Goal: Task Accomplishment & Management: Use online tool/utility

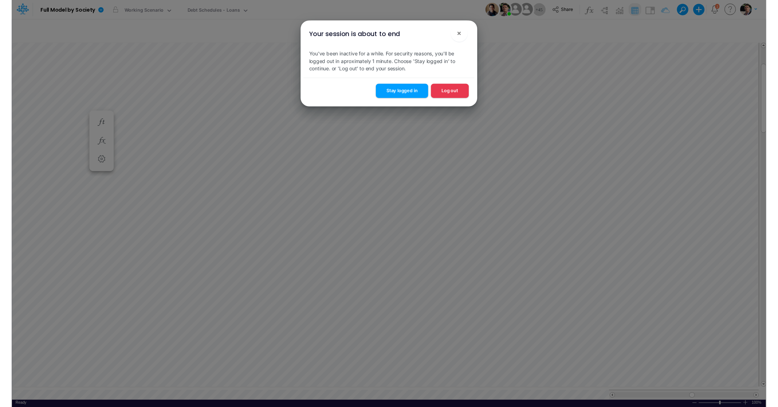
scroll to position [3, 23]
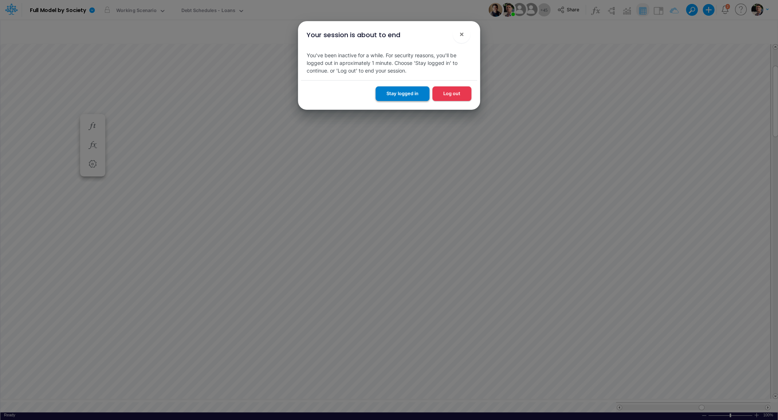
click at [413, 97] on button "Stay logged in" at bounding box center [402, 93] width 54 height 14
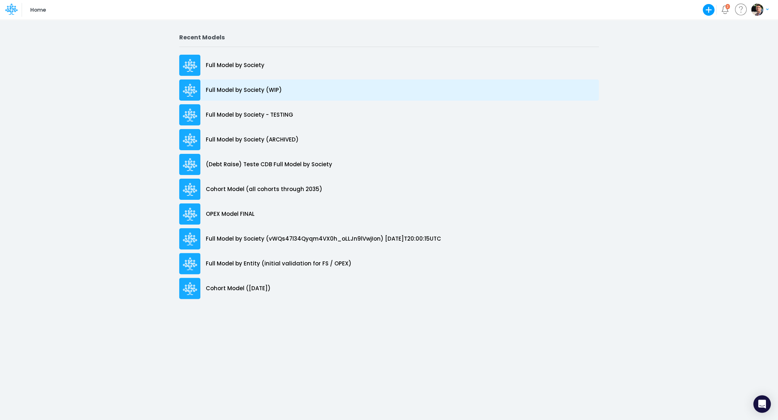
click at [241, 85] on div "Full Model by Society (WIP)" at bounding box center [389, 89] width 420 height 21
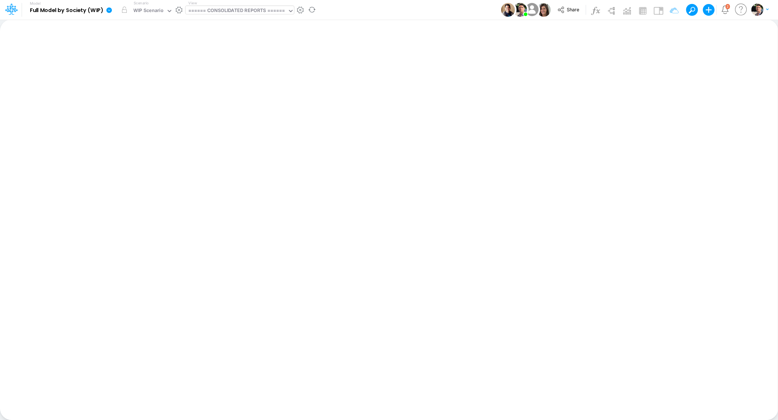
click at [235, 11] on div "====== CONSOLIDATED REPORTS ======" at bounding box center [236, 11] width 97 height 8
click at [229, 12] on div "====== CONSOLIDATED REPORTS ======" at bounding box center [236, 11] width 97 height 8
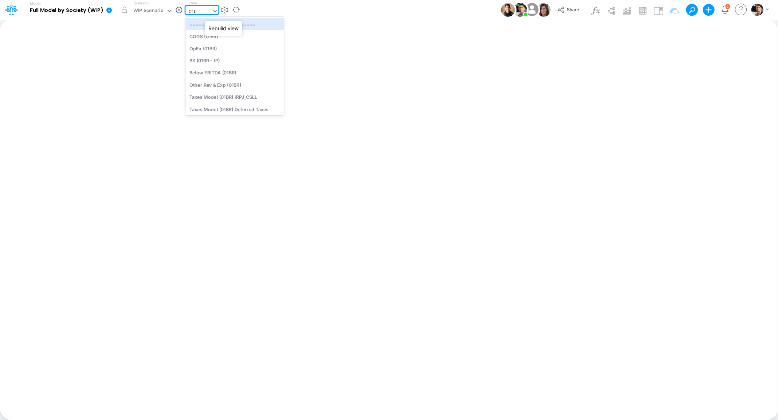
type input "01br"
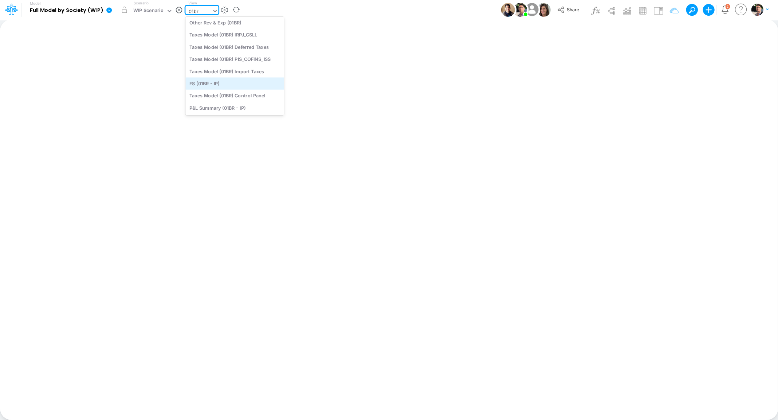
click at [222, 83] on div "FS (01BR - IP)" at bounding box center [234, 83] width 98 height 12
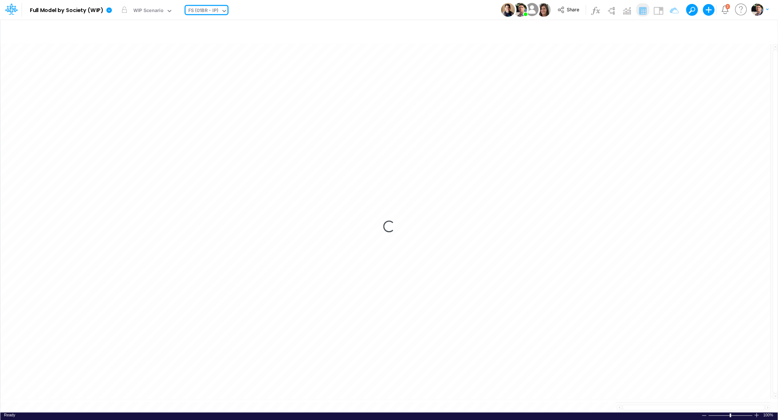
click at [205, 11] on div "FS (01BR - IP)" at bounding box center [203, 11] width 30 height 8
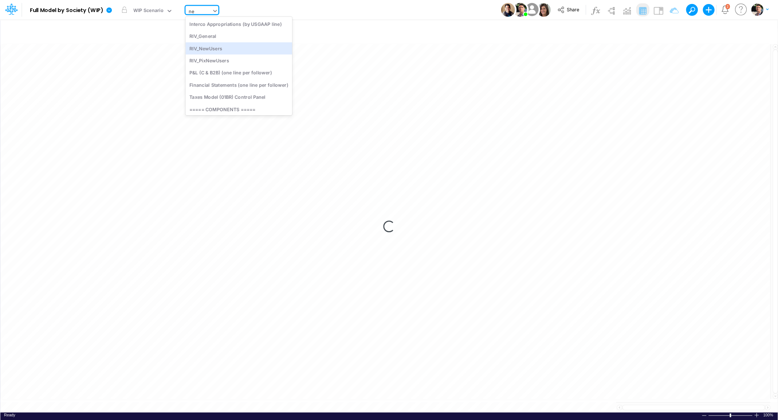
type input "n"
type input "usg"
click at [215, 25] on div "Cons. FS (USGaap)" at bounding box center [238, 24] width 106 height 12
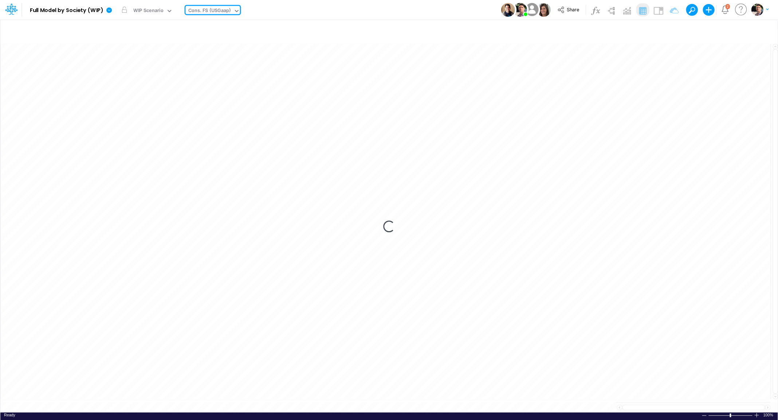
type input "Consolidated FS - USGAAP"
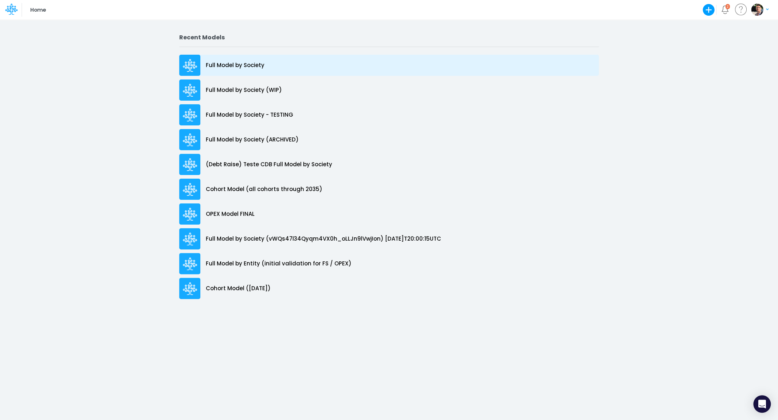
click at [227, 56] on div "Full Model by Society" at bounding box center [389, 65] width 420 height 21
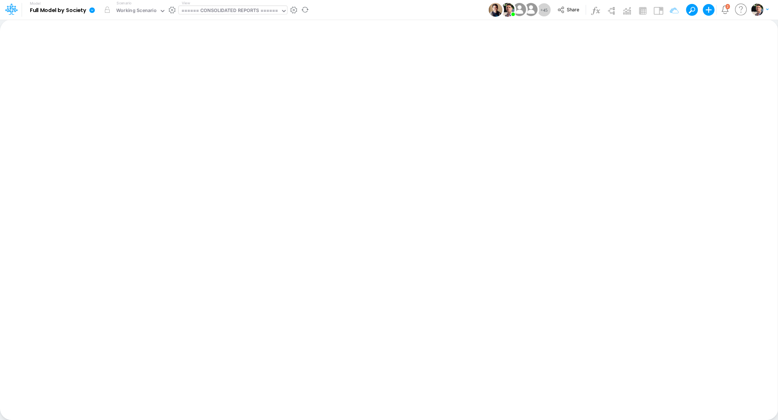
click at [244, 11] on div "====== CONSOLIDATED REPORTS ======" at bounding box center [229, 11] width 97 height 8
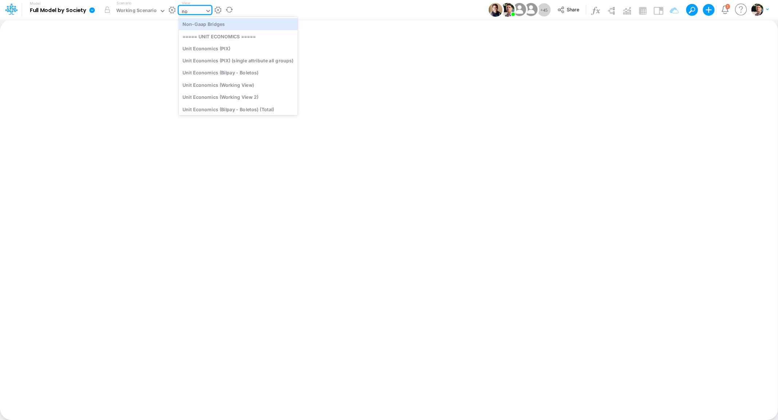
type input "non"
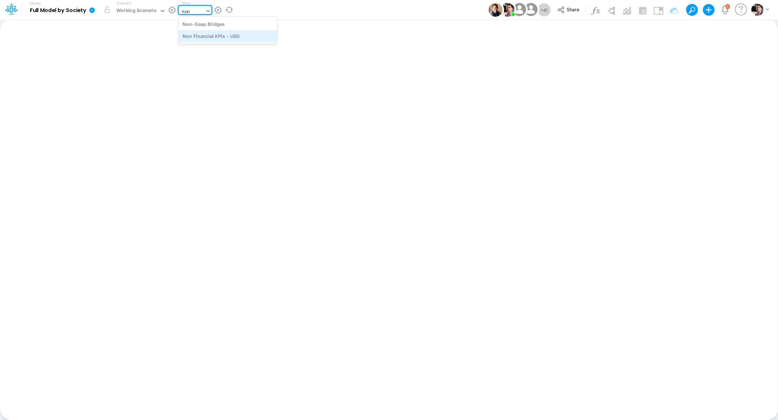
click at [231, 36] on div "Non Financial KPIs - USD" at bounding box center [227, 36] width 98 height 12
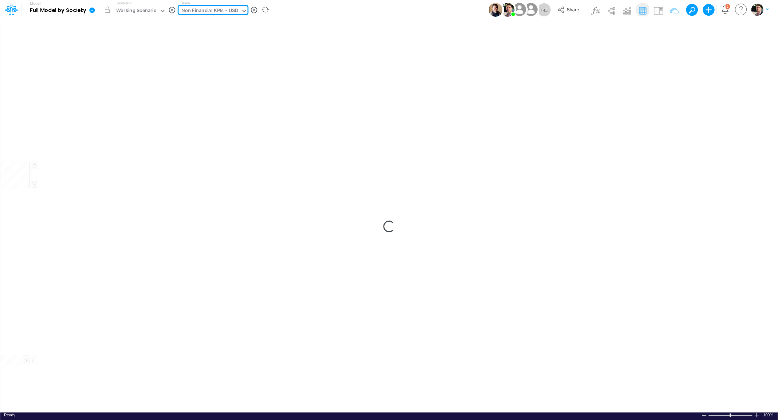
type input "Non Financial KPIs - USD"
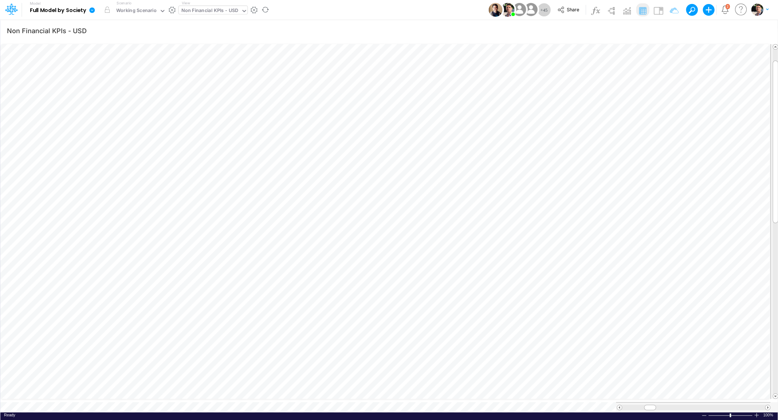
scroll to position [3, 11]
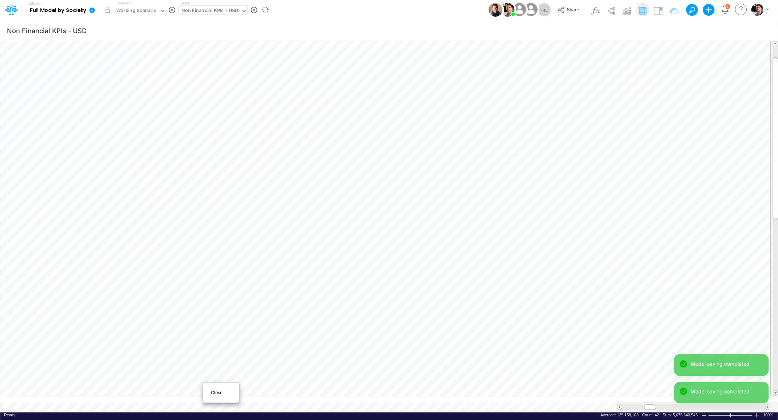
click at [212, 393] on span "Close" at bounding box center [221, 392] width 20 height 7
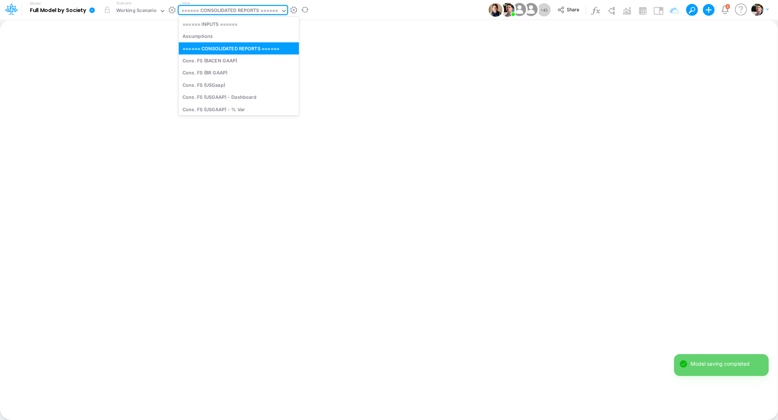
click at [212, 8] on div "====== CONSOLIDATED REPORTS ======" at bounding box center [229, 11] width 97 height 8
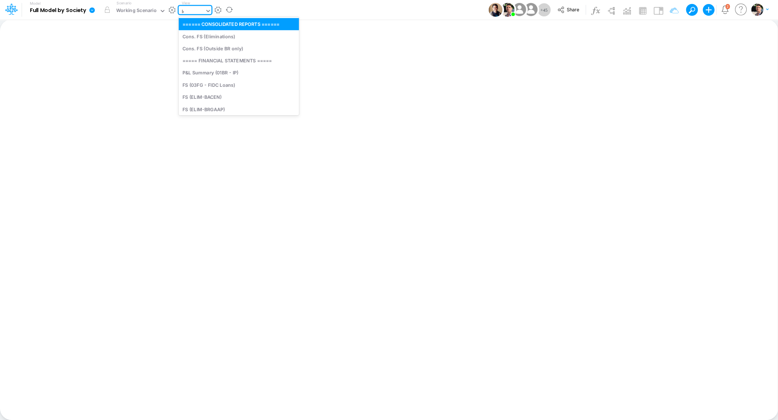
type input "loan"
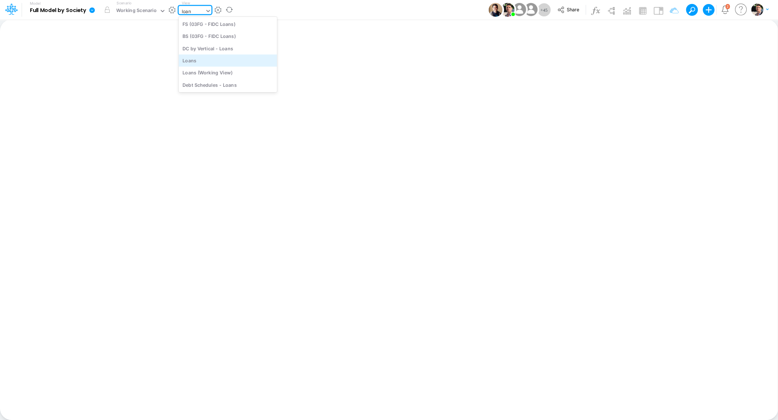
click at [228, 63] on div "Loans" at bounding box center [227, 60] width 98 height 12
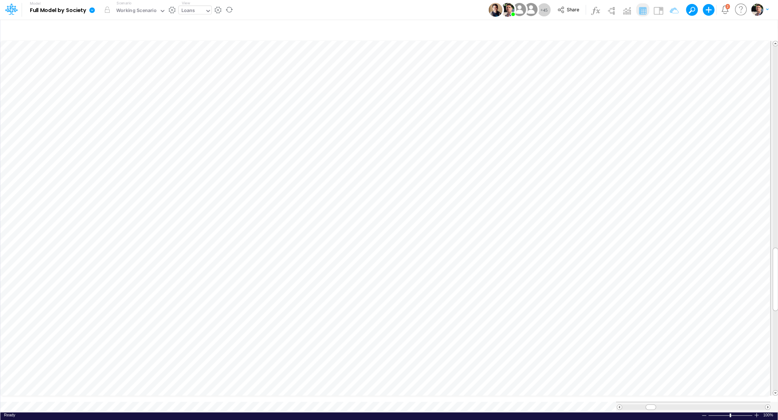
scroll to position [0, 1]
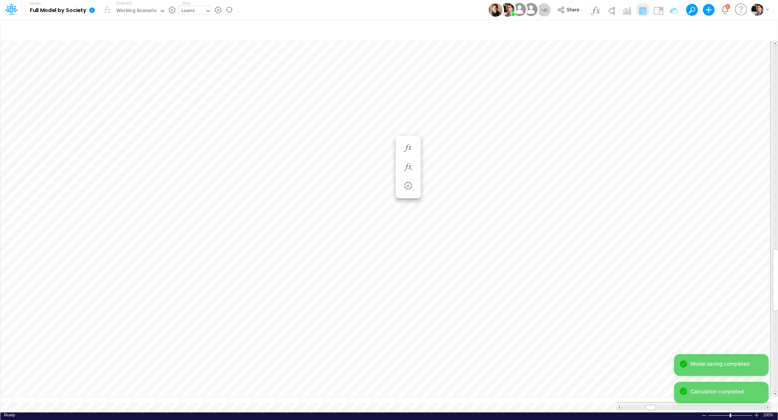
scroll to position [3, 1]
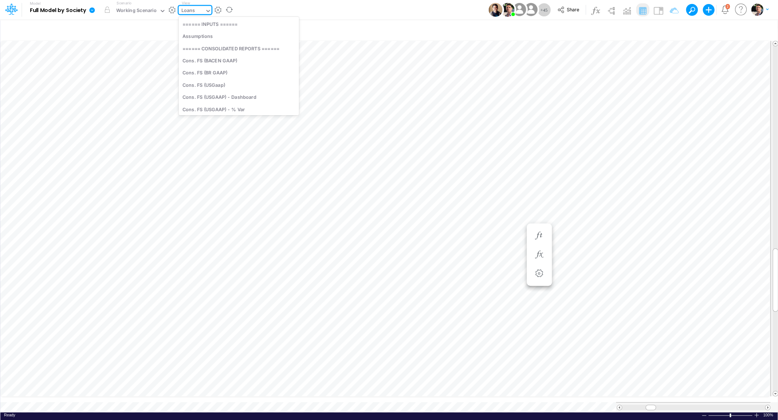
click at [191, 9] on div "Loans" at bounding box center [188, 11] width 14 height 8
type input "usga"
click at [212, 25] on div "Cons. FS (USGaap)" at bounding box center [231, 24] width 106 height 12
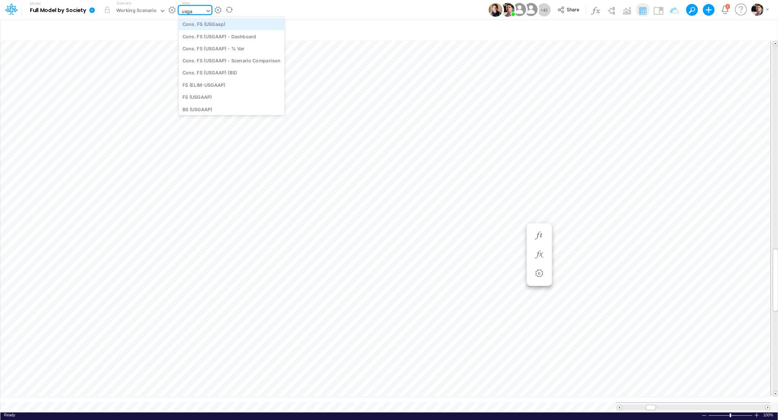
type input "Consolidated FS - USGAAP"
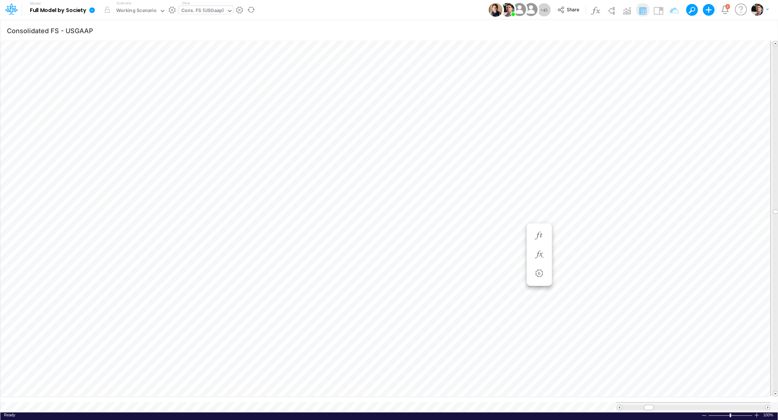
scroll to position [3, 8]
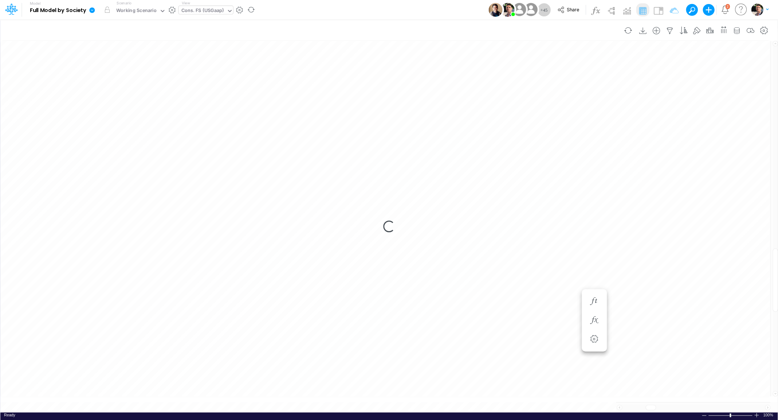
type input "Consolidated FS - USGAAP"
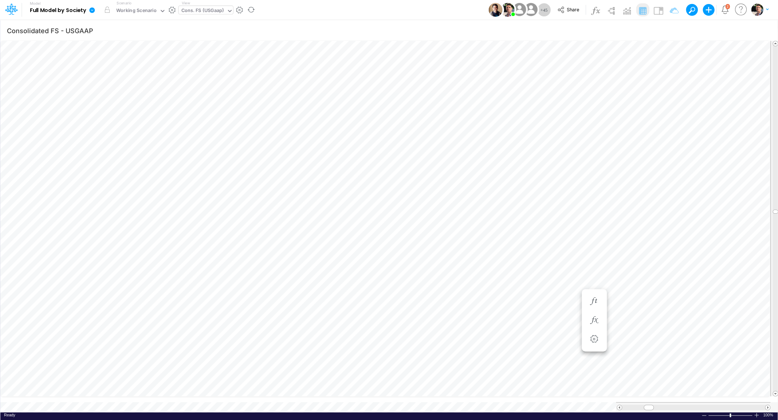
scroll to position [3, 1]
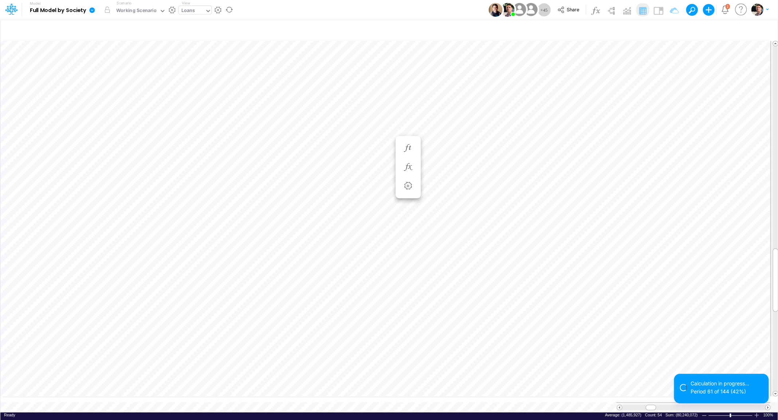
type input "Consolidated FS - USGAAP"
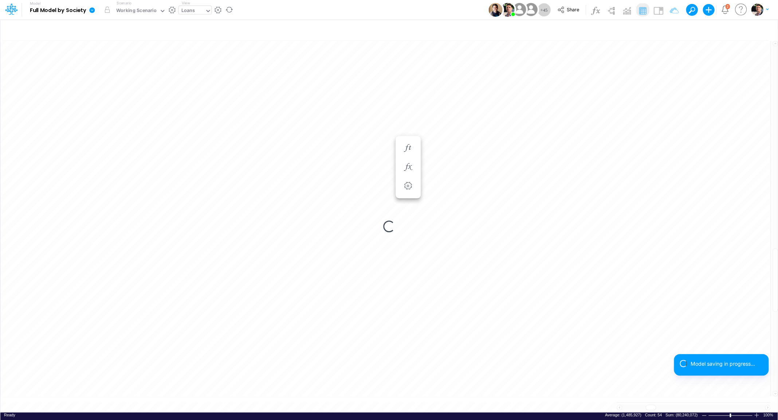
scroll to position [3, 8]
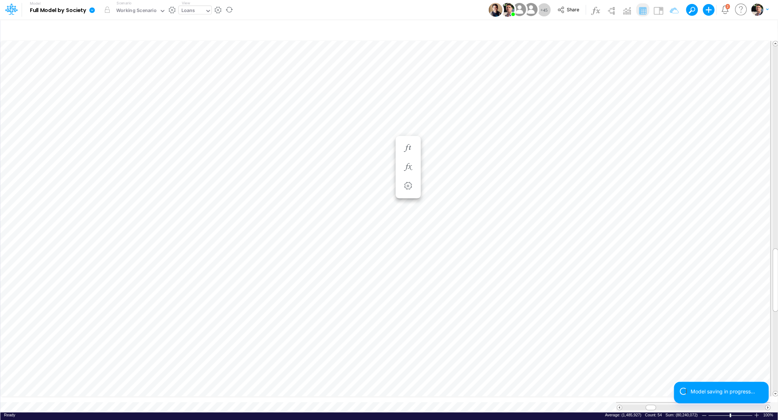
type input "Consolidated FS - USGAAP"
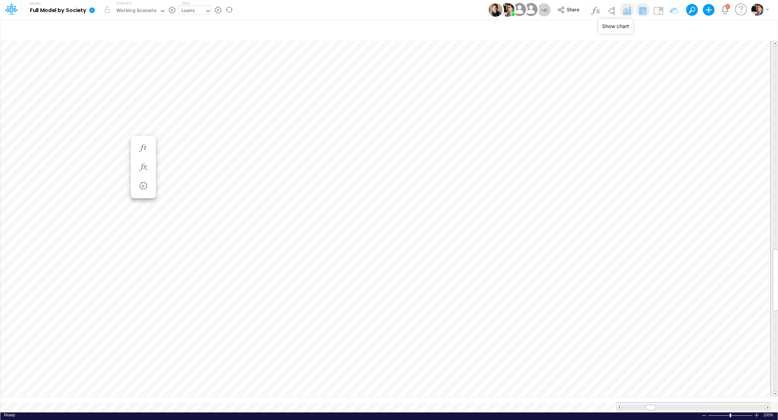
click at [625, 10] on img at bounding box center [627, 11] width 12 height 12
click at [622, 10] on img at bounding box center [627, 11] width 12 height 12
click at [614, 11] on img at bounding box center [611, 11] width 12 height 12
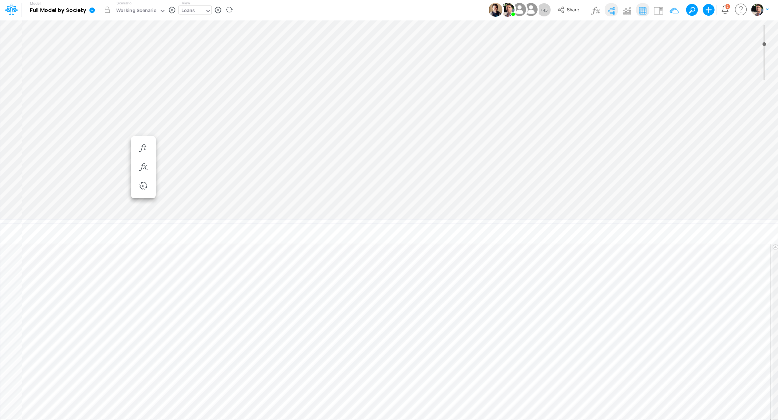
type input "0"
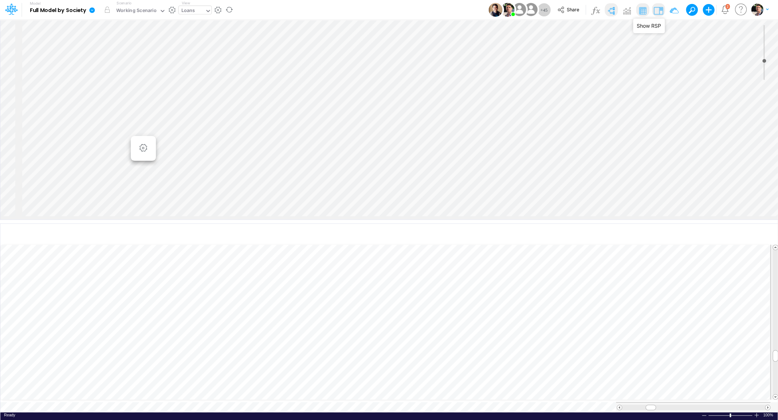
click at [662, 12] on img at bounding box center [658, 11] width 12 height 12
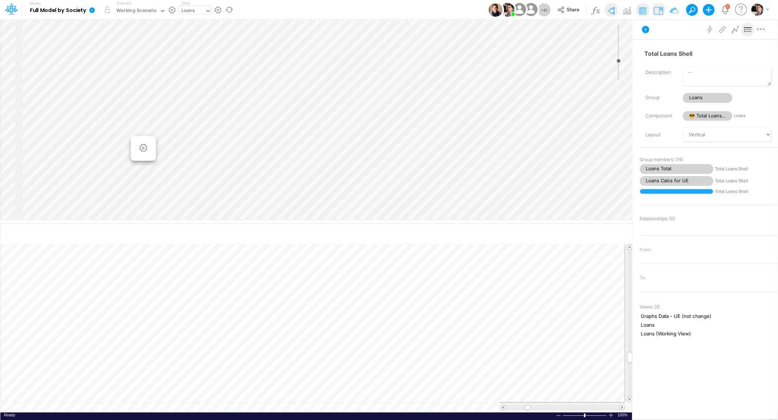
scroll to position [3, 34]
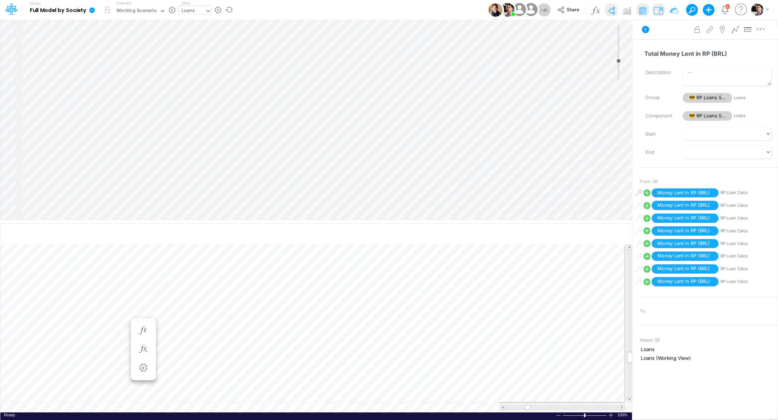
scroll to position [3, 42]
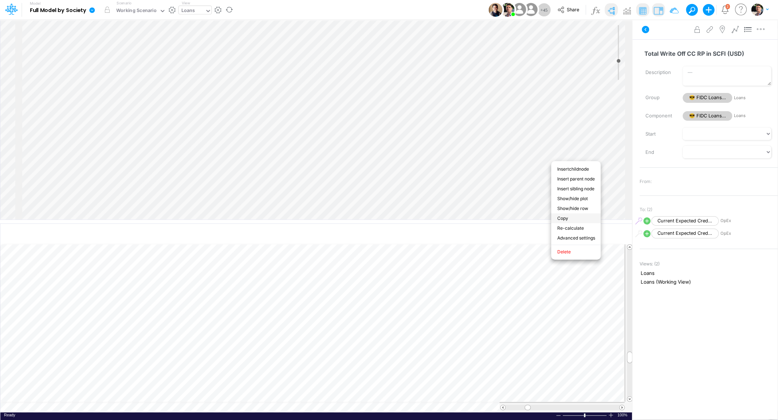
click at [564, 218] on li "Copy" at bounding box center [576, 218] width 50 height 10
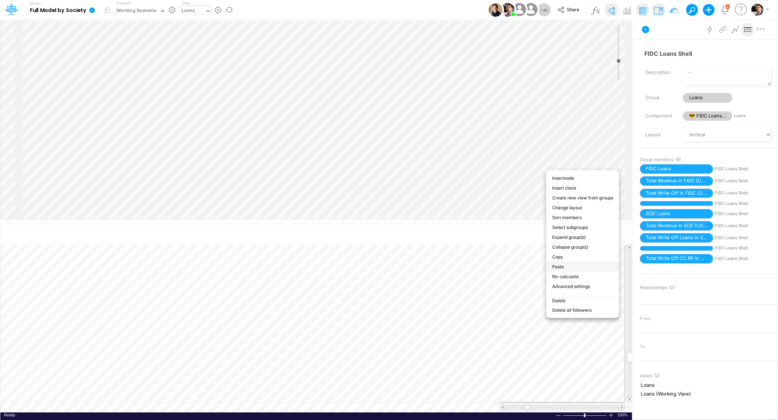
click at [576, 269] on li "Paste" at bounding box center [582, 266] width 73 height 10
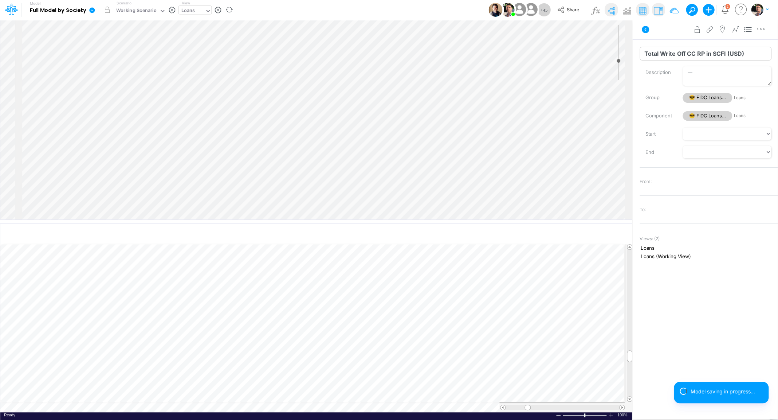
click at [676, 56] on input "Total Write Off CC RP in SCFI (USD)" at bounding box center [705, 54] width 132 height 14
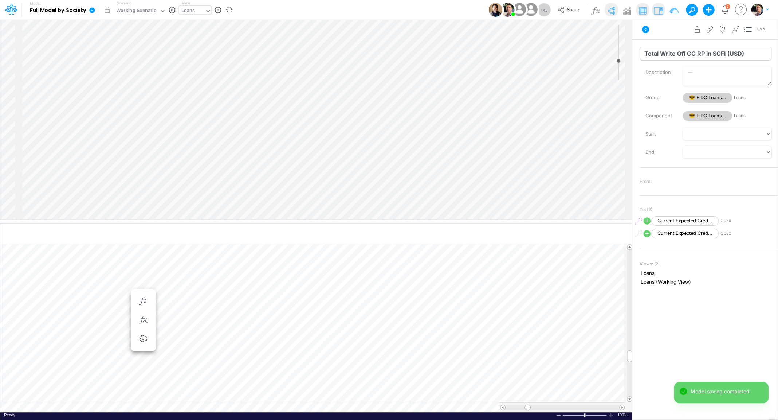
click at [713, 54] on input "Total Write Off CC RP in SCFI (USD)" at bounding box center [705, 54] width 132 height 14
type input "Total Write Off CC RP in IP (USD)"
click at [714, 55] on input "Total Write Off CC RP in IP (USD)" at bounding box center [705, 54] width 132 height 14
drag, startPoint x: 759, startPoint y: 54, endPoint x: 621, endPoint y: 55, distance: 138.0
click at [639, 55] on input "Total Write Off CC RP in 01BR (IP) - USD" at bounding box center [705, 54] width 132 height 14
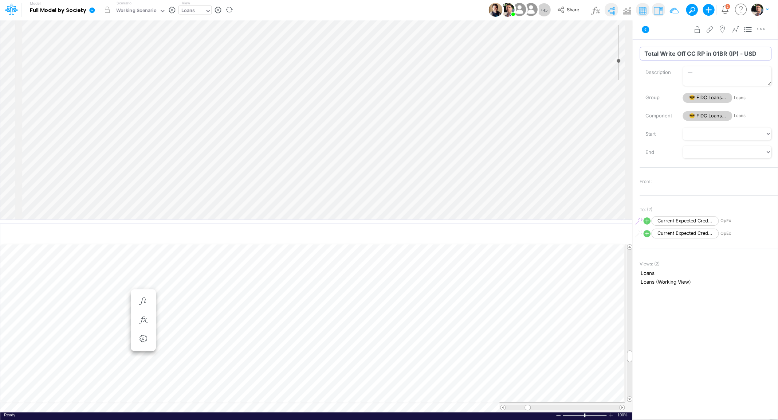
type input "Total Write Off CC RP in 01BR (IP) - USD"
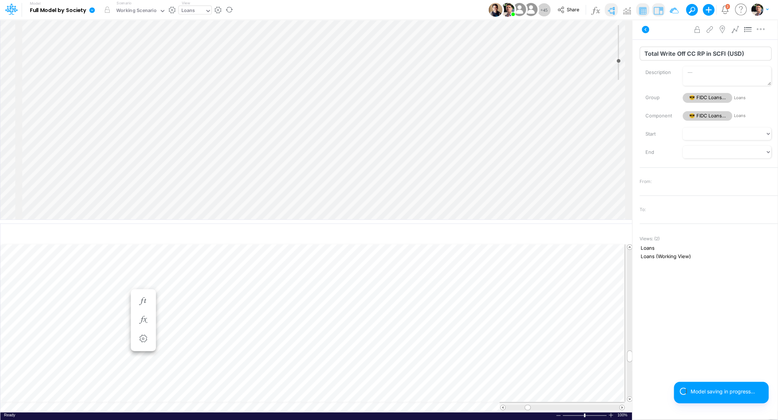
click at [675, 54] on input "Total Write Off CC RP in SCFI (USD)" at bounding box center [705, 54] width 132 height 14
drag, startPoint x: 753, startPoint y: 54, endPoint x: 634, endPoint y: 52, distance: 119.5
click at [639, 52] on input "Total Write Off CC RP in SCFI (USD)" at bounding box center [705, 54] width 132 height 14
paste input "01BR (IP) - USD"
drag, startPoint x: 718, startPoint y: 56, endPoint x: 761, endPoint y: 161, distance: 113.3
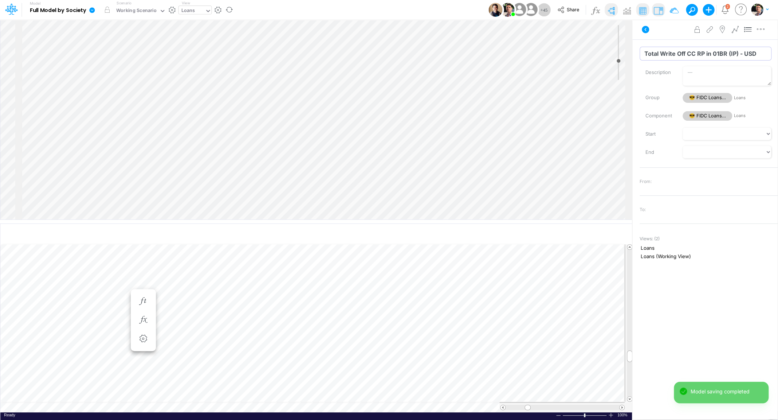
click at [718, 56] on input "Total Write Off CC RP in 01BR (IP) - USD" at bounding box center [705, 54] width 132 height 14
type input "Total Write Off CC RP in 03BR (SCFI) - USD"
drag, startPoint x: 706, startPoint y: 53, endPoint x: 759, endPoint y: 53, distance: 52.8
click at [759, 53] on input "Total Write Off CC RP in SCFI (USD)" at bounding box center [705, 54] width 132 height 14
paste input "01BR (IP) - USD"
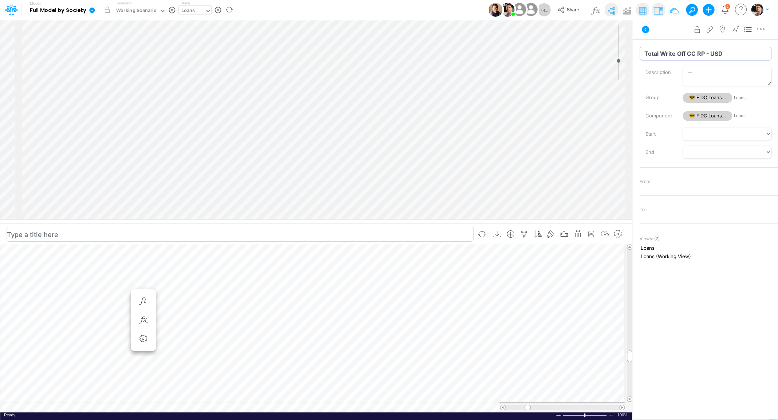
type input "Total Write Off CC RP - USD"
click at [659, 8] on img at bounding box center [658, 11] width 12 height 12
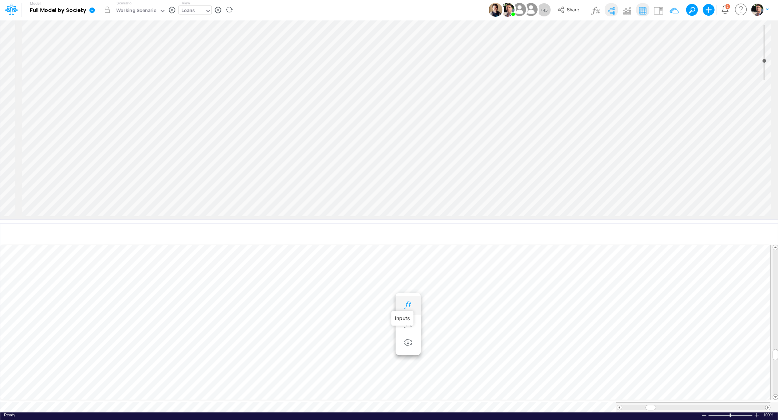
click at [411, 303] on icon "button" at bounding box center [407, 305] width 11 height 8
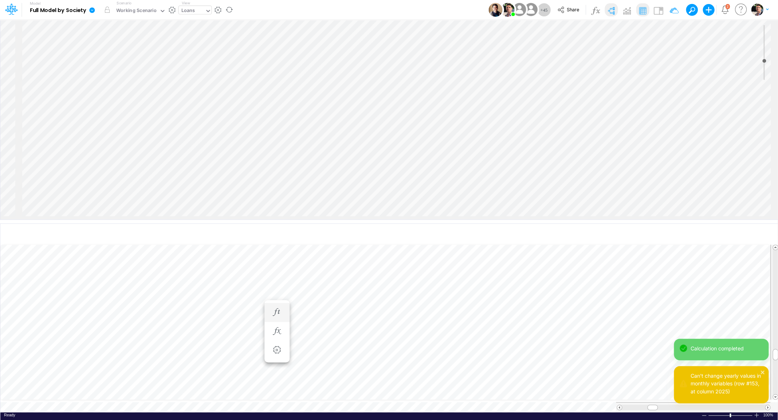
scroll to position [3, 1]
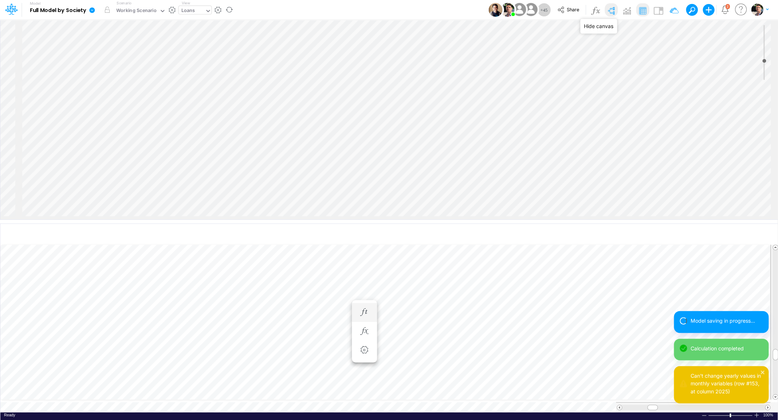
click at [614, 11] on img at bounding box center [611, 11] width 12 height 12
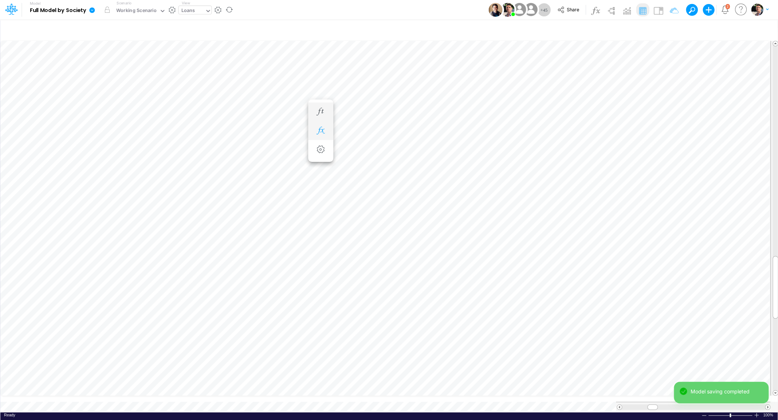
click at [319, 127] on icon "button" at bounding box center [320, 131] width 11 height 8
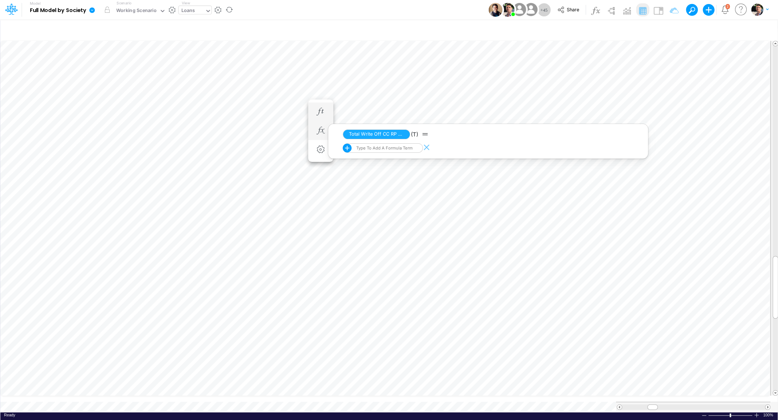
click at [372, 147] on div "Type to add a formula term" at bounding box center [384, 147] width 58 height 5
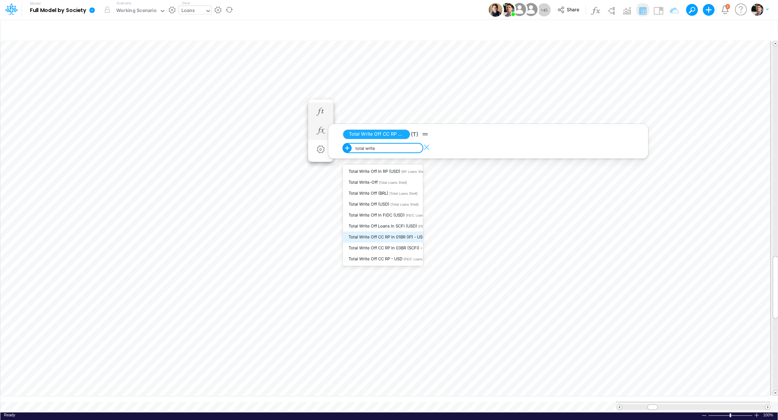
click at [371, 239] on span "Total Write Off CC RP in 01BR (IP) - USD" at bounding box center [387, 236] width 77 height 5
type input "total write"
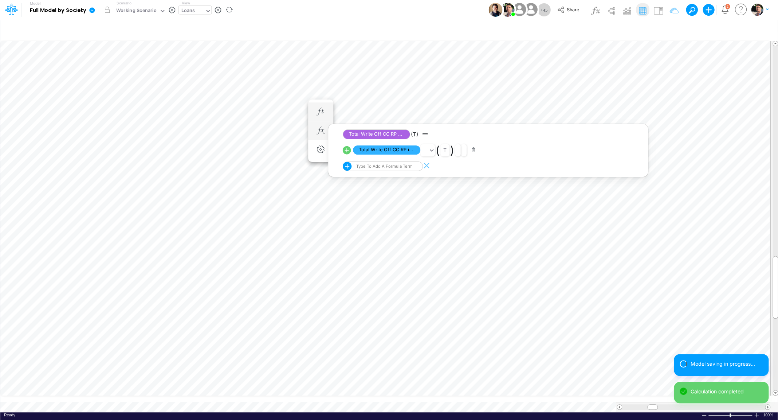
click at [373, 165] on div "Type to add a formula term" at bounding box center [384, 166] width 58 height 5
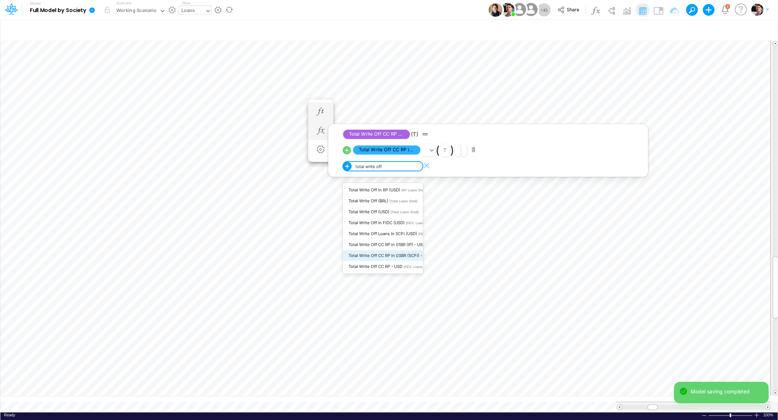
click at [382, 258] on span "Total Write Off CC RP in 03BR (SCFI) - USD" at bounding box center [390, 255] width 83 height 5
type input "total write off"
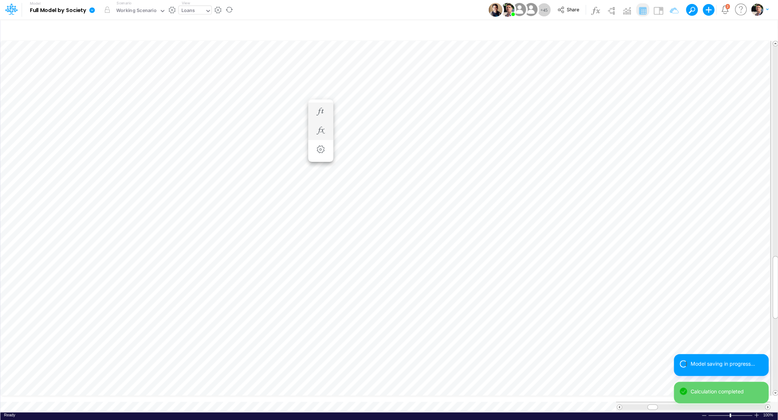
scroll to position [3, 8]
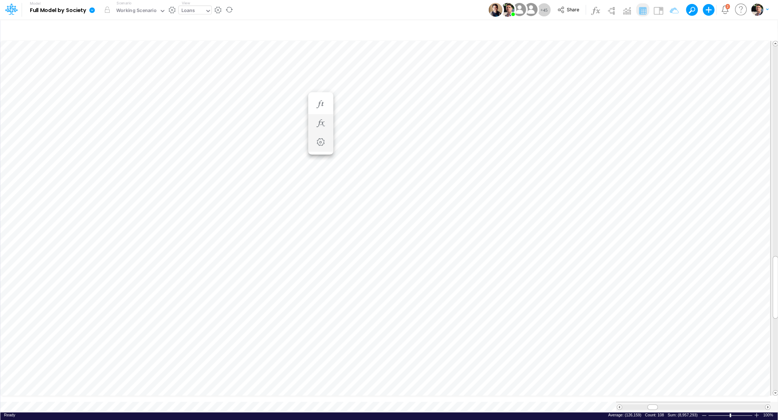
scroll to position [3, 11]
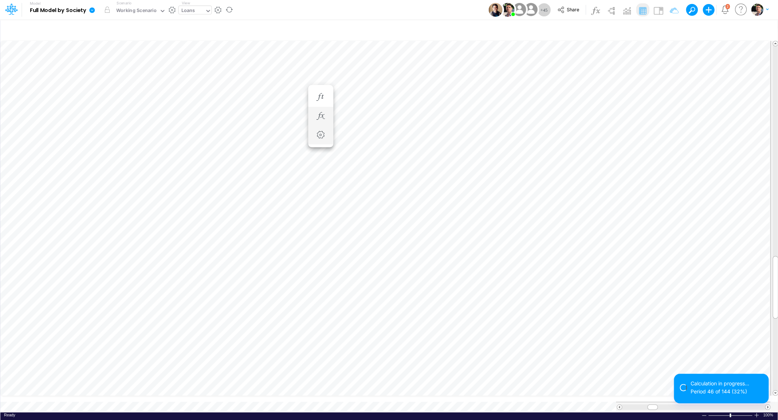
scroll to position [6, 41]
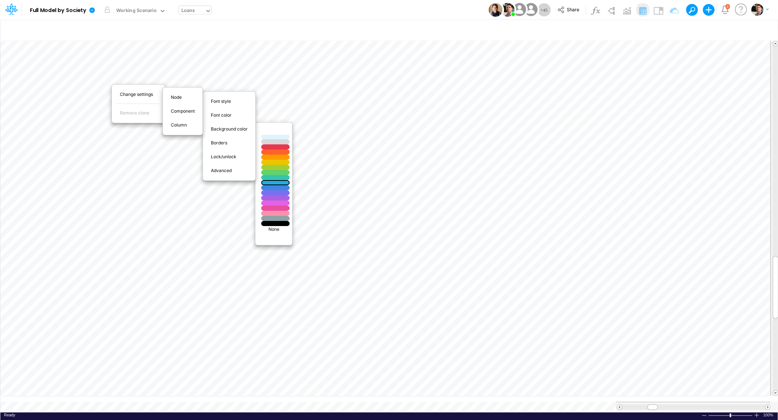
click at [278, 130] on div at bounding box center [275, 131] width 34 height 6
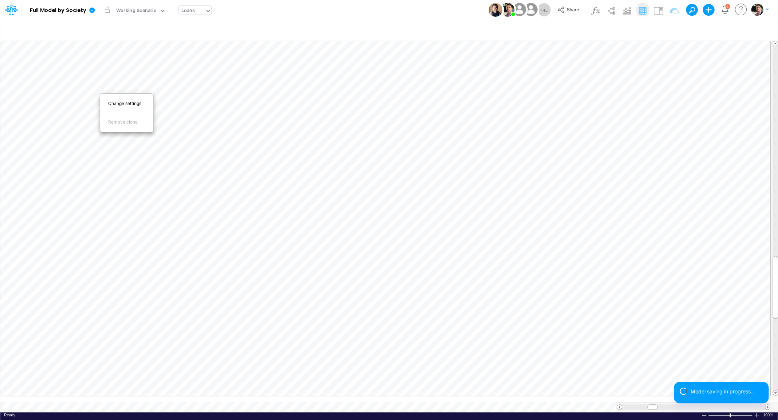
scroll to position [6, 44]
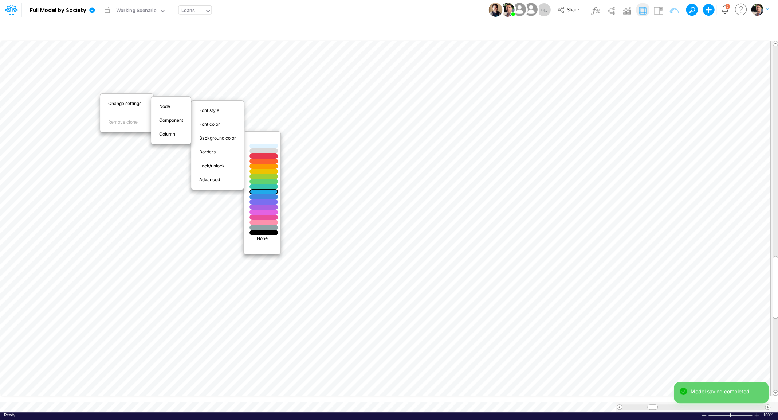
click at [267, 140] on div at bounding box center [264, 140] width 34 height 6
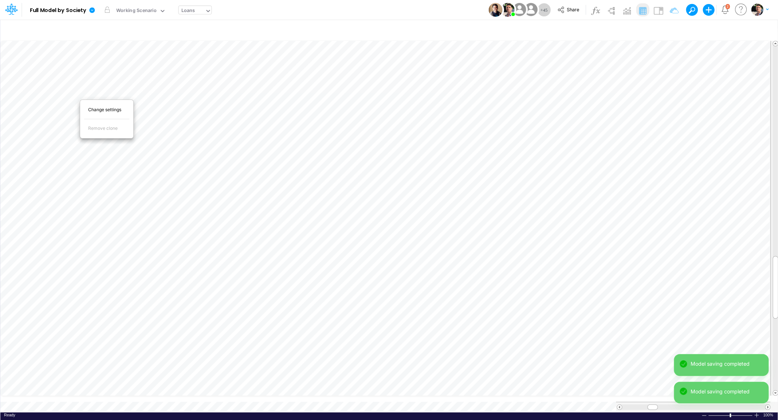
scroll to position [6, 26]
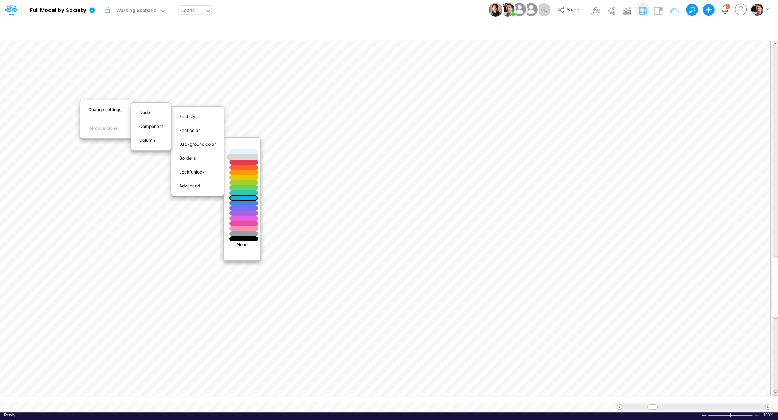
click at [250, 157] on div at bounding box center [244, 157] width 34 height 6
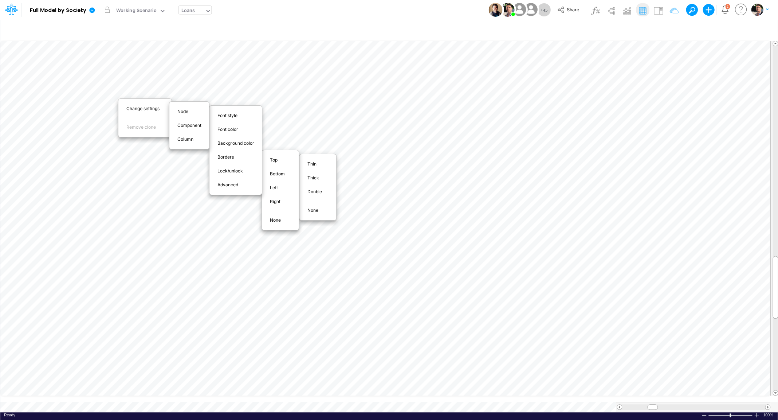
click at [311, 165] on span "Thin" at bounding box center [315, 164] width 17 height 7
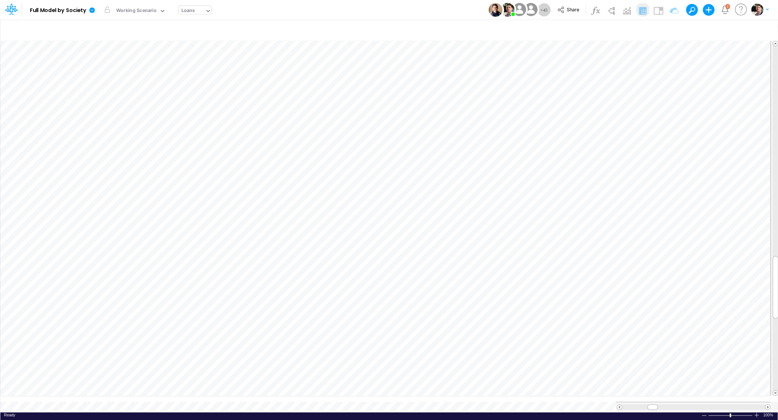
scroll to position [3, 11]
type input "Consolidated FS - USGAAP"
click at [553, 294] on icon "button" at bounding box center [550, 294] width 11 height 8
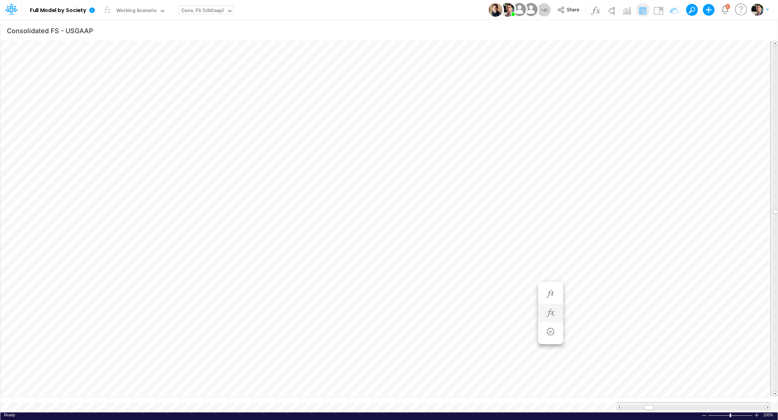
scroll to position [3, 11]
click at [552, 309] on icon "button" at bounding box center [550, 313] width 11 height 8
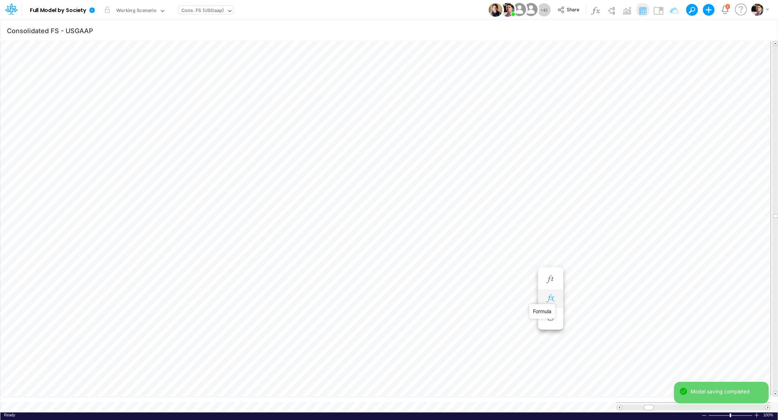
click at [551, 297] on icon "button" at bounding box center [550, 298] width 11 height 8
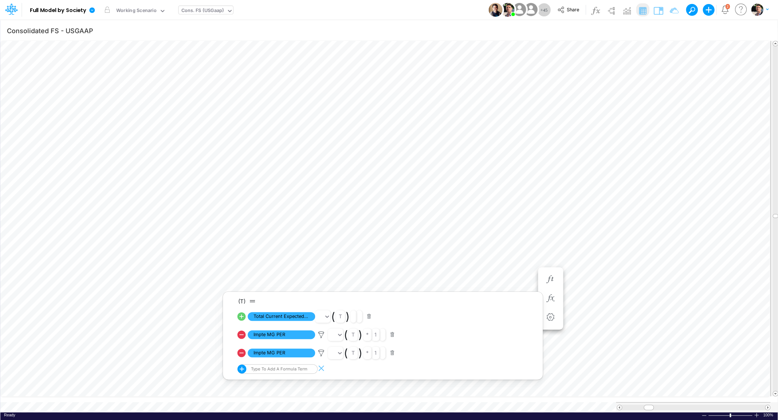
click at [658, 12] on img at bounding box center [658, 11] width 12 height 12
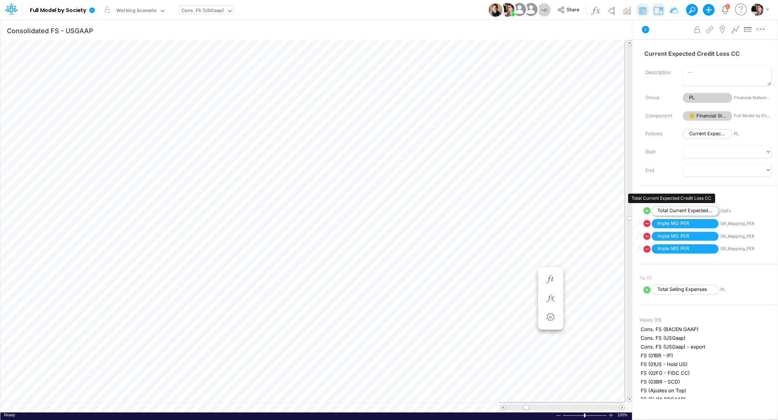
click at [685, 210] on span "Total Current Expected Credit Loss CC" at bounding box center [684, 211] width 67 height 10
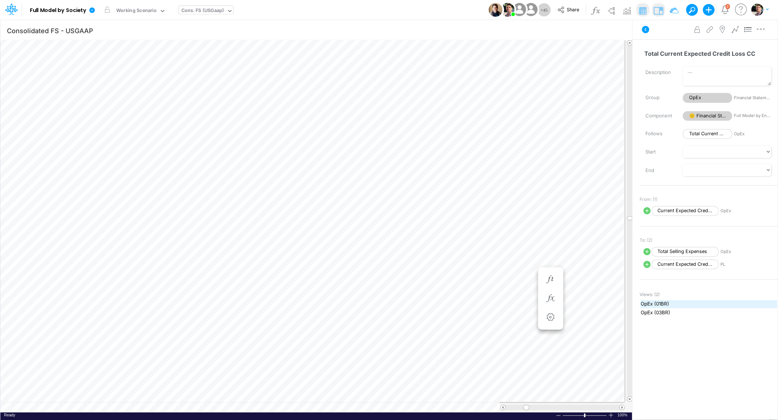
click at [656, 302] on span "OpEx (01BR)" at bounding box center [709, 303] width 136 height 7
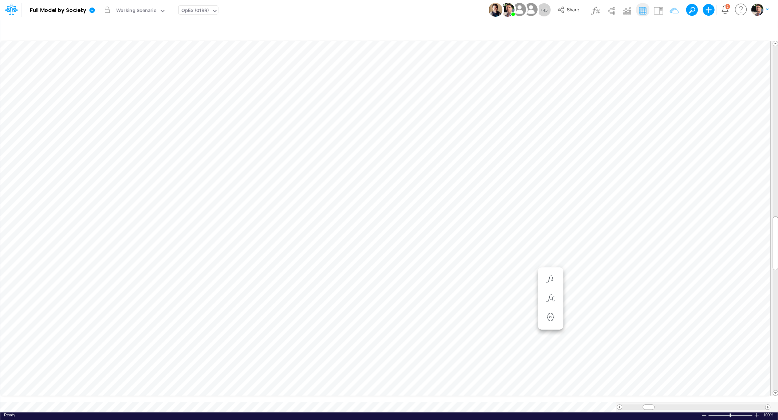
type input "Consolidated FS - USGAAP"
click at [548, 282] on icon "button" at bounding box center [550, 279] width 11 height 8
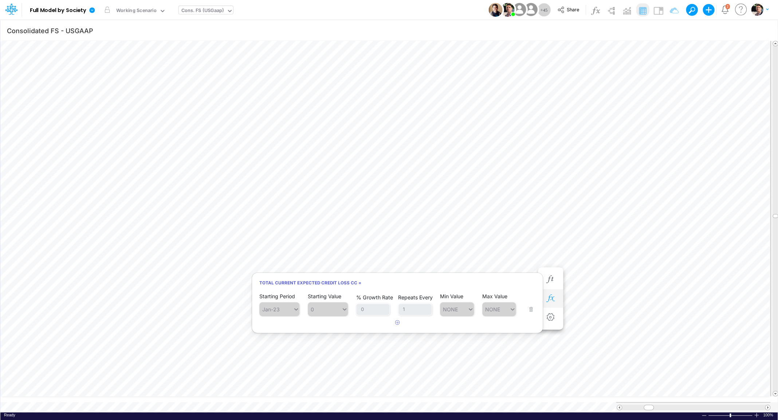
click at [552, 301] on icon "button" at bounding box center [550, 298] width 11 height 8
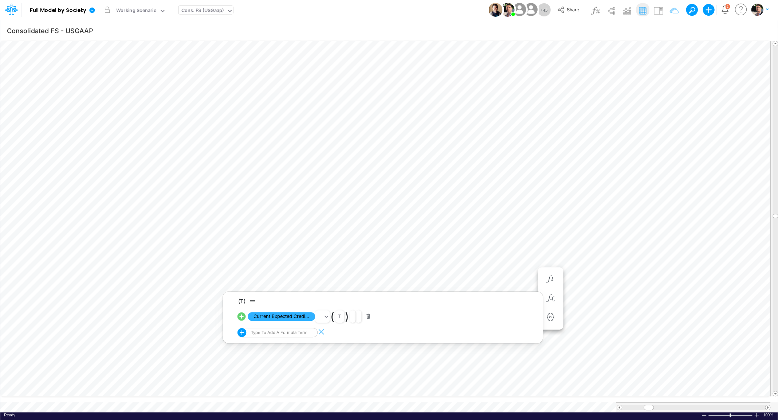
scroll to position [3, 8]
click at [547, 284] on div at bounding box center [550, 291] width 13 height 15
click at [549, 293] on icon "button" at bounding box center [550, 291] width 11 height 8
click at [556, 301] on button "button" at bounding box center [550, 298] width 13 height 15
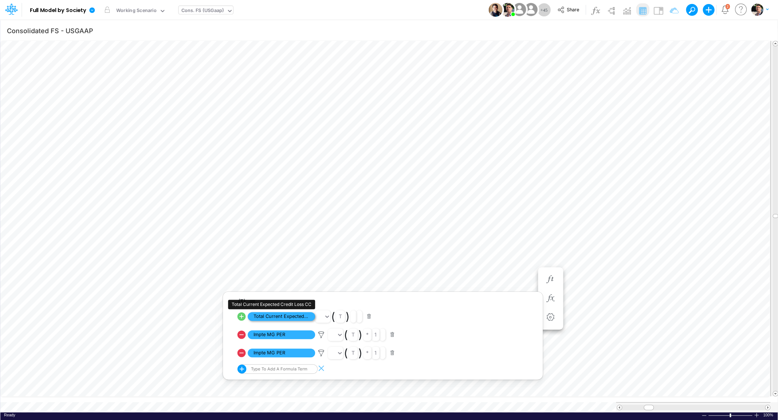
click at [295, 315] on span "Total Current Expected Credit Loss CC" at bounding box center [281, 316] width 67 height 9
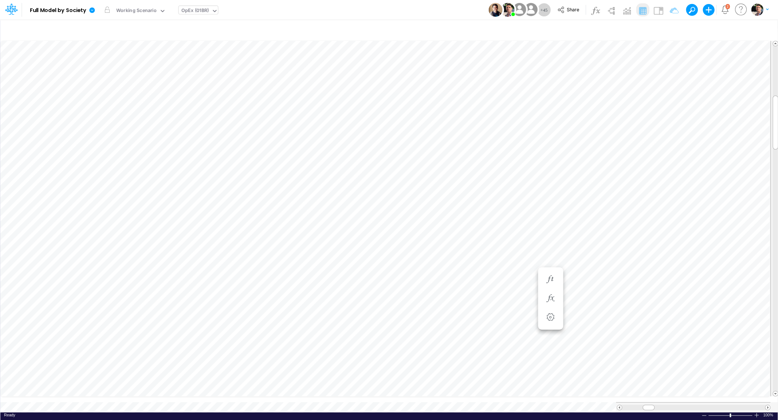
scroll to position [3, 1]
click at [486, 314] on icon "button" at bounding box center [490, 313] width 11 height 8
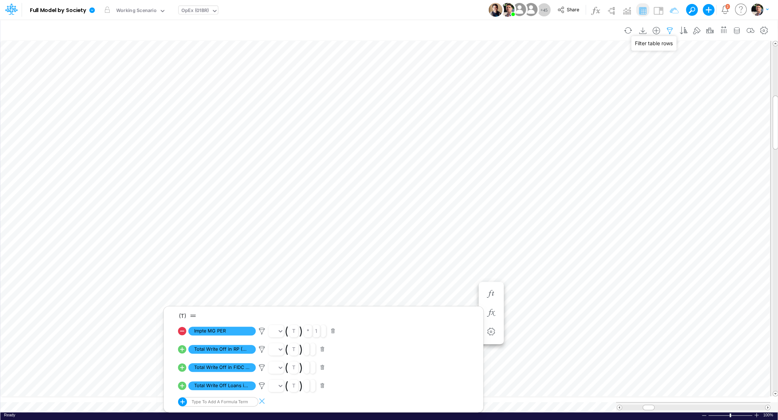
click at [671, 29] on icon "button" at bounding box center [669, 31] width 11 height 8
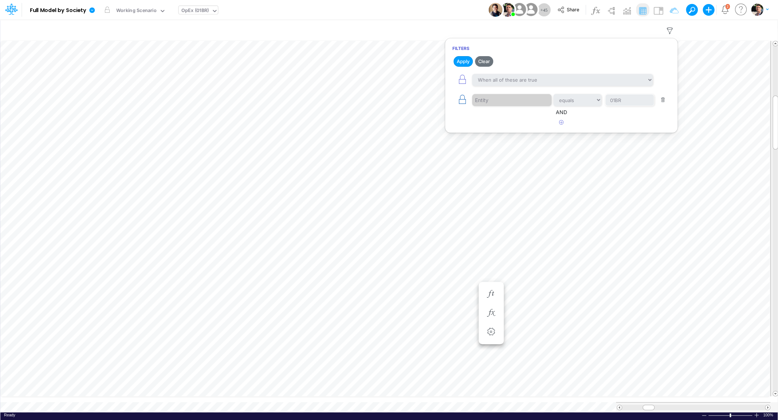
click at [461, 101] on icon "button" at bounding box center [462, 99] width 10 height 10
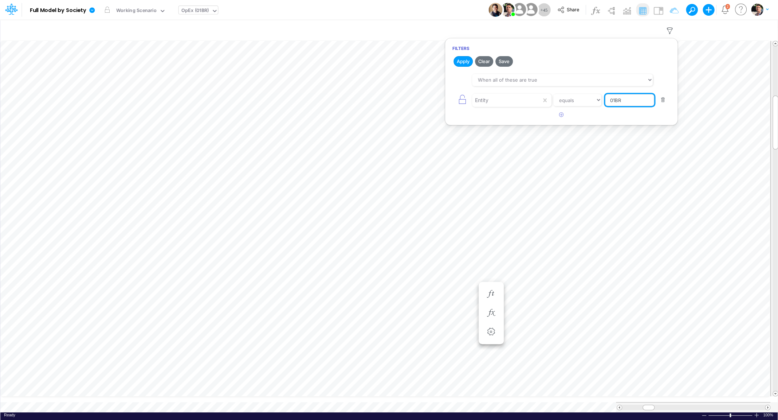
drag, startPoint x: 635, startPoint y: 100, endPoint x: 578, endPoint y: 97, distance: 57.3
click at [605, 97] on input "01BR" at bounding box center [629, 100] width 49 height 12
type input "TEMPLATE"
click at [463, 61] on button "Apply" at bounding box center [462, 61] width 19 height 11
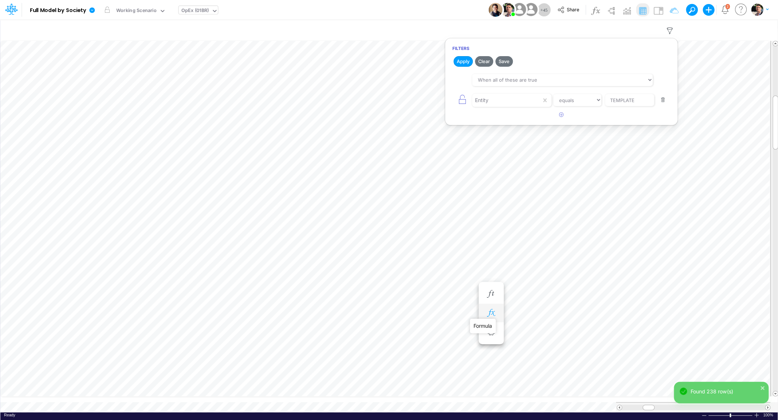
click at [490, 312] on icon "button" at bounding box center [490, 313] width 11 height 8
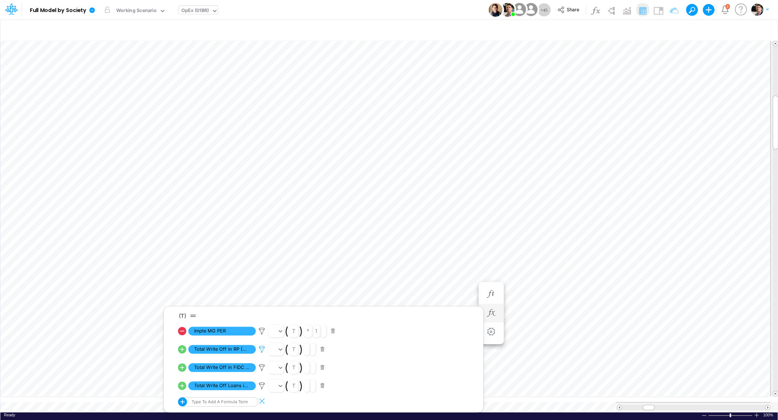
click at [262, 349] on icon at bounding box center [261, 349] width 11 height 8
click at [262, 349] on div at bounding box center [389, 212] width 778 height 416
click at [323, 349] on button "button" at bounding box center [322, 349] width 14 height 10
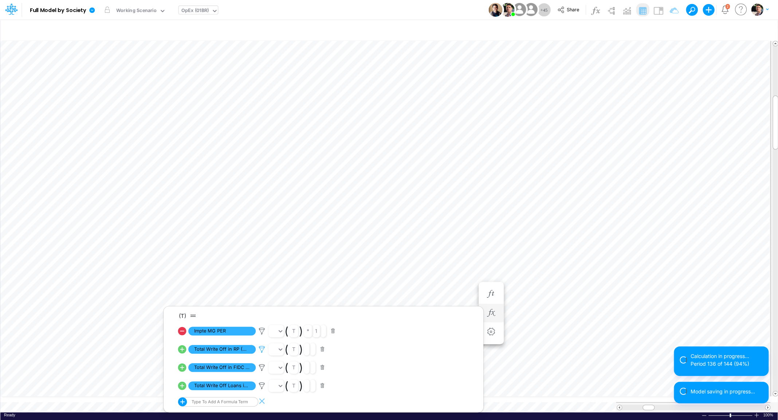
click at [263, 350] on icon at bounding box center [261, 349] width 11 height 8
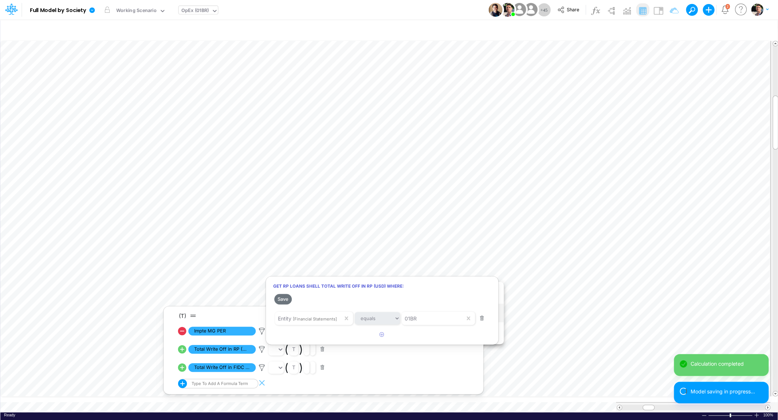
click at [220, 383] on div at bounding box center [389, 212] width 778 height 416
click at [231, 385] on div "Type to add a formula term" at bounding box center [212, 382] width 69 height 9
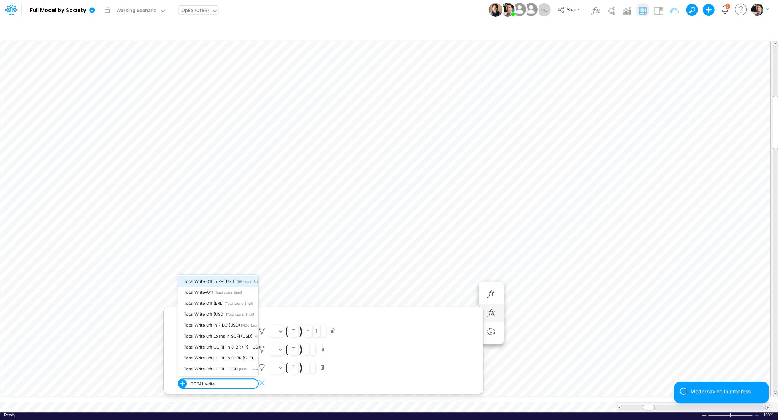
click at [223, 279] on span "Total Write Off in RP (USD)" at bounding box center [210, 281] width 52 height 5
type input "TOTAL write"
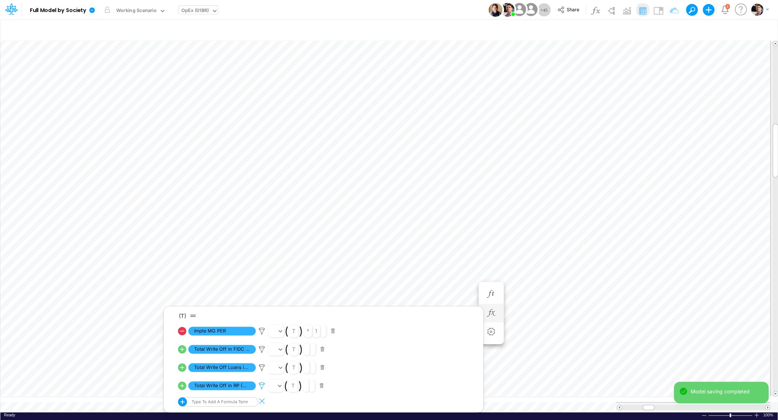
click at [264, 387] on icon at bounding box center [261, 386] width 11 height 8
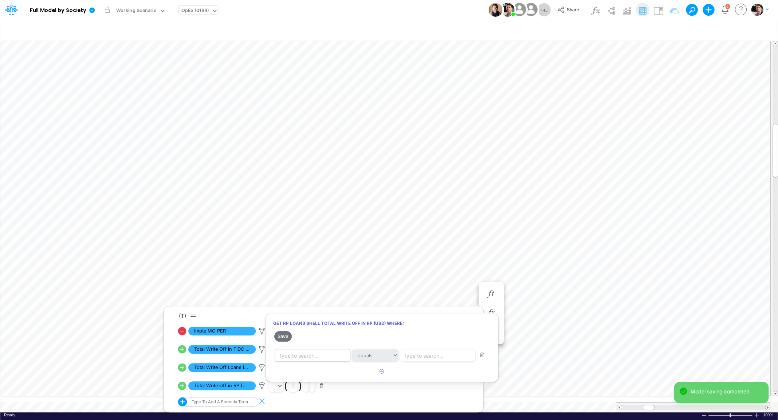
click at [331, 354] on div "Type to search..." at bounding box center [314, 355] width 78 height 12
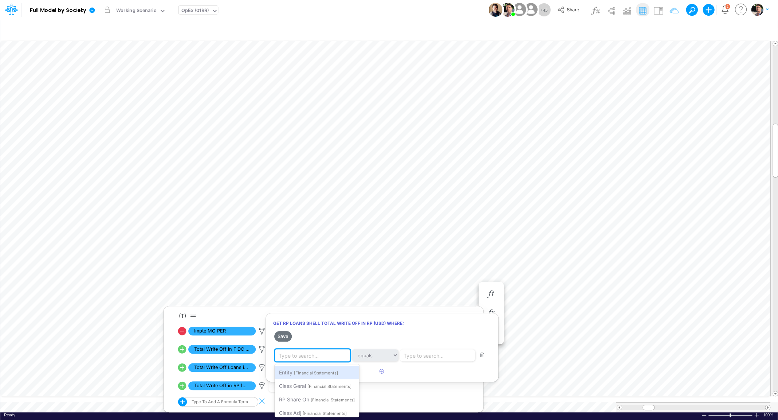
drag, startPoint x: 332, startPoint y: 374, endPoint x: 375, endPoint y: 365, distance: 43.8
click at [332, 373] on span "[Financial Statements]" at bounding box center [316, 372] width 44 height 5
click at [431, 354] on div "Type to search..." at bounding box center [425, 355] width 40 height 8
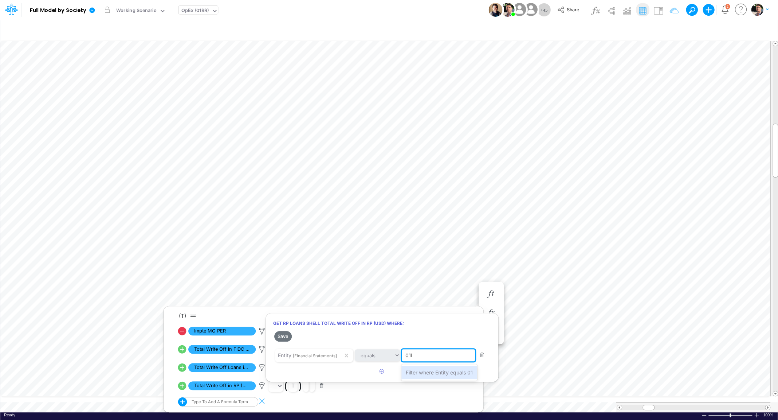
type input "01BR"
click at [453, 368] on div "Filter where Entity equals 01BR" at bounding box center [442, 371] width 82 height 13
click at [282, 336] on button "Save" at bounding box center [282, 336] width 17 height 11
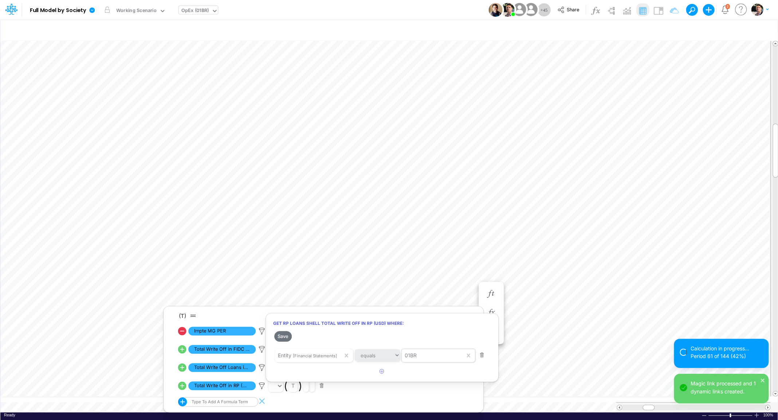
click at [260, 369] on div at bounding box center [389, 212] width 778 height 416
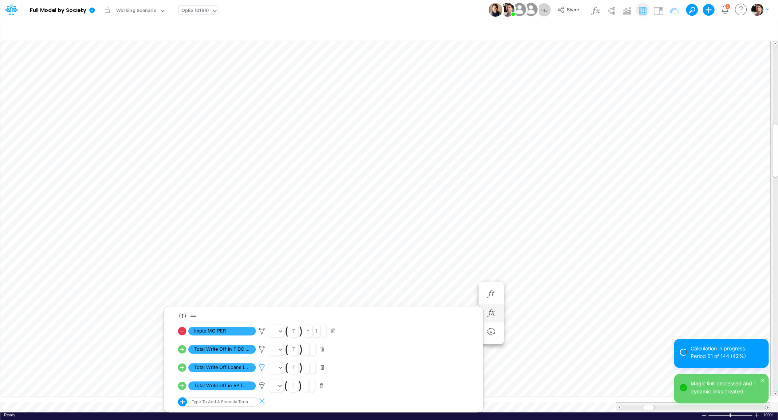
click at [261, 368] on icon at bounding box center [261, 367] width 11 height 8
click at [263, 350] on div at bounding box center [389, 212] width 778 height 416
click at [263, 348] on icon at bounding box center [261, 349] width 11 height 8
click at [263, 368] on div at bounding box center [389, 212] width 778 height 416
click at [262, 367] on icon at bounding box center [261, 367] width 11 height 8
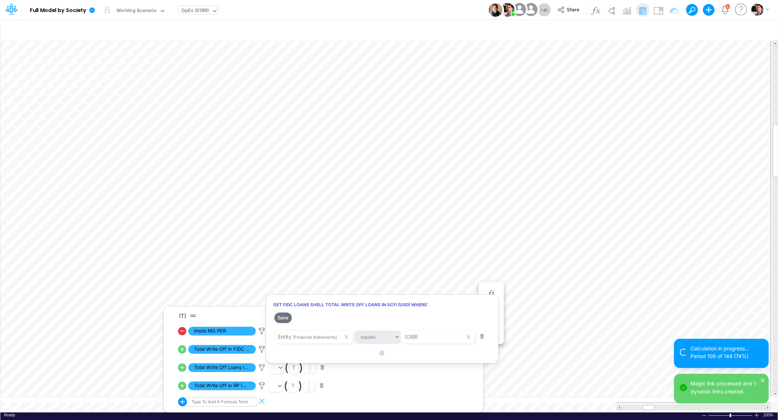
click at [260, 393] on div at bounding box center [389, 212] width 778 height 416
click at [261, 386] on icon at bounding box center [261, 386] width 11 height 8
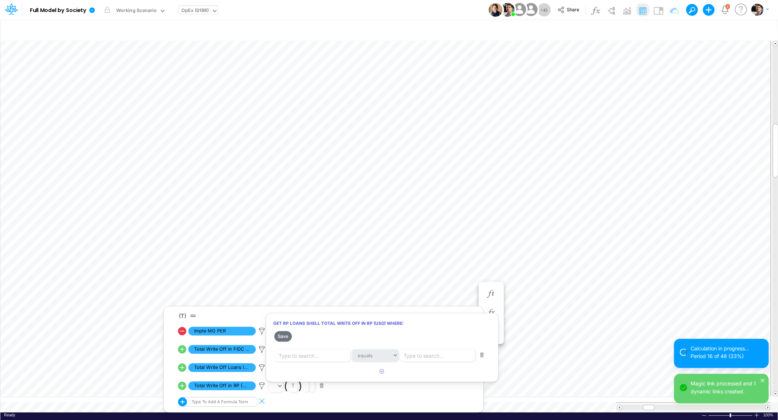
click at [260, 370] on div at bounding box center [389, 212] width 778 height 416
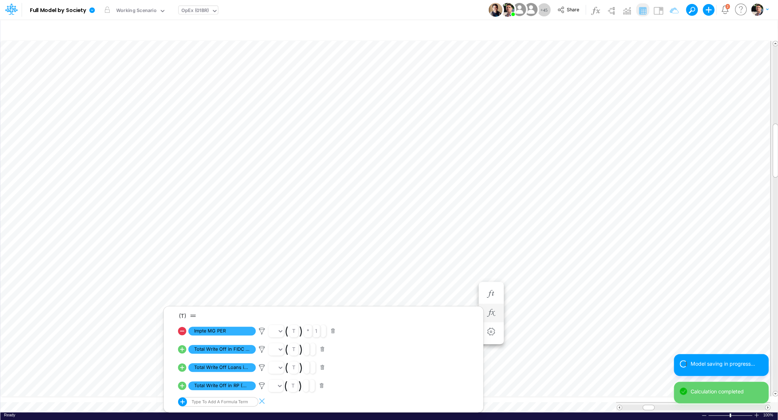
click at [185, 386] on icon at bounding box center [182, 385] width 8 height 8
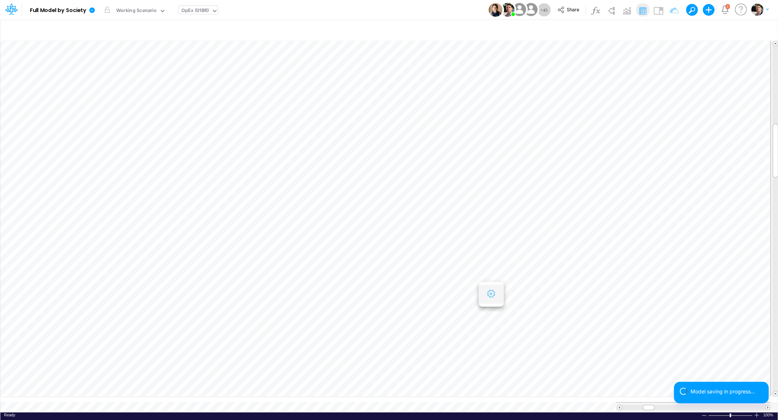
click at [488, 292] on icon "button" at bounding box center [490, 294] width 11 height 8
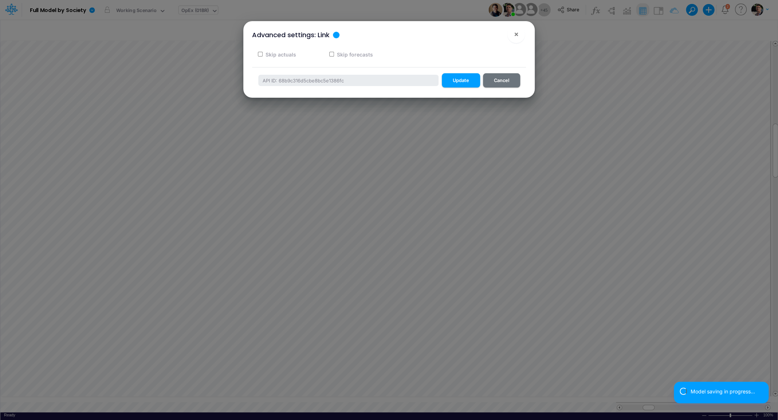
click at [276, 56] on label "Skip actuals" at bounding box center [280, 55] width 32 height 8
click at [263, 56] on input "Skip actuals" at bounding box center [260, 54] width 5 height 5
checkbox input "true"
click at [457, 80] on button "Update" at bounding box center [461, 80] width 38 height 14
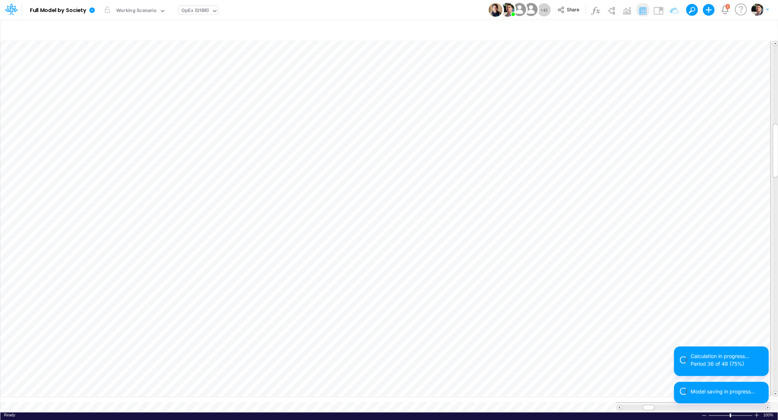
scroll to position [3, 1]
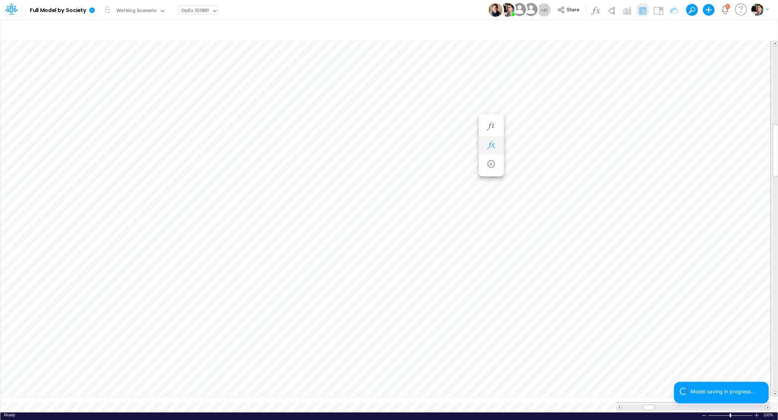
click at [488, 139] on button "button" at bounding box center [490, 145] width 13 height 15
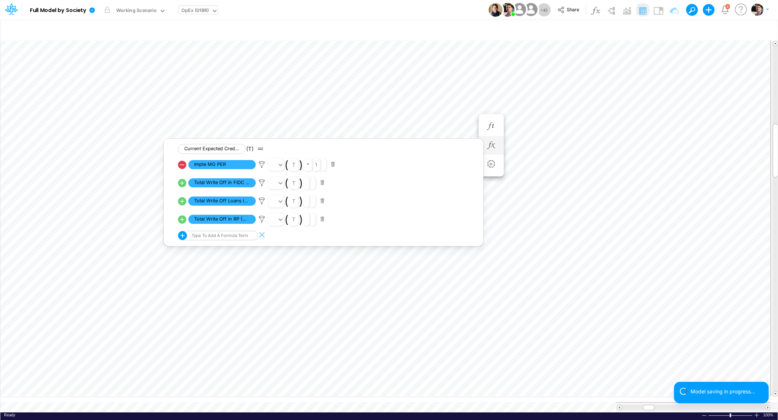
click at [183, 184] on icon at bounding box center [182, 182] width 8 height 8
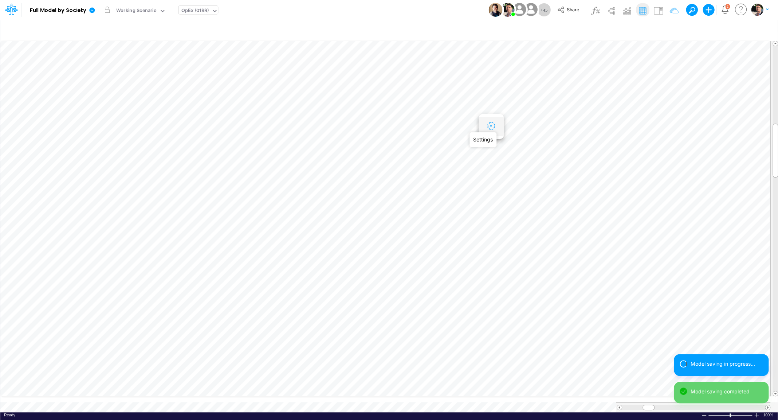
click at [494, 125] on icon "button" at bounding box center [490, 126] width 11 height 8
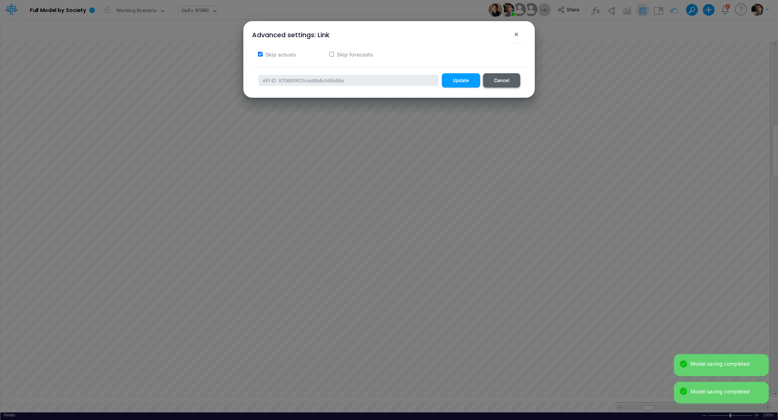
click at [505, 78] on button "Cancel" at bounding box center [501, 80] width 37 height 14
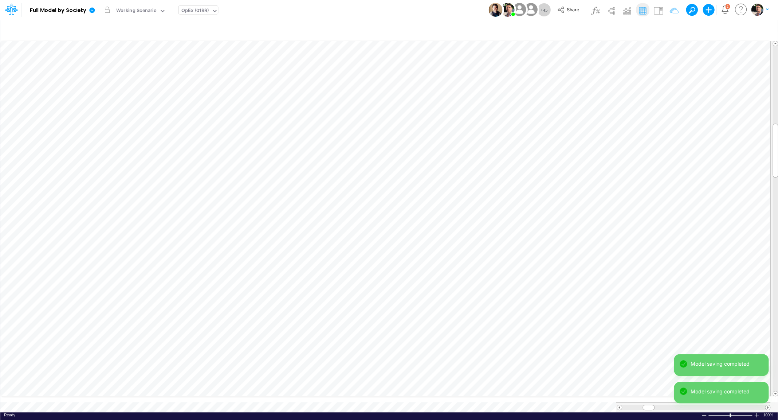
scroll to position [3, 1]
click at [495, 183] on icon "button" at bounding box center [490, 182] width 11 height 8
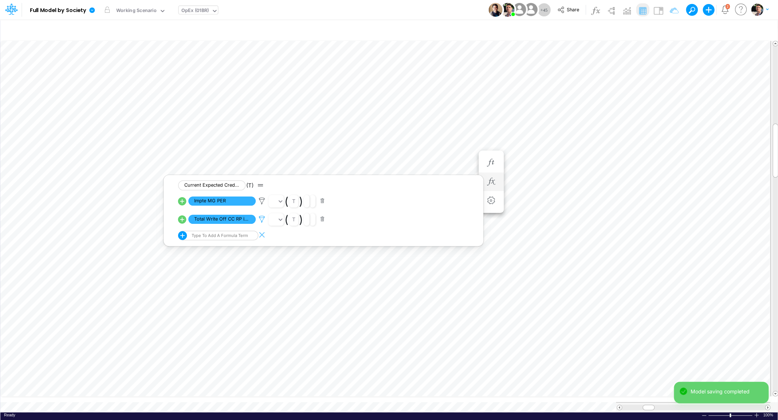
click at [260, 219] on icon at bounding box center [261, 219] width 11 height 8
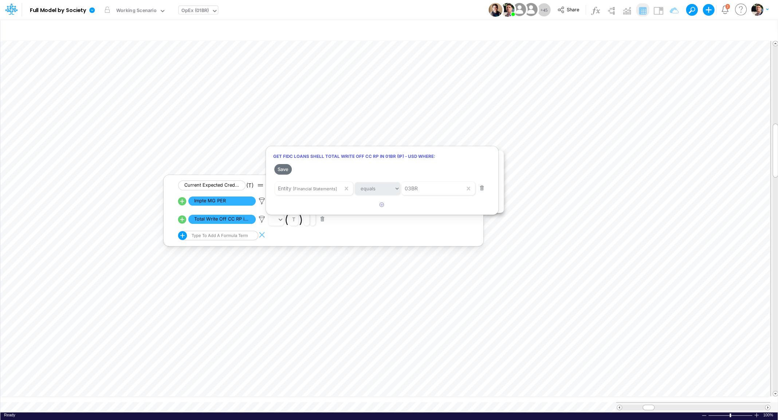
click at [217, 218] on div at bounding box center [389, 212] width 778 height 416
click at [262, 218] on icon at bounding box center [261, 219] width 11 height 8
click at [417, 186] on span "03BR" at bounding box center [411, 188] width 13 height 6
type input "01BR"
click at [438, 208] on span "Filter where Entity equals 01BR" at bounding box center [443, 205] width 74 height 6
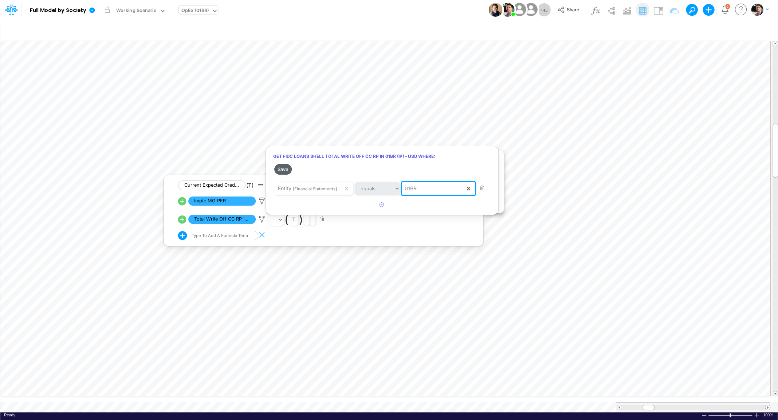
click at [281, 170] on button "Save" at bounding box center [282, 169] width 17 height 11
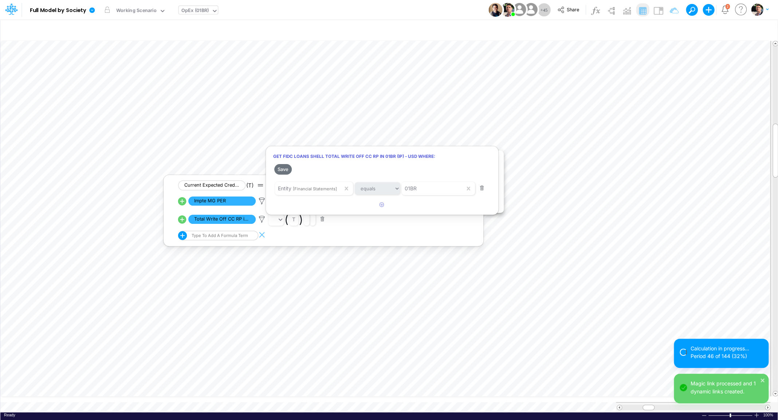
click at [225, 239] on div at bounding box center [389, 212] width 778 height 416
click at [227, 234] on div "Type to add a formula term" at bounding box center [219, 235] width 58 height 5
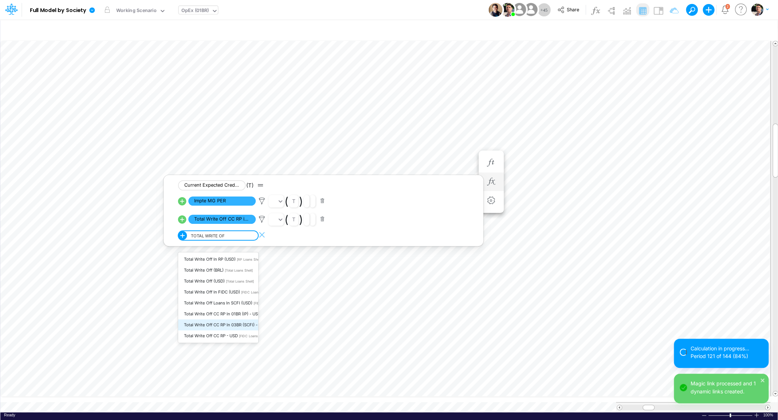
click at [233, 326] on span "Total Write Off CC RP in 03BR (SCFI) - USD" at bounding box center [225, 324] width 83 height 5
type input "TOTAL WRITE OF"
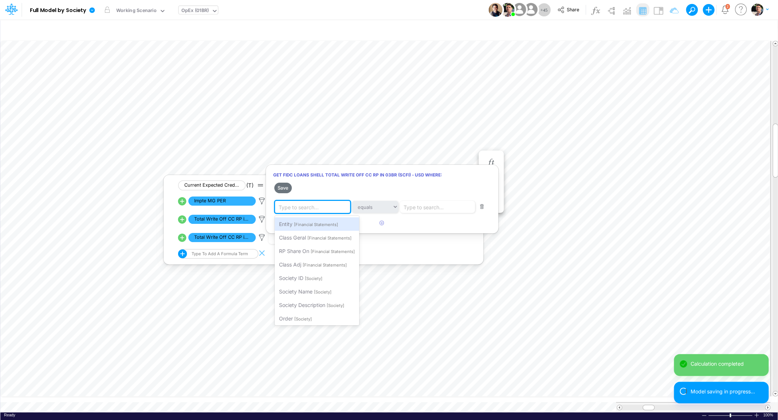
click at [318, 202] on div "Type to search..." at bounding box center [314, 207] width 78 height 12
type input "ENTI"
click at [316, 220] on div "Entity [Financial Statements]" at bounding box center [312, 223] width 75 height 13
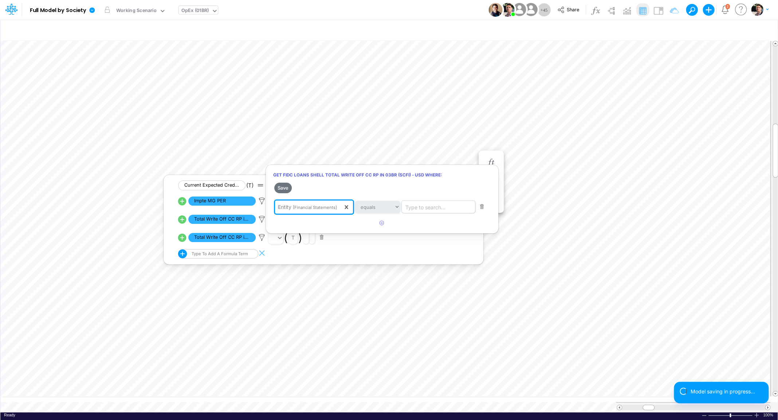
click at [429, 209] on div "Type to search..." at bounding box center [425, 207] width 40 height 8
type input "03BR"
click at [436, 225] on span "Filter where Entity equals 03BR" at bounding box center [443, 224] width 75 height 6
click at [286, 188] on button "Save" at bounding box center [282, 187] width 17 height 11
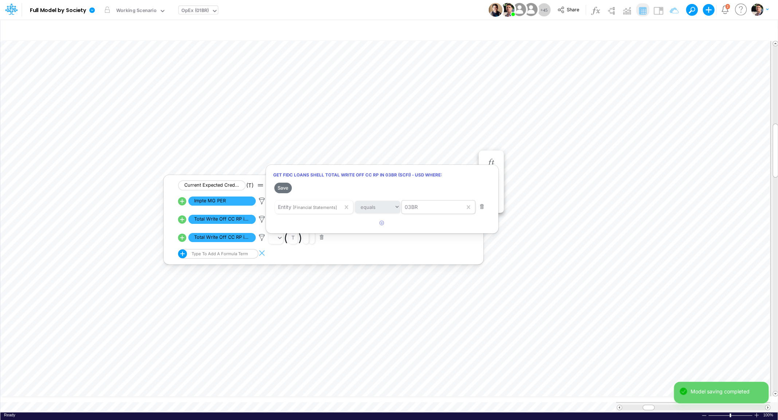
click at [196, 401] on div at bounding box center [389, 212] width 778 height 416
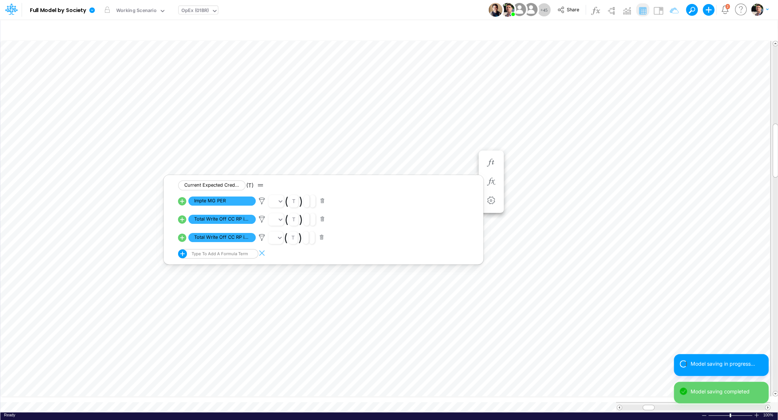
type input "Consolidated FS - USGAAP"
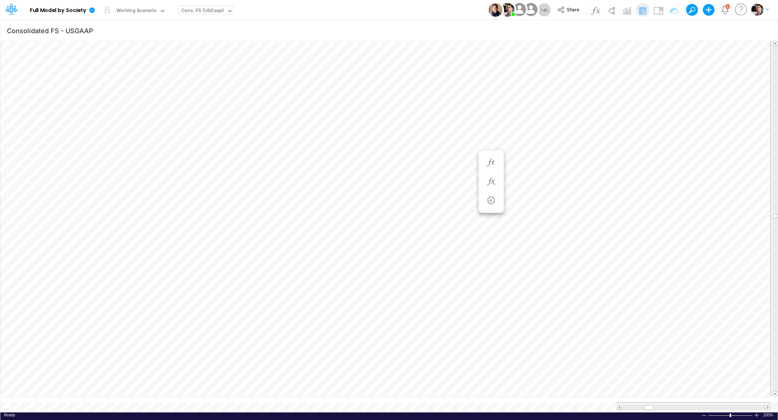
scroll to position [3, 8]
click at [209, 12] on div "Cons. FS (USGaap)" at bounding box center [202, 11] width 43 height 8
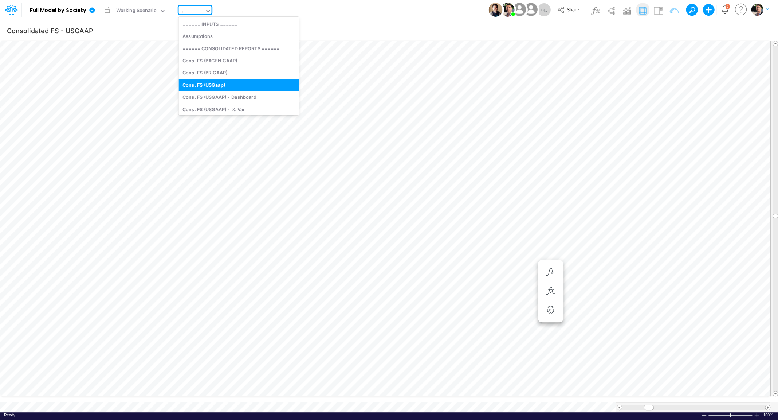
type input "non"
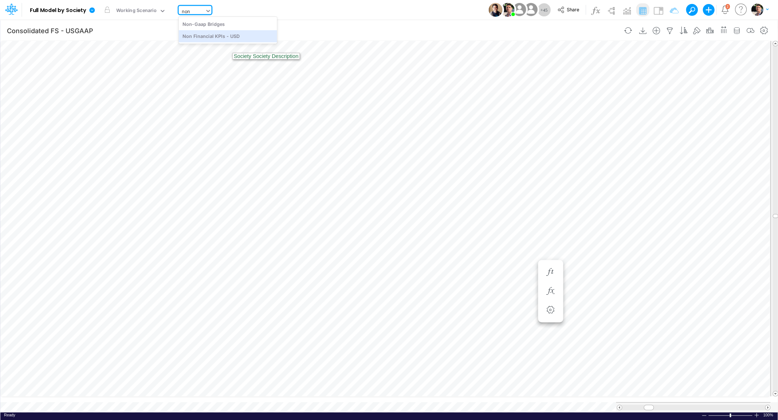
click at [228, 38] on div "Non Financial KPIs - USD" at bounding box center [227, 36] width 98 height 12
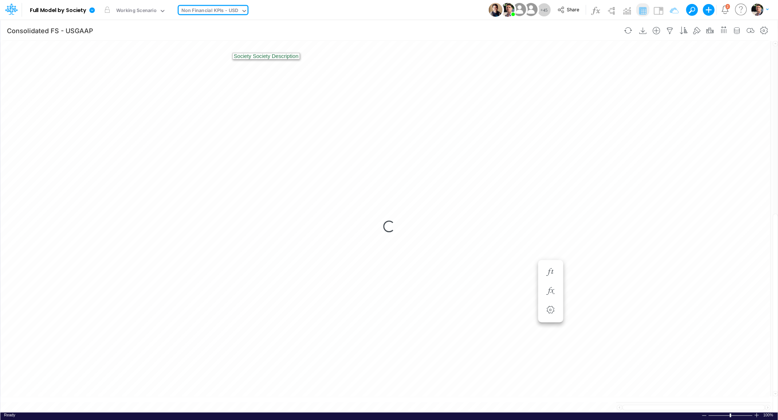
type input "Non Financial KPIs - USD"
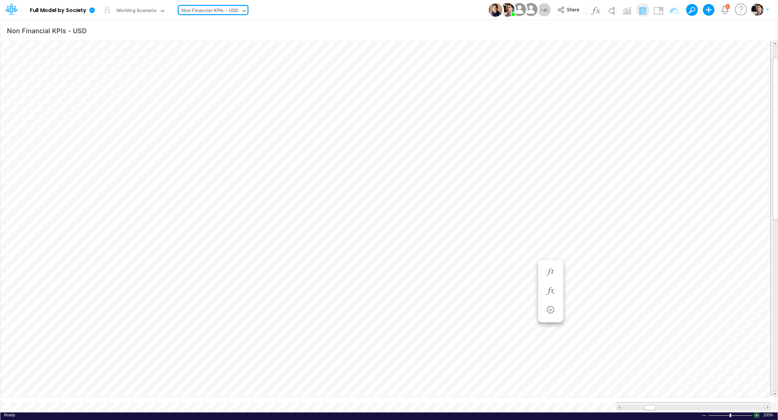
click at [756, 412] on div at bounding box center [756, 414] width 6 height 5
click at [767, 405] on span at bounding box center [767, 407] width 5 height 5
click at [768, 405] on span at bounding box center [767, 407] width 5 height 5
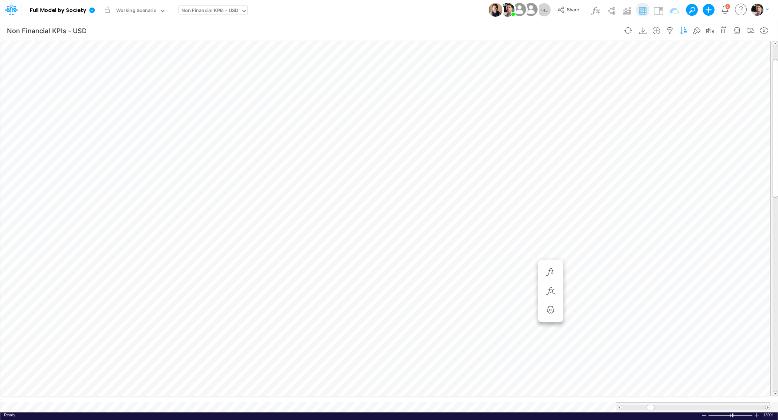
click at [680, 30] on icon "button" at bounding box center [683, 31] width 11 height 8
click at [678, 85] on button "button" at bounding box center [676, 84] width 9 height 20
click at [335, 59] on button "Apply" at bounding box center [335, 61] width 19 height 11
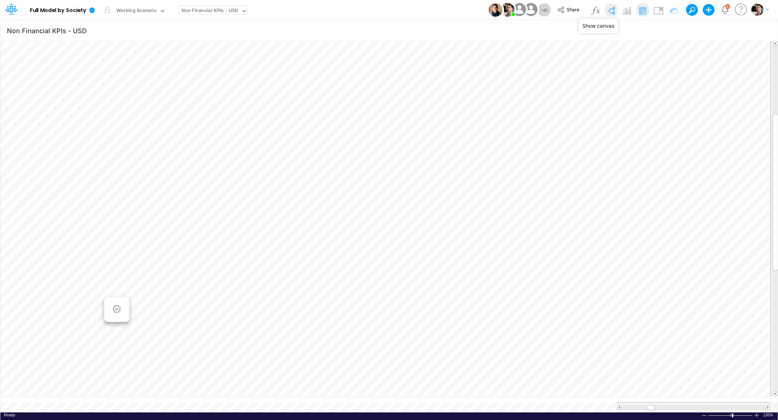
click at [617, 12] on img at bounding box center [611, 11] width 12 height 12
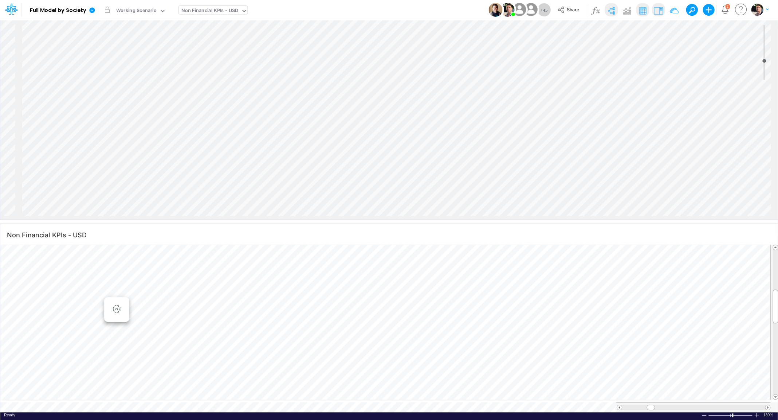
click at [656, 11] on img at bounding box center [658, 11] width 12 height 12
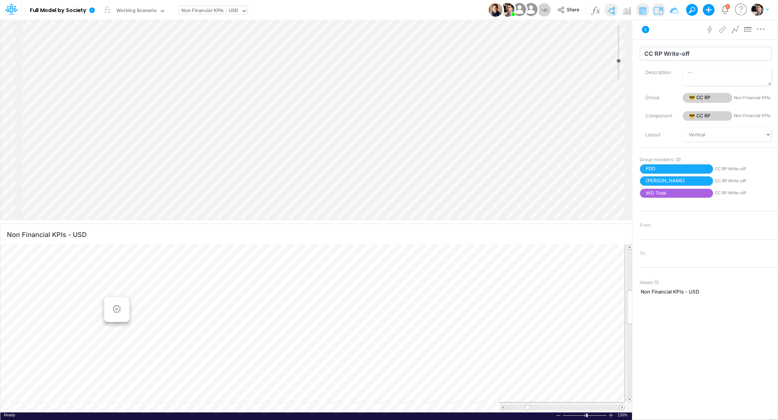
click at [692, 54] on input "CC RP Write-off" at bounding box center [705, 54] width 132 height 14
type input "CC RP Write-off in IP"
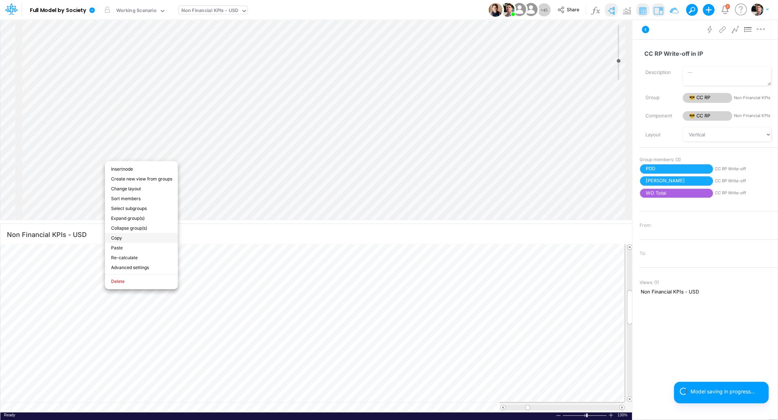
click at [120, 236] on li "Copy" at bounding box center [141, 238] width 73 height 10
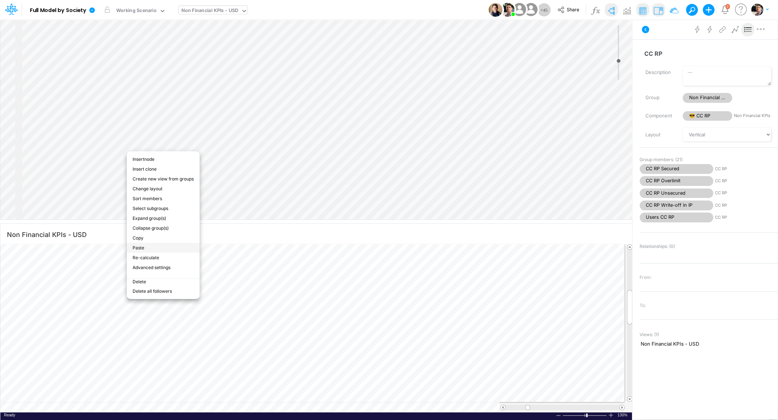
click at [153, 245] on li "Paste" at bounding box center [163, 248] width 73 height 10
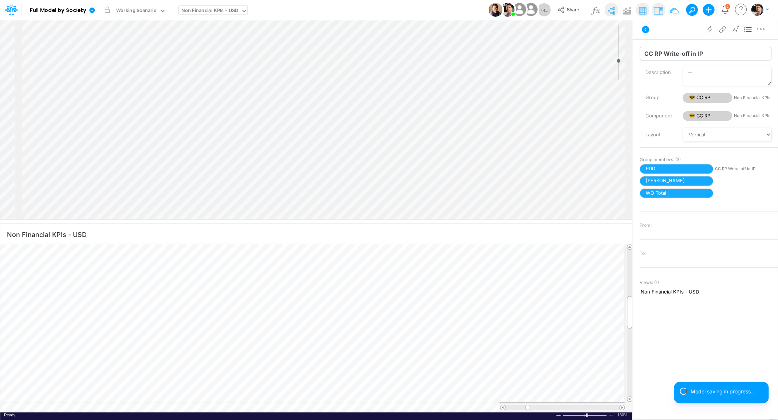
click at [692, 56] on input "CC RP Write-off in IP" at bounding box center [705, 54] width 132 height 14
drag, startPoint x: 697, startPoint y: 53, endPoint x: 757, endPoint y: 52, distance: 60.5
click at [757, 52] on input "CC RP Write-off in IP" at bounding box center [705, 54] width 132 height 14
type input "CC RP Write-off in 03BR (SCFI) - USD"
click at [683, 55] on input "CC RP Write-off in IP" at bounding box center [705, 54] width 132 height 14
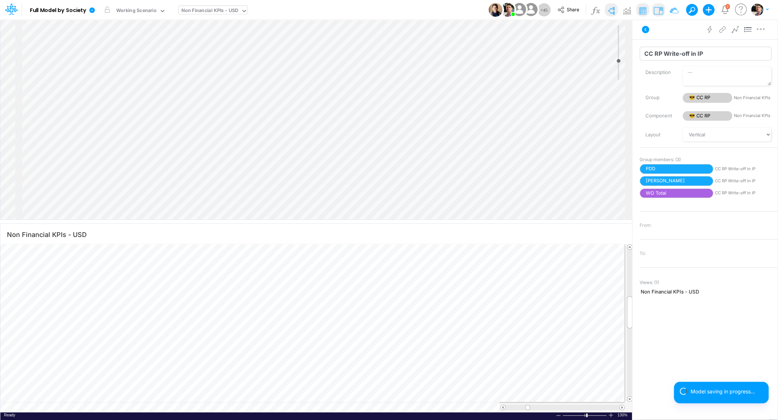
click at [697, 53] on input "CC RP Write-off in IP" at bounding box center [705, 54] width 132 height 14
type input "CC RP Write-off in 01BR (IP) - USD"
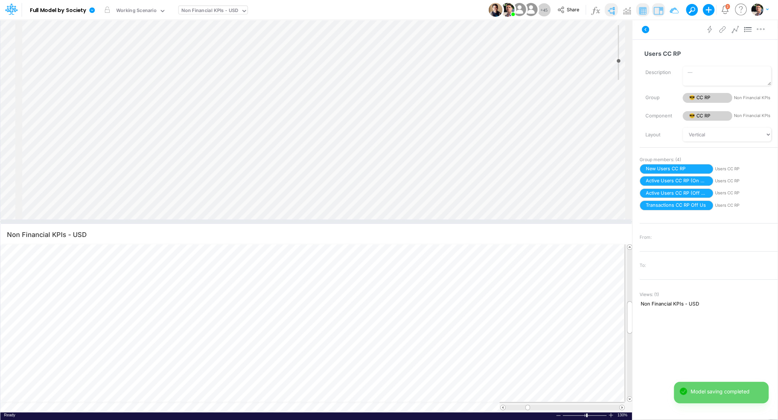
scroll to position [8, 23]
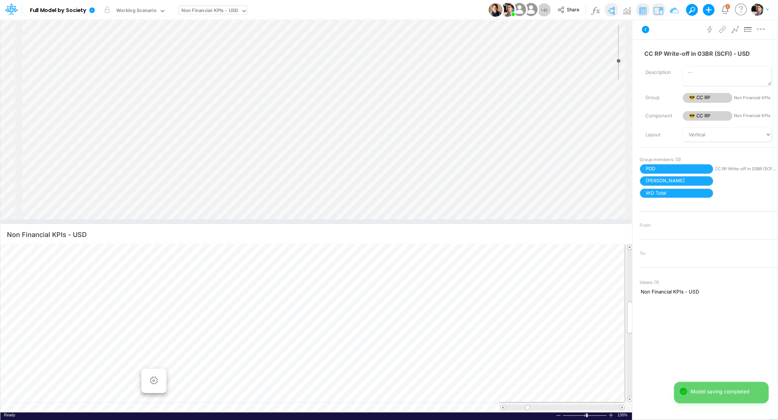
scroll to position [3, 8]
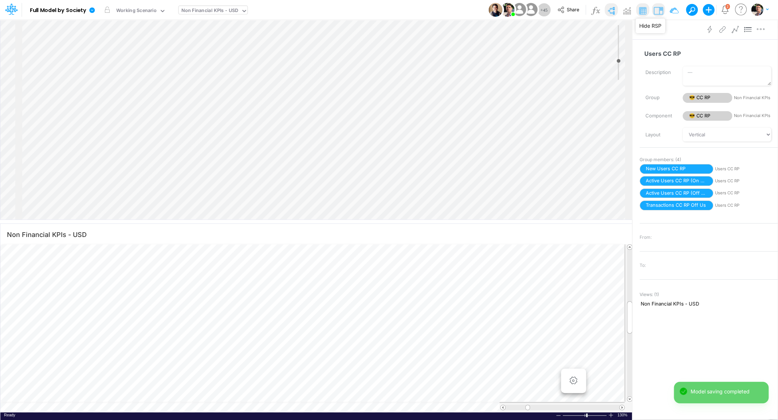
click at [659, 10] on img at bounding box center [658, 11] width 12 height 12
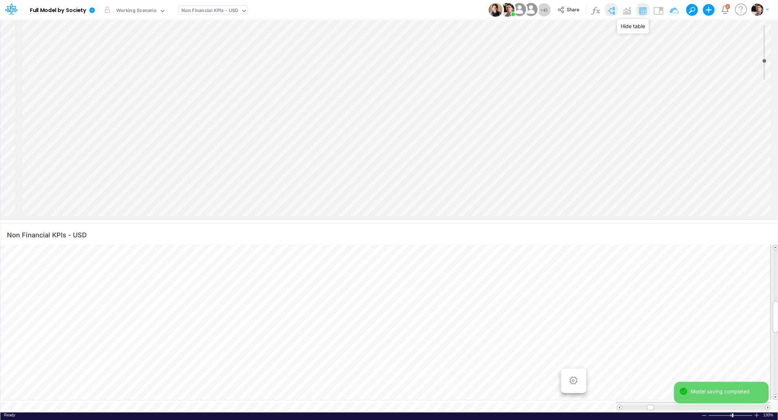
click at [642, 9] on img at bounding box center [643, 11] width 12 height 12
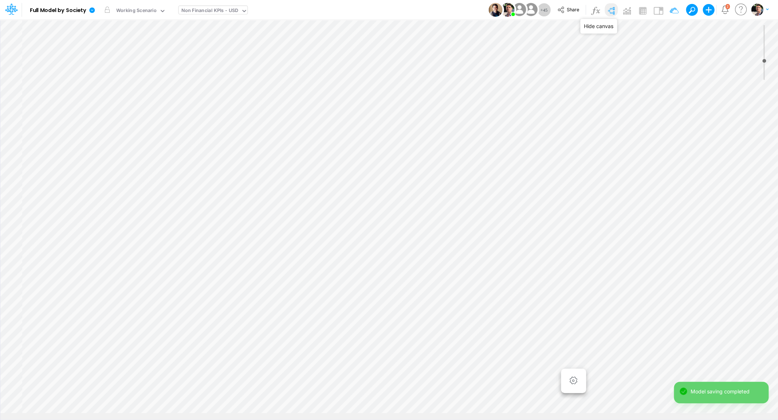
click at [612, 8] on img at bounding box center [611, 11] width 12 height 12
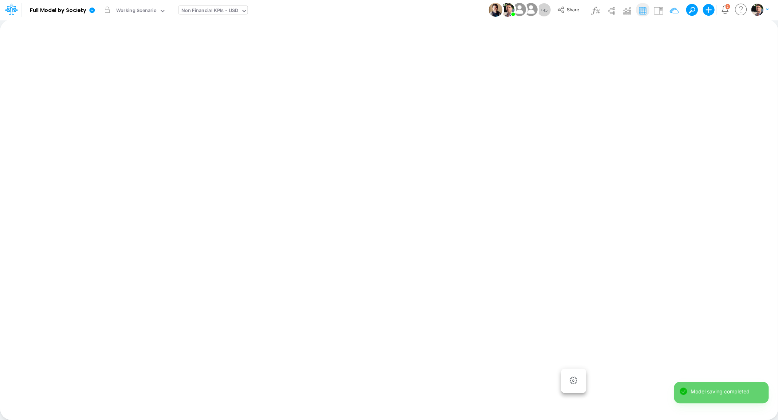
click at [646, 11] on img at bounding box center [643, 11] width 12 height 12
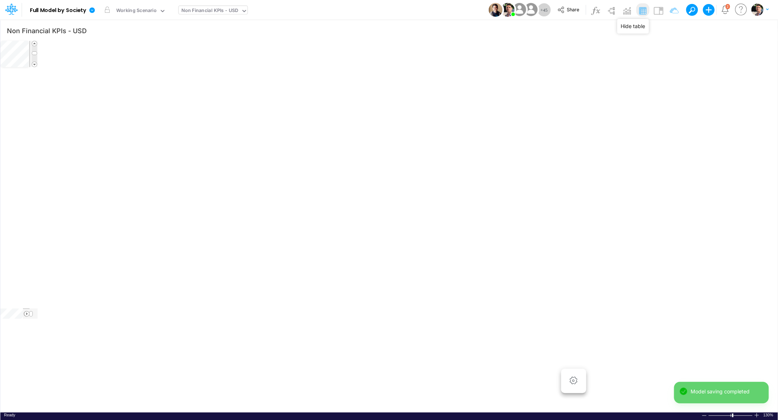
scroll to position [3, 8]
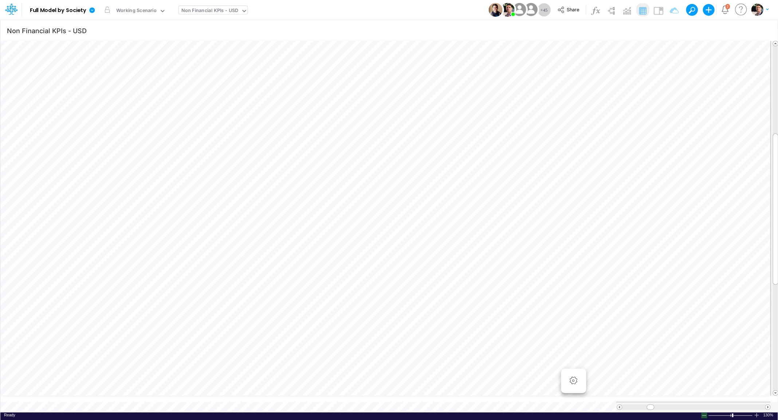
click at [703, 412] on div at bounding box center [704, 414] width 6 height 5
click at [702, 412] on div at bounding box center [704, 414] width 6 height 5
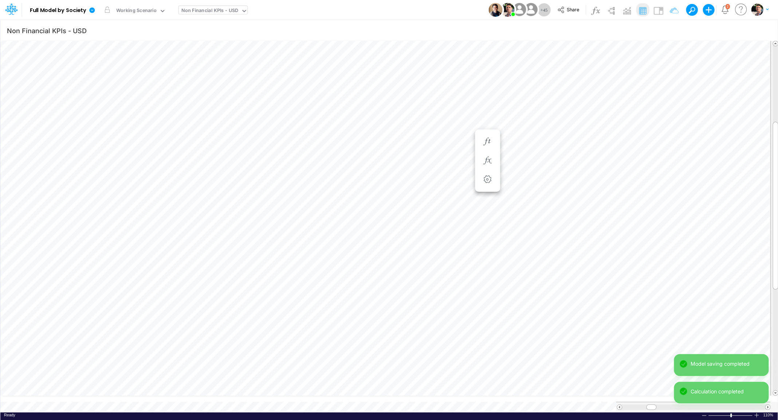
scroll to position [3, 8]
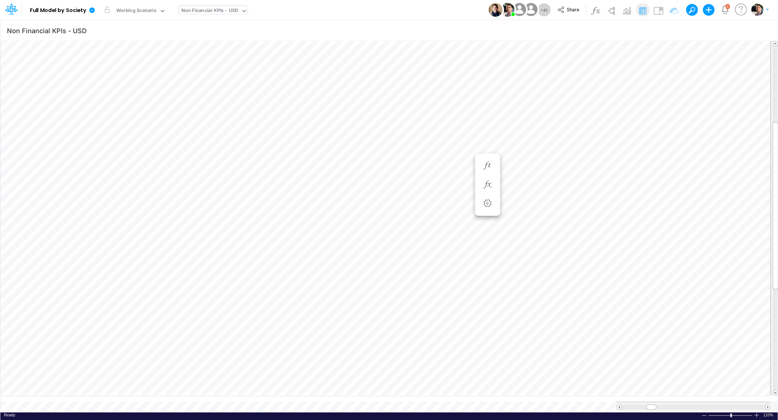
scroll to position [3, 8]
click at [487, 179] on icon "button" at bounding box center [487, 177] width 11 height 8
click at [488, 157] on icon "button" at bounding box center [487, 158] width 11 height 8
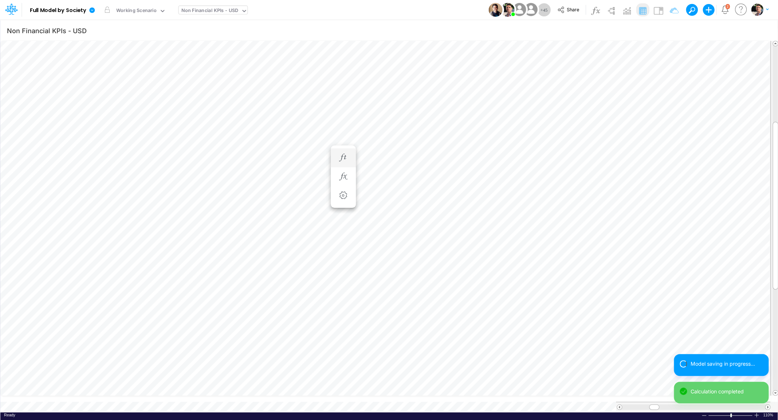
scroll to position [3, 8]
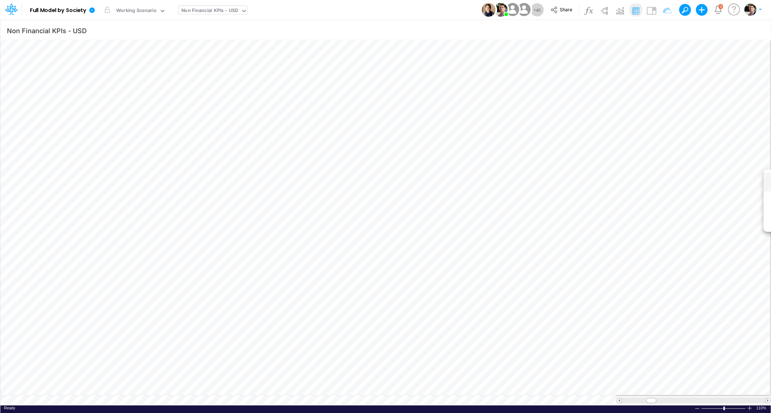
scroll to position [3, 1]
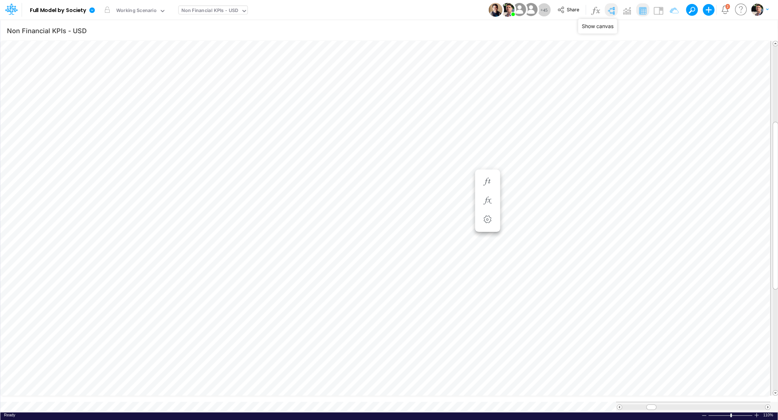
click at [615, 12] on img at bounding box center [611, 11] width 12 height 12
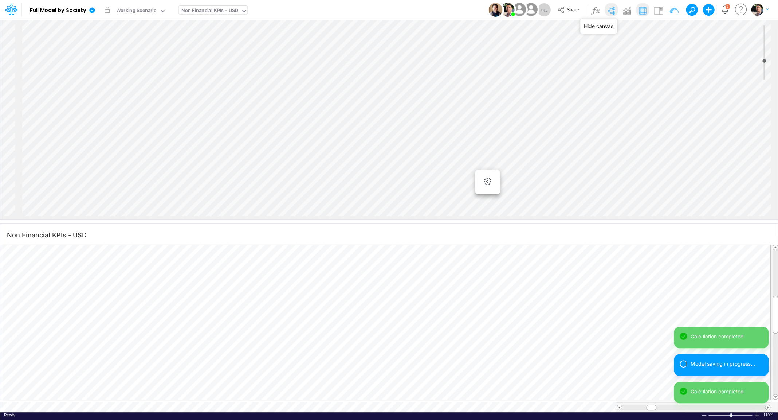
click at [615, 12] on img at bounding box center [611, 11] width 12 height 12
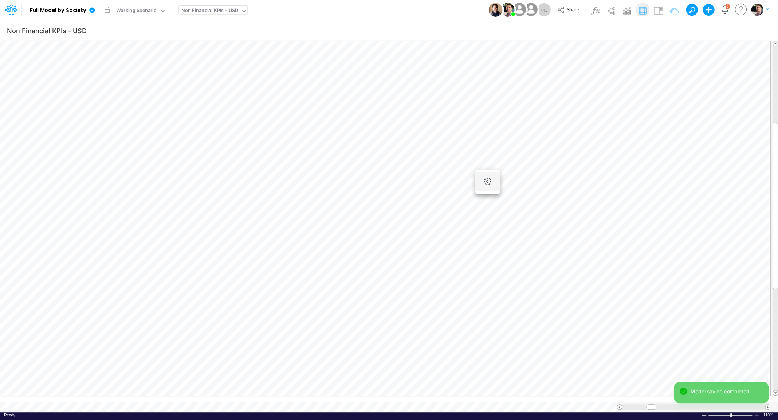
scroll to position [3, 9]
drag, startPoint x: 703, startPoint y: 399, endPoint x: 664, endPoint y: 401, distance: 39.0
click at [664, 404] on span at bounding box center [663, 406] width 5 height 5
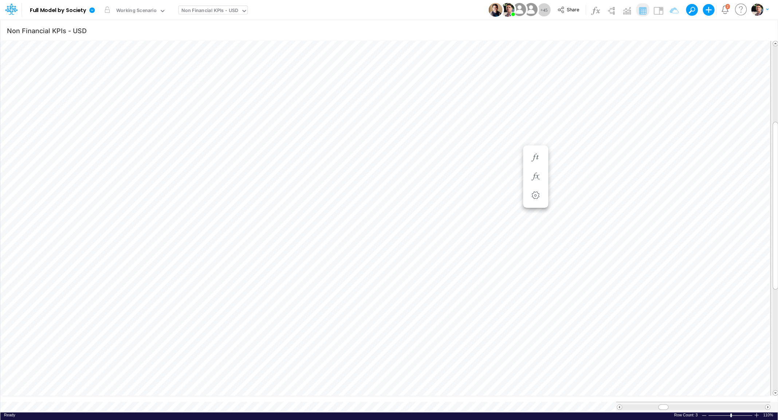
scroll to position [8, 19]
click at [775, 43] on span at bounding box center [775, 43] width 5 height 5
click at [774, 392] on span at bounding box center [775, 392] width 5 height 5
click at [210, 19] on div "View Non Financial KPIs - USD" at bounding box center [212, 9] width 69 height 19
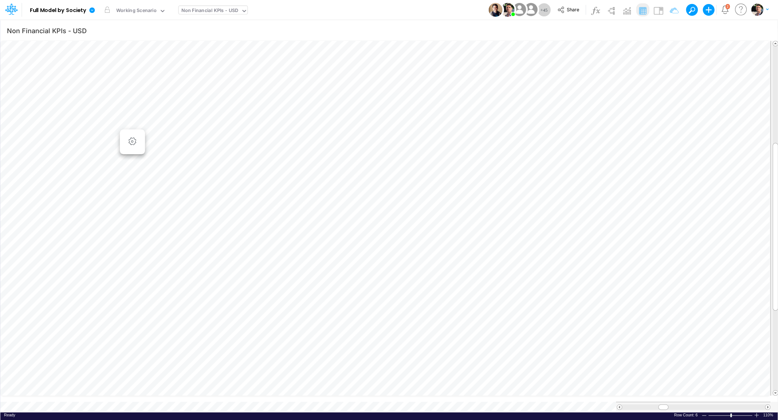
click at [213, 12] on div "Non Financial KPIs - USD" at bounding box center [209, 11] width 57 height 8
type input "debt"
click at [209, 11] on div "debt" at bounding box center [194, 10] width 33 height 8
click at [91, 11] on icon at bounding box center [91, 9] width 5 height 5
click at [131, 76] on button "View model info" at bounding box center [129, 75] width 78 height 11
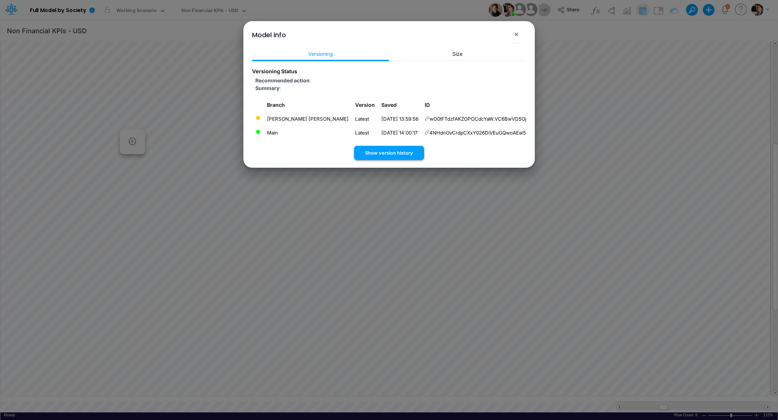
click at [394, 154] on button "Show version history" at bounding box center [389, 153] width 70 height 14
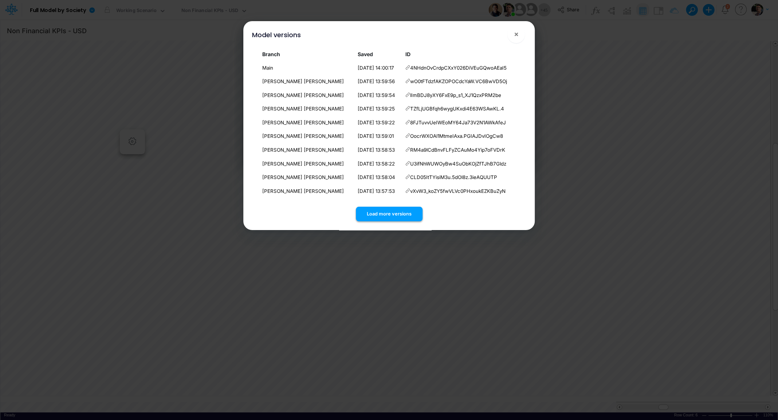
click at [405, 213] on button "Load more versions" at bounding box center [389, 213] width 67 height 14
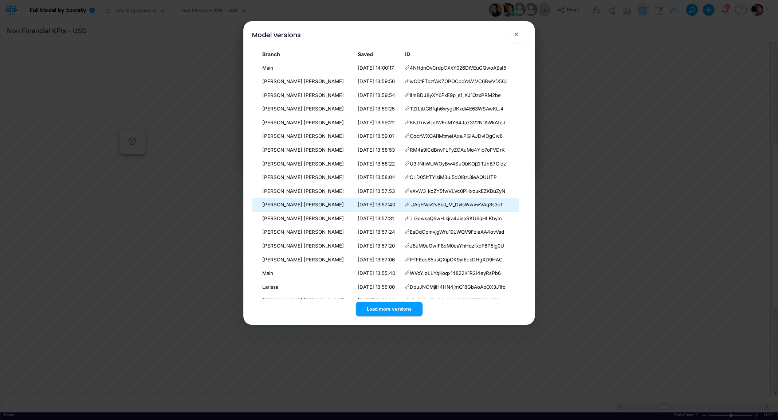
scroll to position [42, 0]
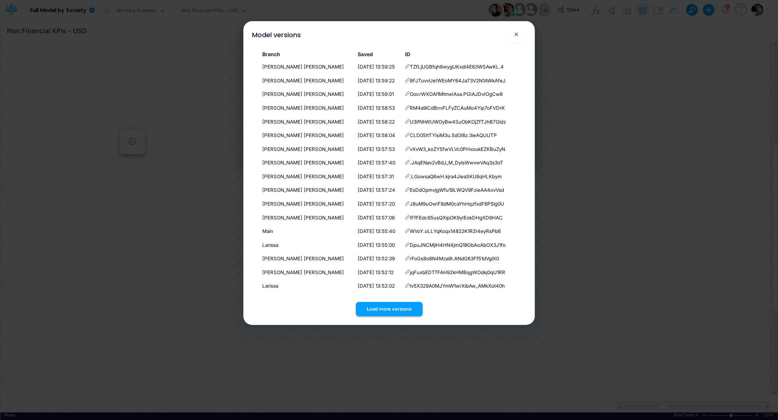
click at [388, 310] on button "Load more versions" at bounding box center [389, 309] width 67 height 14
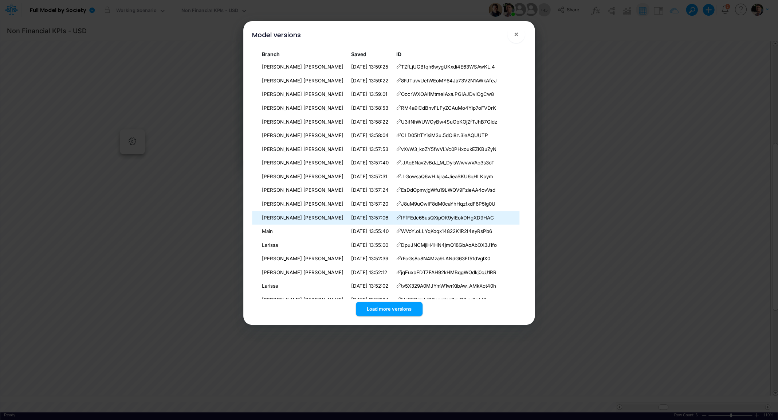
scroll to position [179, 0]
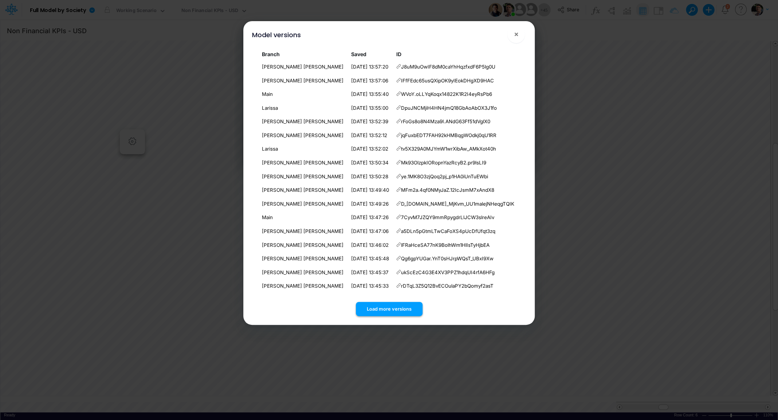
click at [382, 314] on button "Load more versions" at bounding box center [389, 309] width 67 height 14
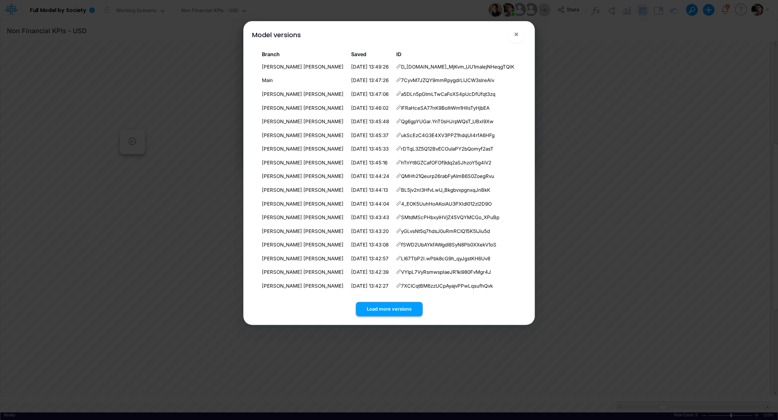
click at [381, 312] on button "Load more versions" at bounding box center [389, 309] width 67 height 14
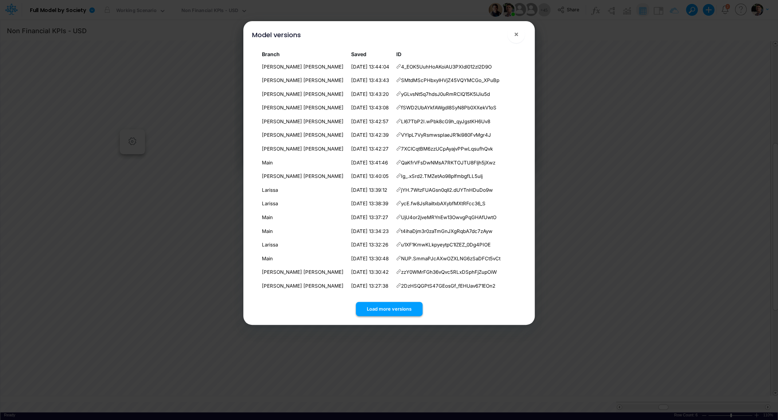
click at [391, 306] on button "Load more versions" at bounding box center [389, 309] width 67 height 14
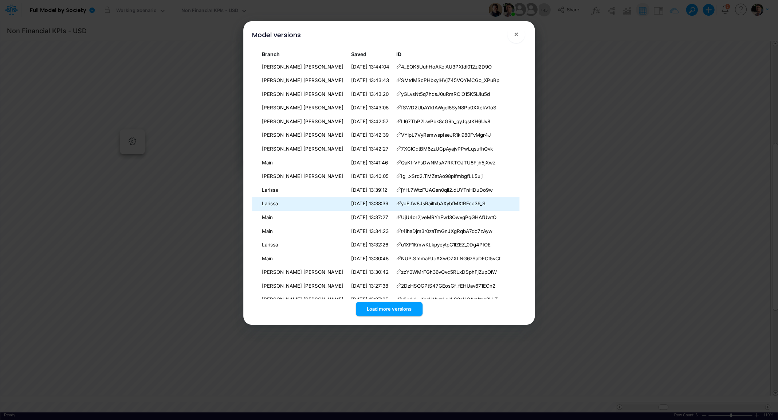
scroll to position [590, 0]
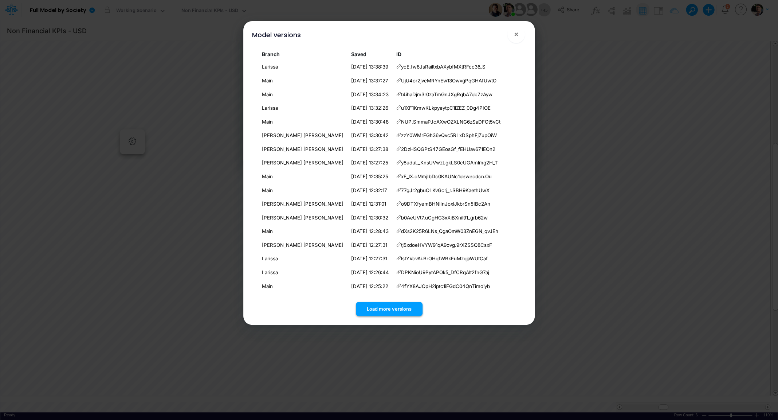
click at [388, 311] on button "Load more versions" at bounding box center [389, 309] width 67 height 14
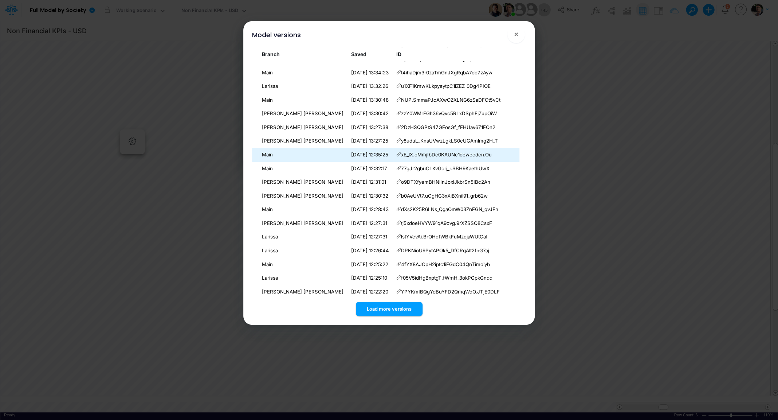
scroll to position [617, 0]
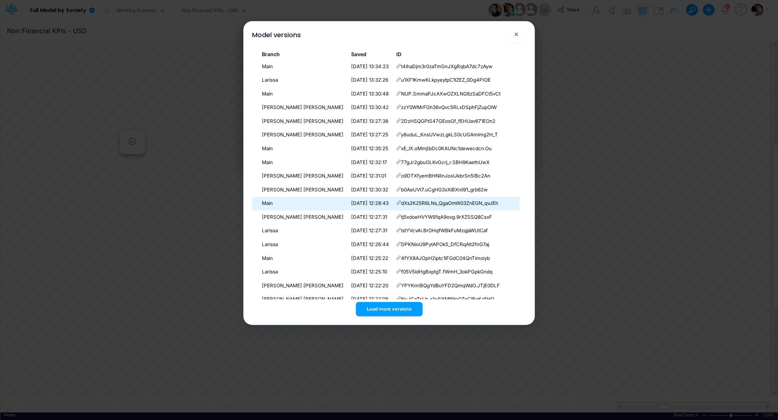
click at [399, 205] on icon at bounding box center [398, 202] width 5 height 5
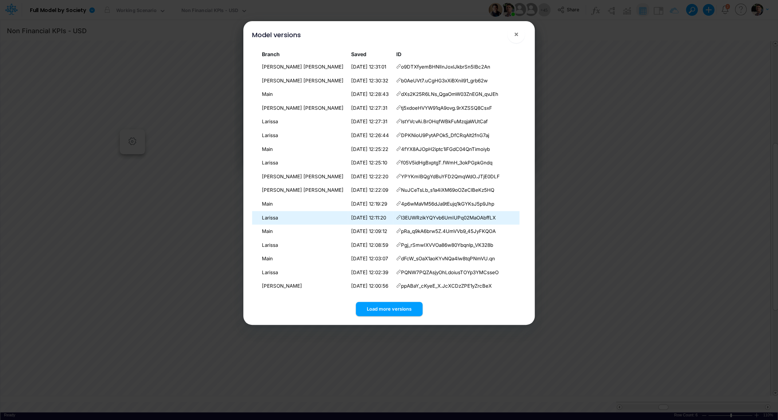
click at [399, 217] on icon at bounding box center [398, 217] width 5 height 5
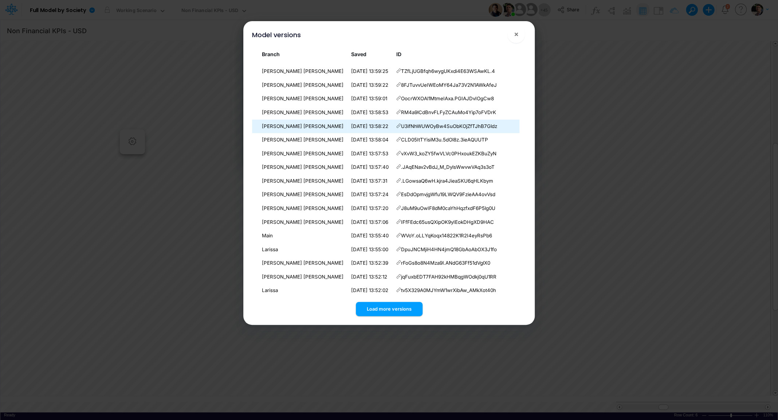
scroll to position [0, 0]
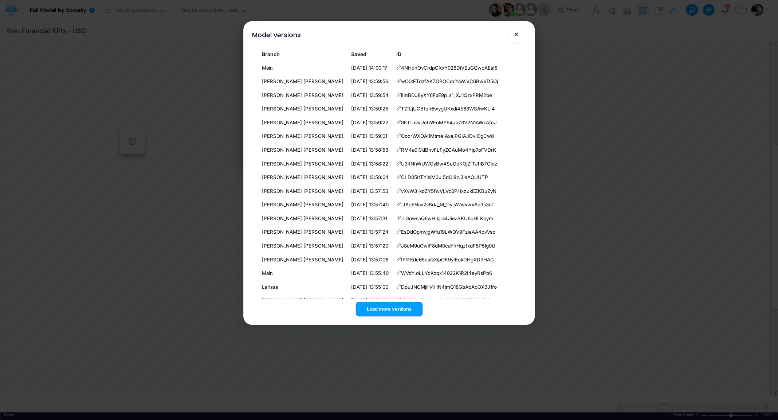
click at [524, 35] on button "×" at bounding box center [515, 33] width 17 height 17
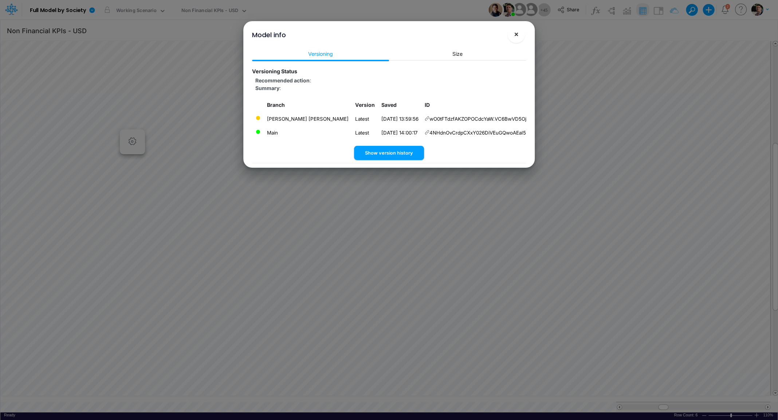
click at [519, 36] on button "×" at bounding box center [515, 33] width 17 height 17
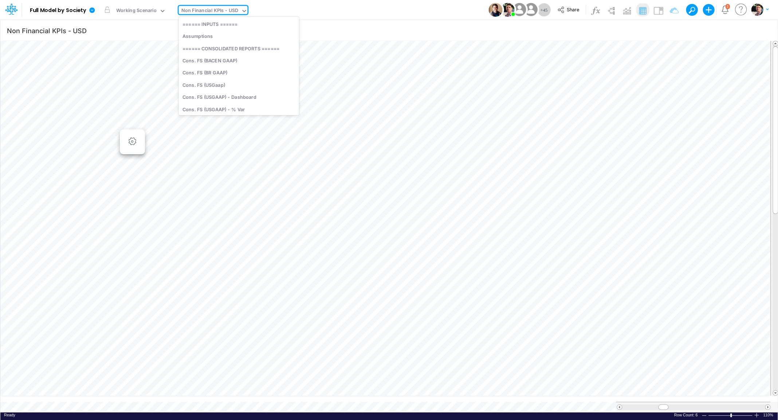
click at [204, 9] on div "Non Financial KPIs - USD" at bounding box center [209, 11] width 57 height 8
type input "usga"
click at [222, 29] on div "Cons. FS (USGaap)" at bounding box center [231, 24] width 106 height 12
type input "Consolidated FS - USGAAP"
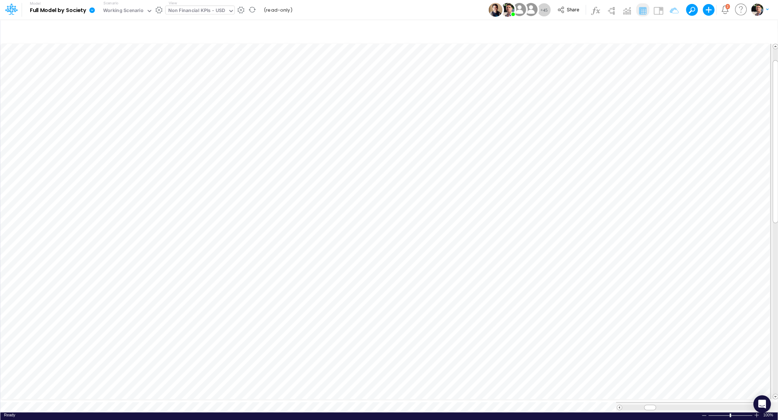
click at [208, 14] on div "Non Financial KPIs - USD" at bounding box center [196, 11] width 57 height 8
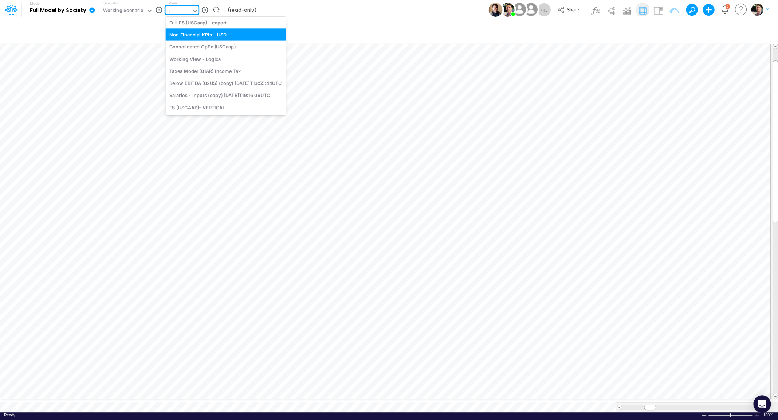
scroll to position [123, 0]
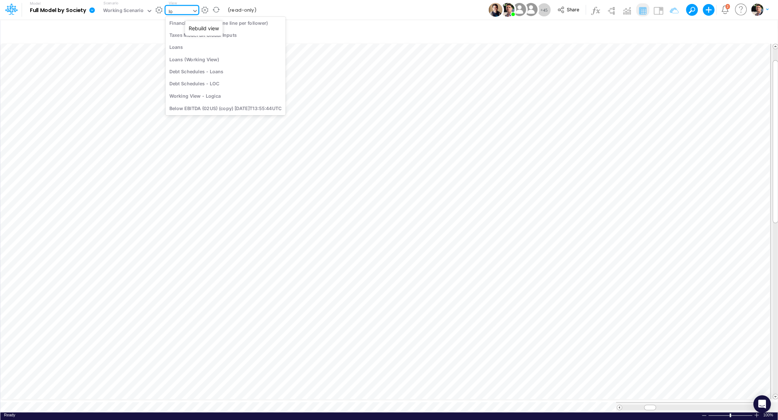
type input "loa"
click at [219, 49] on div "DC by Vertical - Loans" at bounding box center [214, 48] width 98 height 12
click at [160, 393] on span "Close" at bounding box center [162, 394] width 20 height 7
click at [203, 13] on div "Non Financial KPIs - USD" at bounding box center [196, 11] width 57 height 8
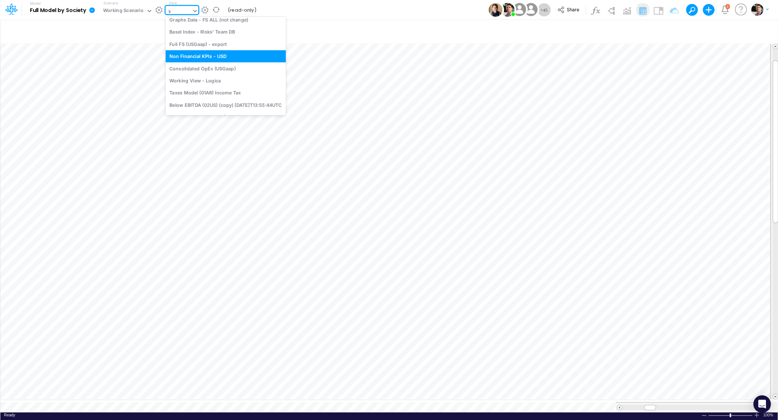
scroll to position [123, 0]
type input "loa"
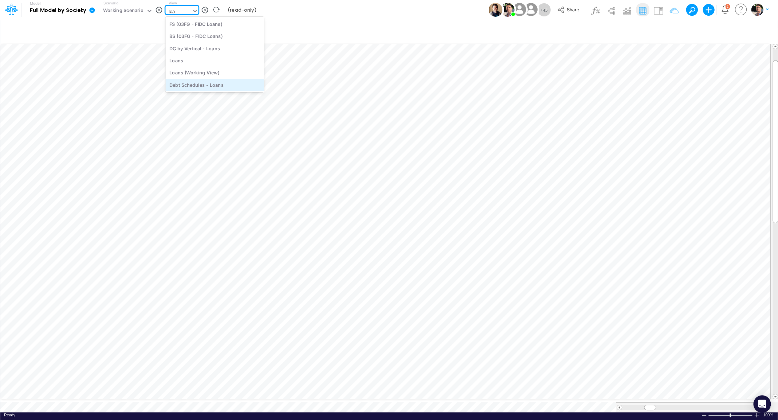
click at [203, 87] on div "Debt Schedules - Loans" at bounding box center [214, 85] width 98 height 12
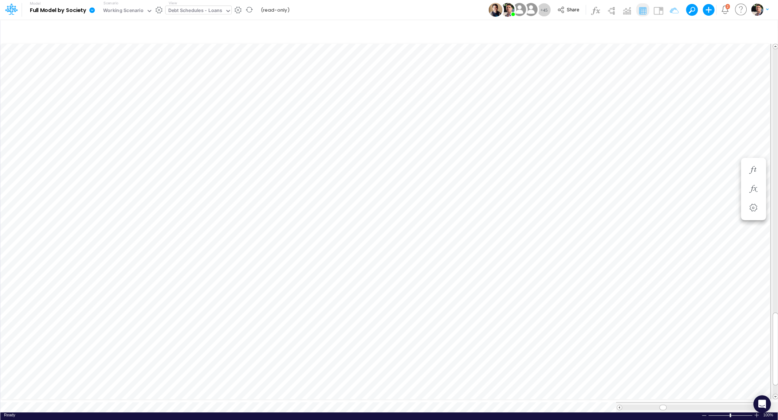
scroll to position [3, 11]
click at [91, 11] on icon at bounding box center [91, 9] width 5 height 5
click at [126, 79] on button "View model info" at bounding box center [129, 75] width 78 height 11
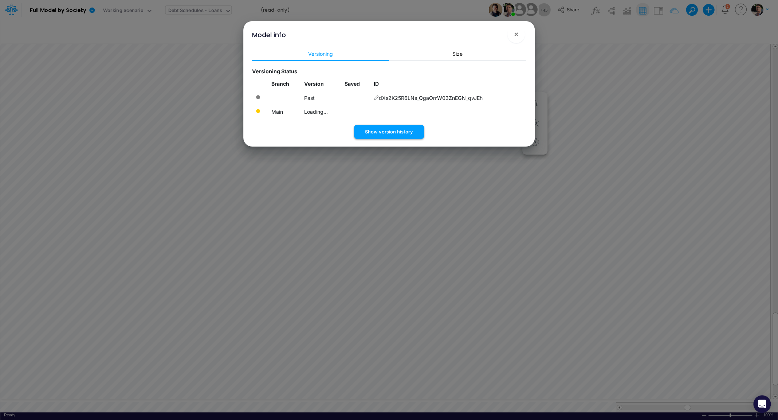
click at [383, 134] on button "Show version history" at bounding box center [389, 132] width 70 height 14
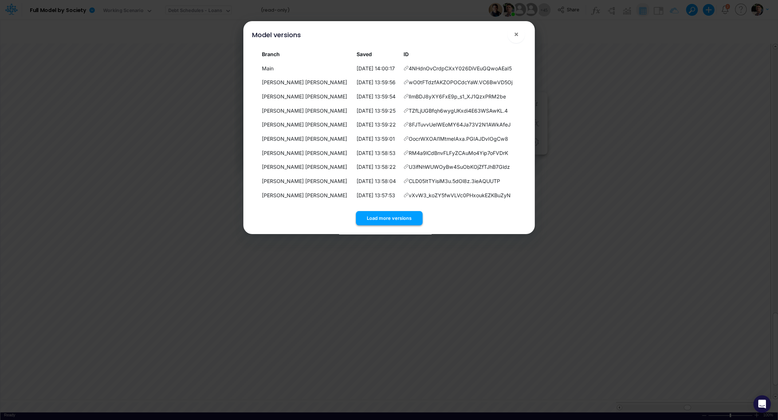
click at [388, 220] on button "Load more versions" at bounding box center [389, 218] width 67 height 14
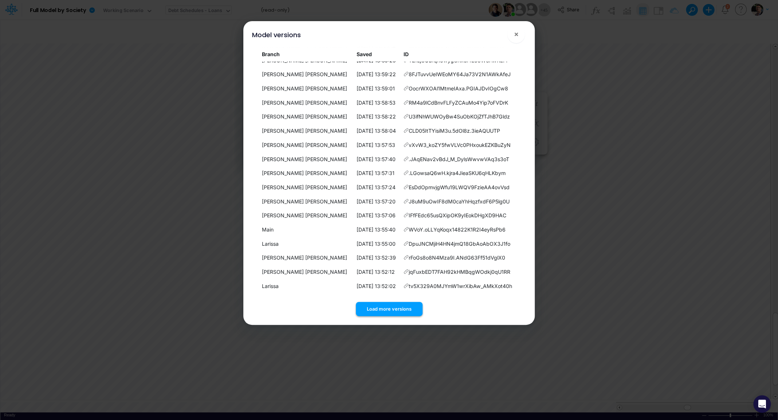
click at [389, 307] on button "Load more versions" at bounding box center [389, 309] width 67 height 14
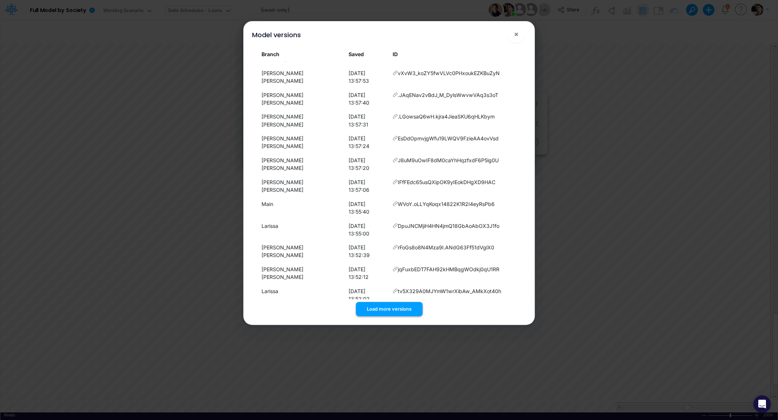
click at [376, 308] on button "Load more versions" at bounding box center [389, 309] width 67 height 14
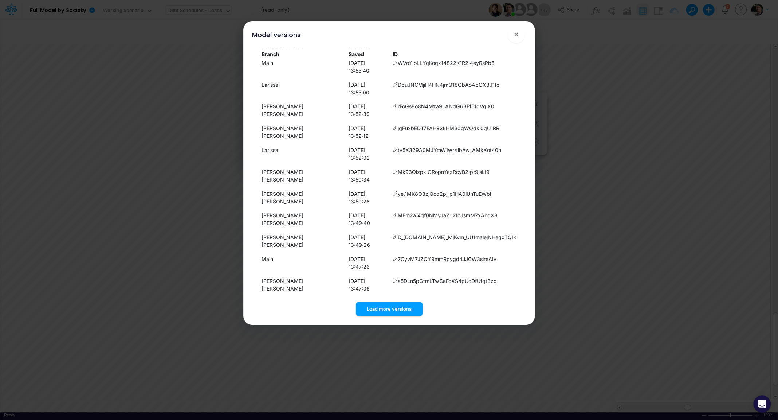
click at [391, 307] on button "Load more versions" at bounding box center [389, 309] width 67 height 14
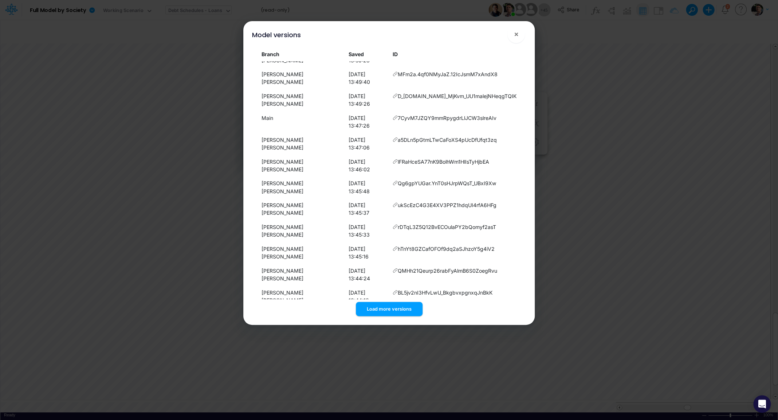
click at [385, 313] on button "Load more versions" at bounding box center [389, 309] width 67 height 14
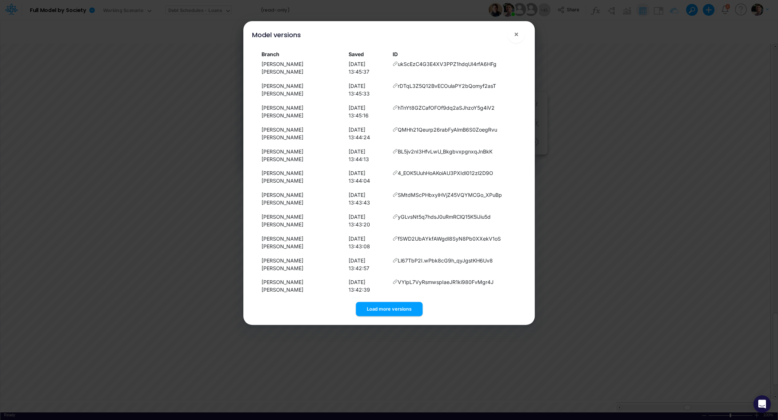
click at [385, 308] on button "Load more versions" at bounding box center [389, 309] width 67 height 14
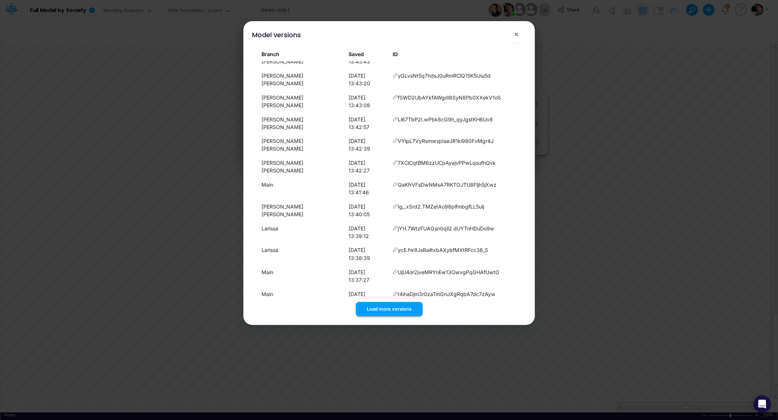
click at [398, 315] on button "Load more versions" at bounding box center [389, 309] width 67 height 14
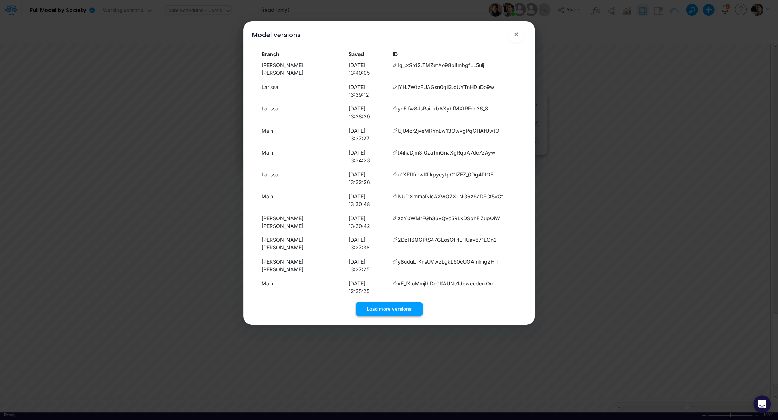
click at [390, 312] on button "Load more versions" at bounding box center [389, 309] width 67 height 14
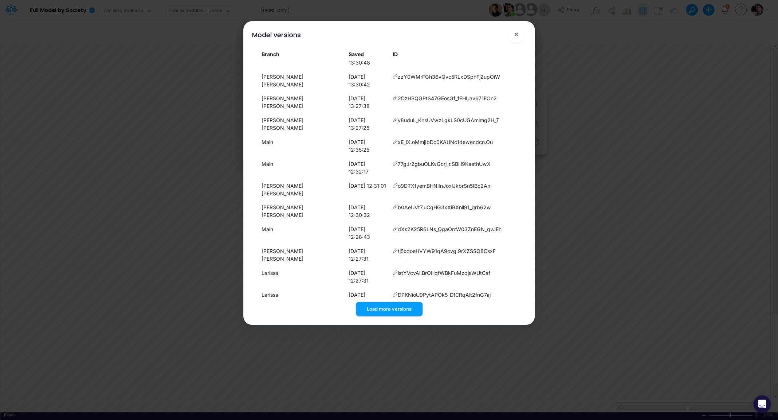
click at [386, 311] on button "Load more versions" at bounding box center [389, 309] width 67 height 14
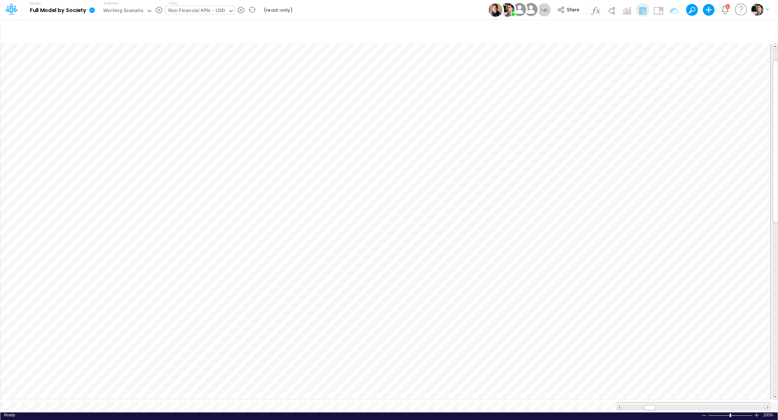
click at [211, 12] on div "Non Financial KPIs - USD" at bounding box center [196, 11] width 57 height 8
type input "loan"
click at [210, 82] on div "Debt Schedules - Loans" at bounding box center [214, 85] width 98 height 12
click at [740, 404] on div at bounding box center [693, 406] width 143 height 5
click at [741, 404] on div at bounding box center [693, 406] width 143 height 5
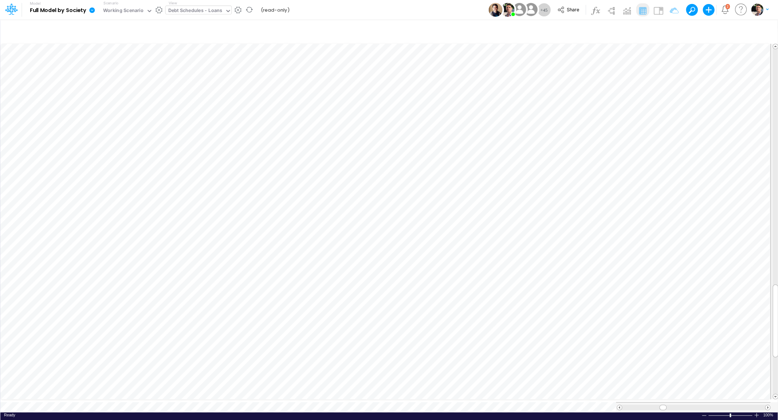
click at [741, 404] on div at bounding box center [693, 406] width 143 height 5
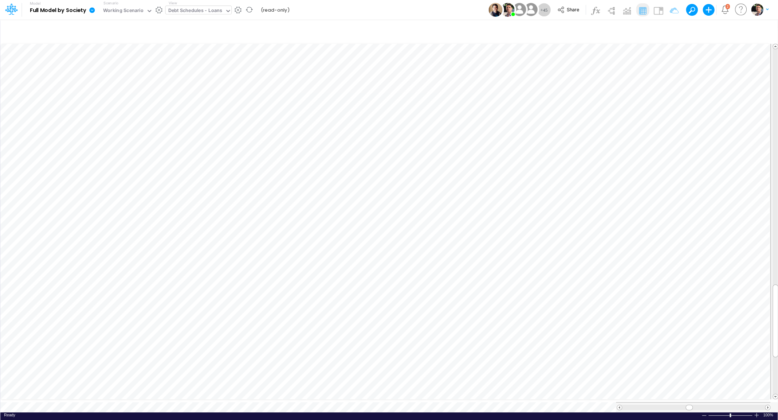
click at [741, 404] on div at bounding box center [693, 406] width 143 height 5
click at [639, 404] on div at bounding box center [693, 406] width 143 height 5
click at [635, 404] on div at bounding box center [693, 406] width 143 height 5
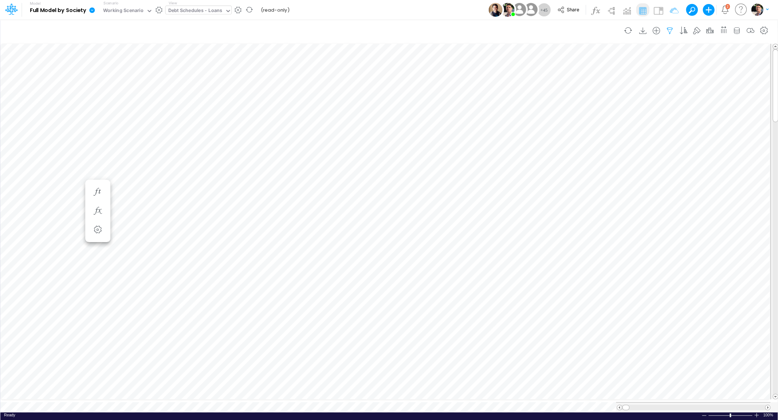
click at [672, 31] on icon "button" at bounding box center [669, 31] width 11 height 8
click at [561, 77] on icon "button" at bounding box center [561, 77] width 5 height 5
click at [490, 97] on div at bounding box center [506, 100] width 69 height 12
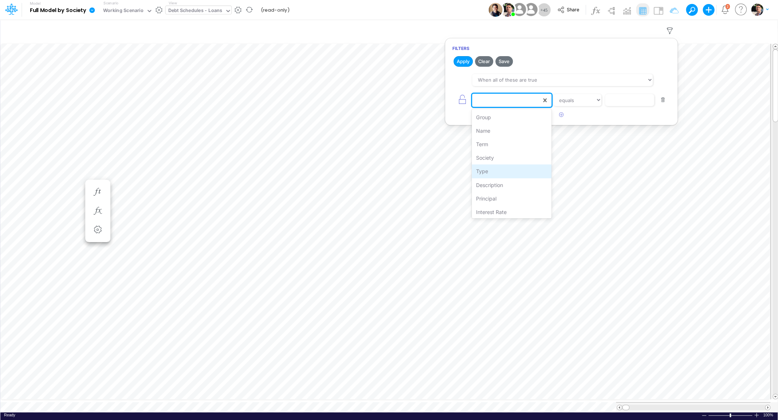
click at [495, 174] on div "Type" at bounding box center [512, 170] width 80 height 13
click at [623, 99] on input "text" at bounding box center [629, 100] width 49 height 12
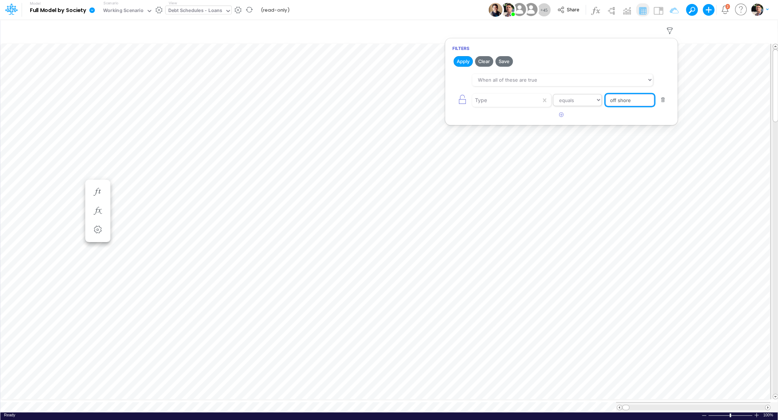
type input "off shore"
select select "contains"
click option "contains" at bounding box center [0, 0] width 0 height 0
click at [469, 65] on button "Apply" at bounding box center [462, 61] width 19 height 11
click at [639, 100] on input "off shore" at bounding box center [629, 100] width 49 height 12
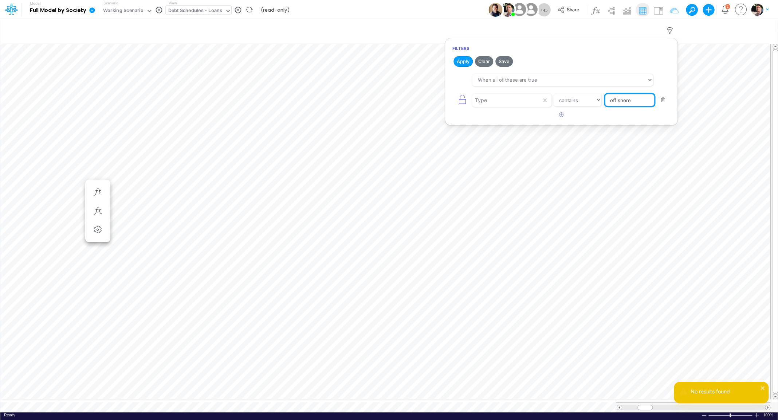
drag, startPoint x: 639, startPoint y: 100, endPoint x: 577, endPoint y: 96, distance: 62.8
click at [605, 96] on input "off shore" at bounding box center [629, 100] width 49 height 12
click at [462, 64] on button "Apply" at bounding box center [462, 61] width 19 height 11
click at [638, 103] on input "Off Shor" at bounding box center [629, 100] width 49 height 12
type input "Off"
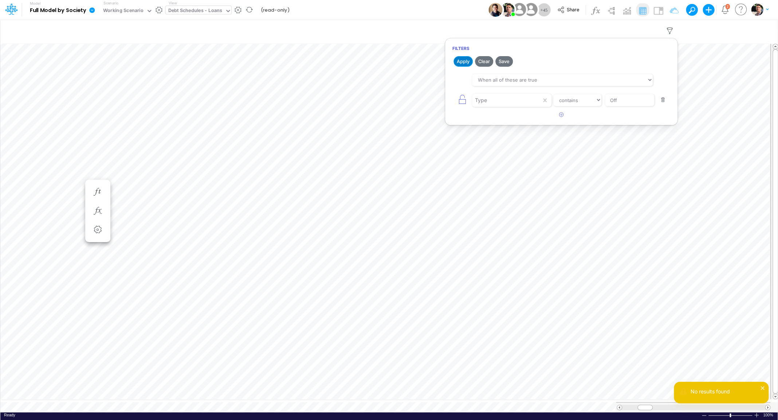
click at [468, 59] on button "Apply" at bounding box center [462, 61] width 19 height 11
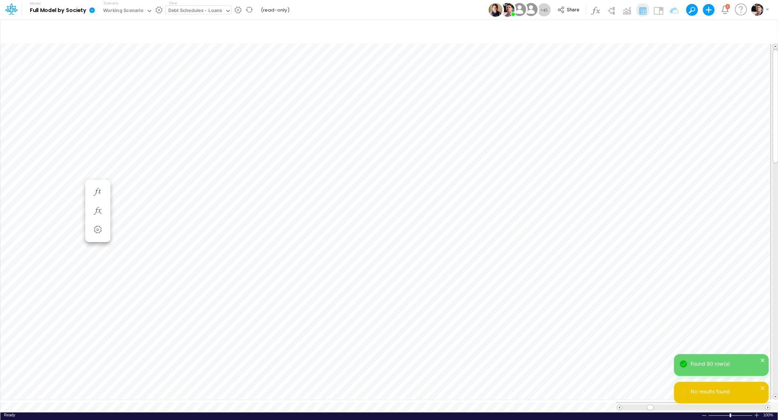
scroll to position [3, 9]
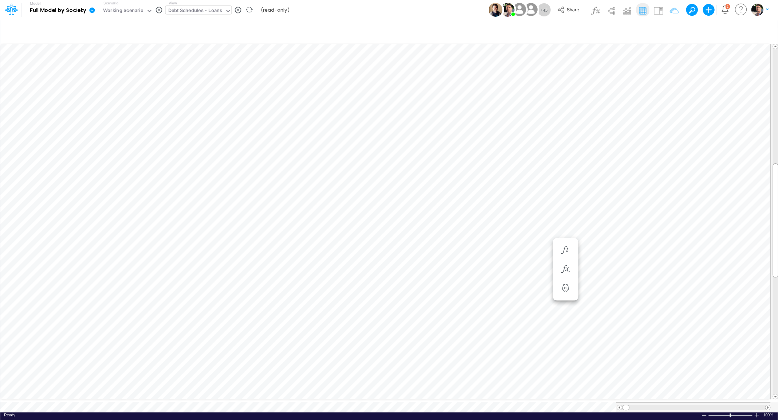
scroll to position [3, 1]
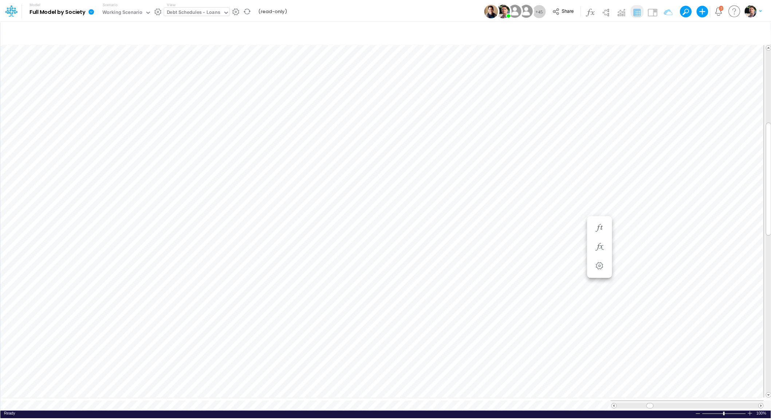
scroll to position [3, 9]
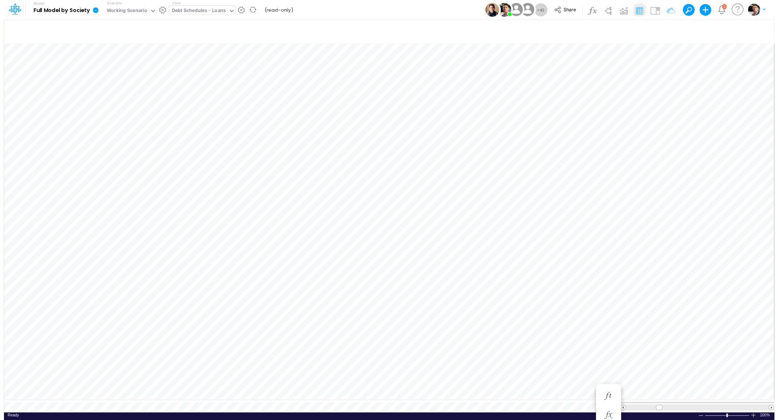
scroll to position [3, 24]
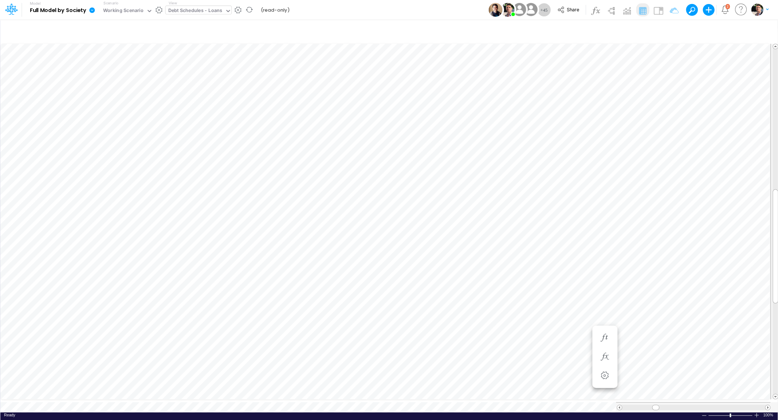
scroll to position [3, 22]
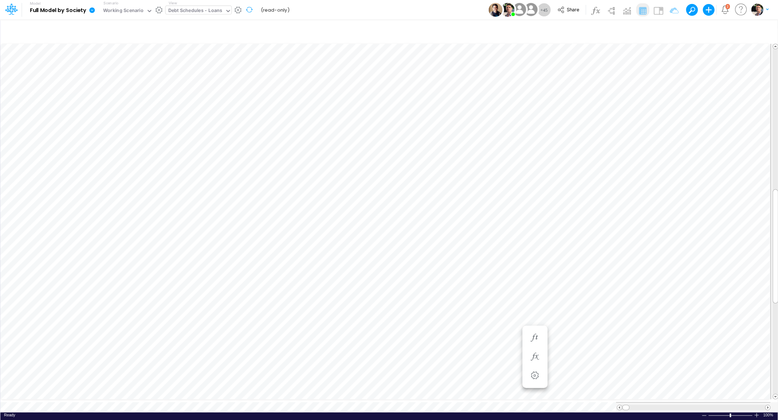
scroll to position [3, 1]
click at [668, 30] on icon "button" at bounding box center [669, 31] width 11 height 8
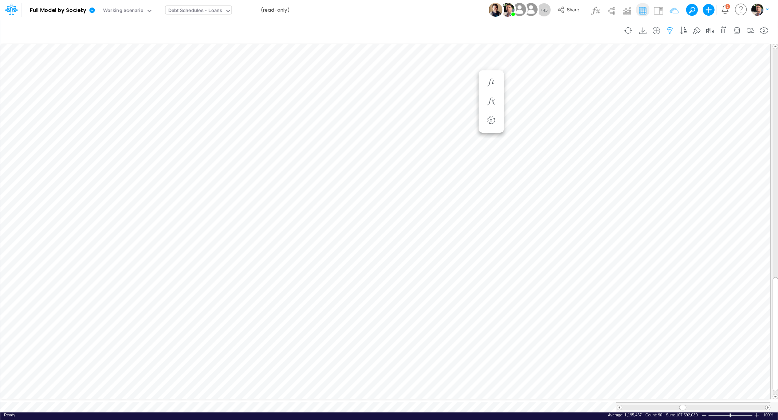
select select "contains"
click at [663, 100] on button "button" at bounding box center [663, 100] width 14 height 10
click at [458, 61] on button "Apply" at bounding box center [462, 61] width 19 height 11
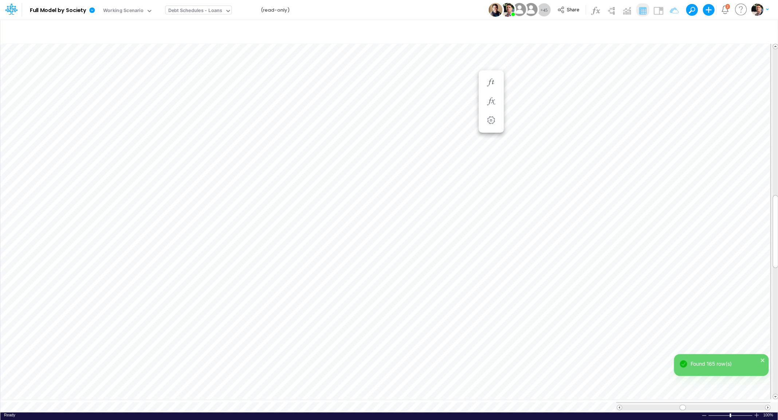
scroll to position [3, 1]
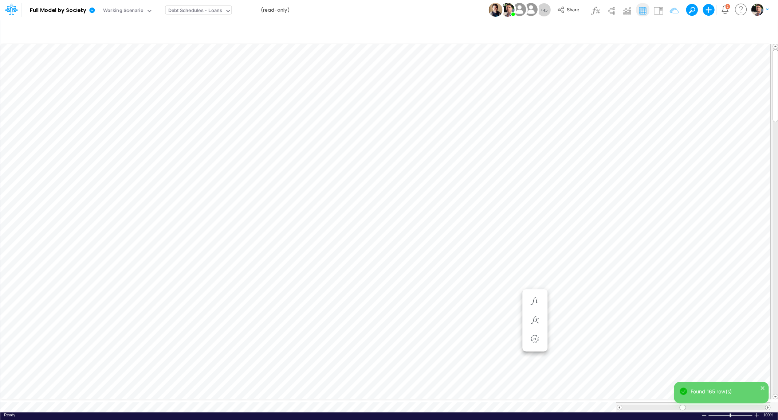
scroll to position [3, 1]
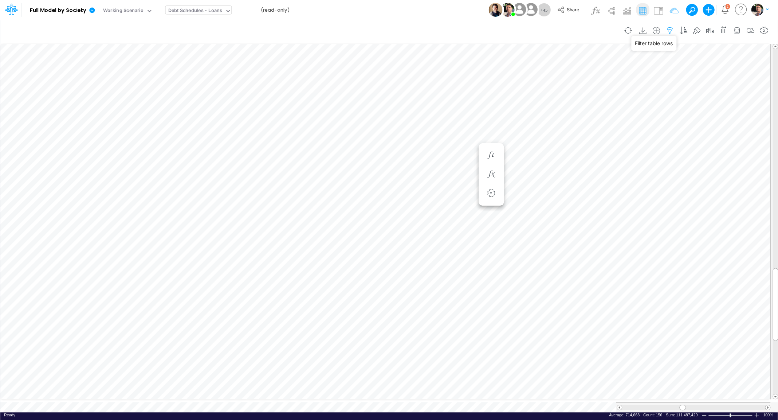
click at [673, 31] on icon "button" at bounding box center [669, 31] width 11 height 8
click at [560, 78] on icon "button" at bounding box center [561, 77] width 5 height 5
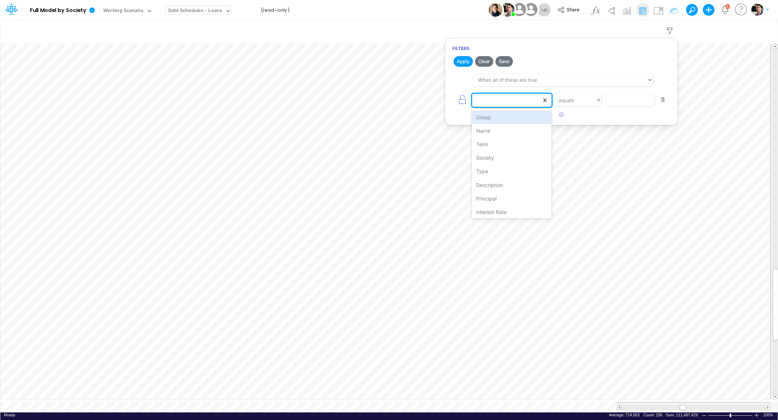
click at [504, 94] on div at bounding box center [506, 100] width 69 height 12
type input "typ"
click at [492, 122] on div "Type" at bounding box center [512, 116] width 80 height 13
click at [631, 102] on input "text" at bounding box center [629, 100] width 49 height 12
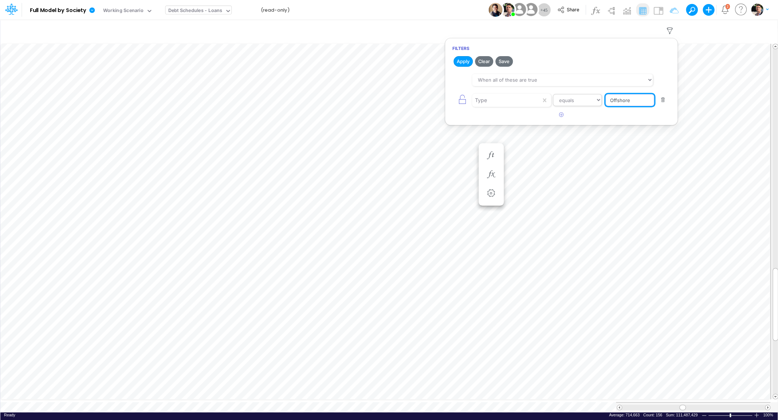
type input "Offshore"
select select "contains"
click option "contains" at bounding box center [0, 0] width 0 height 0
click at [458, 63] on button "Apply" at bounding box center [462, 61] width 19 height 11
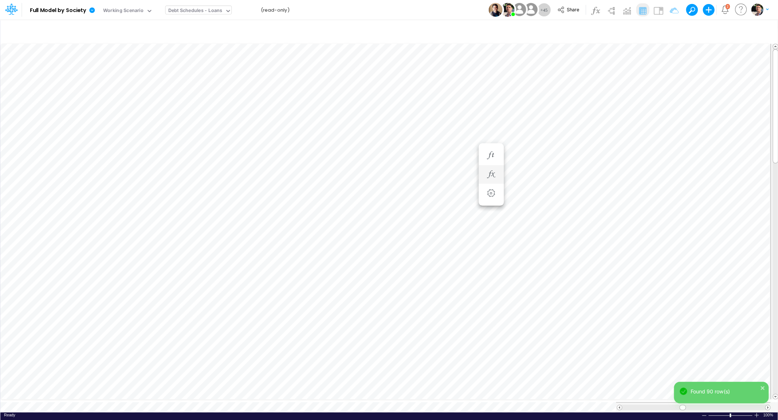
scroll to position [3, 1]
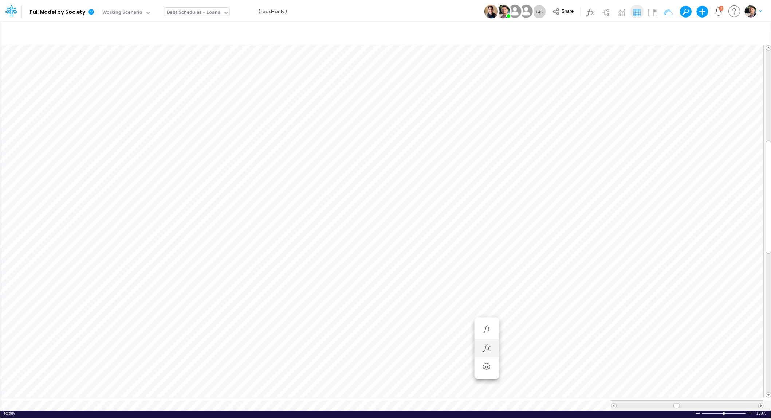
scroll to position [3, 24]
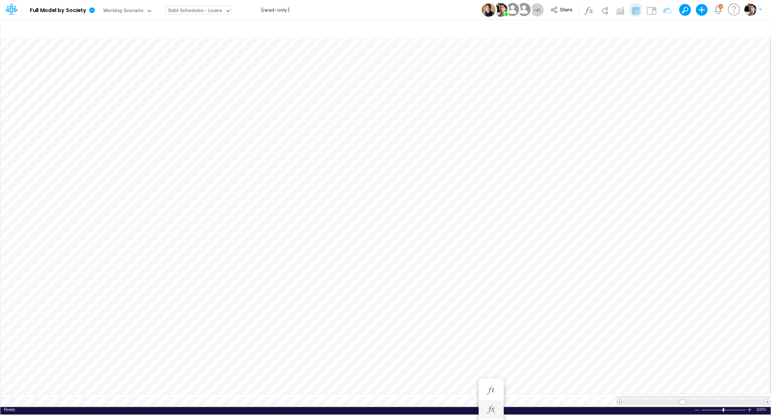
scroll to position [3, 22]
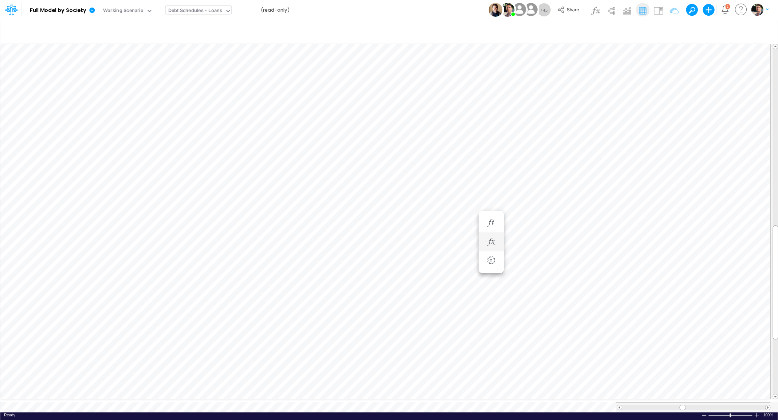
scroll to position [3, 11]
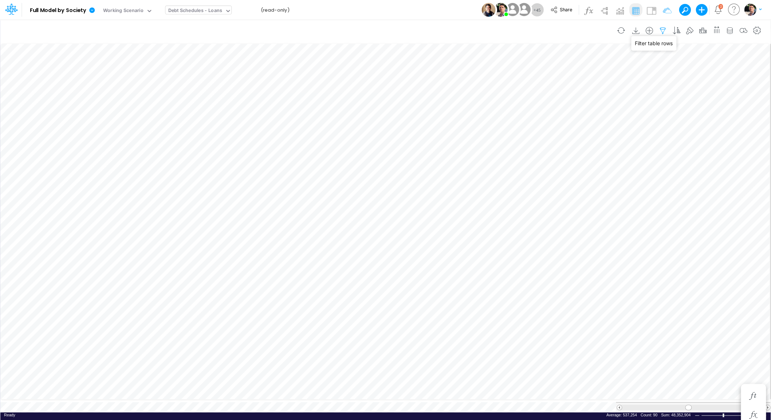
click at [668, 30] on icon "button" at bounding box center [662, 31] width 11 height 8
select select "contains"
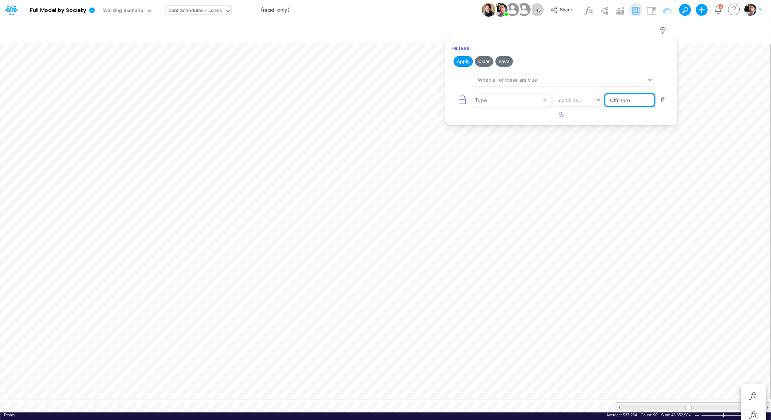
drag, startPoint x: 636, startPoint y: 102, endPoint x: 570, endPoint y: 101, distance: 66.3
click at [605, 101] on input "Offshore" at bounding box center [629, 100] width 49 height 12
type input "Brazil"
click at [459, 59] on button "Apply" at bounding box center [462, 61] width 19 height 11
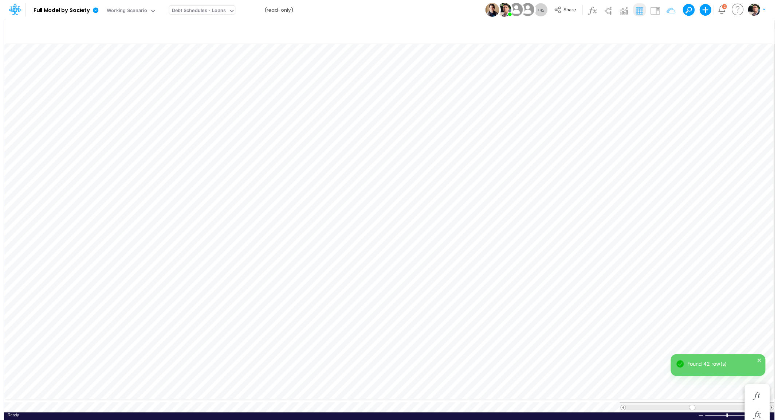
scroll to position [3, 22]
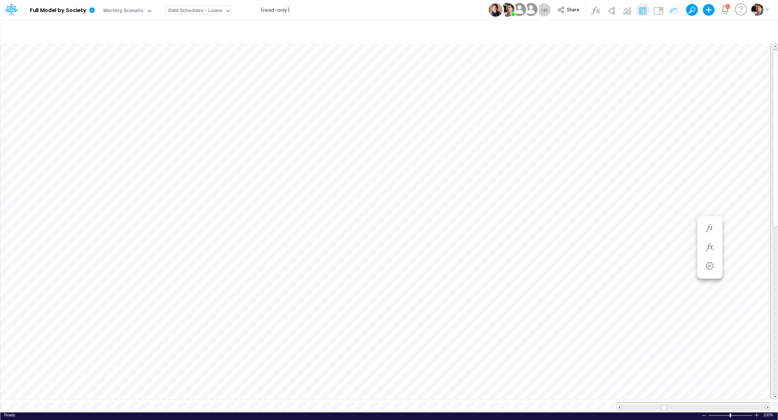
scroll to position [3, 22]
click at [674, 32] on icon "button" at bounding box center [669, 31] width 11 height 8
select select "contains"
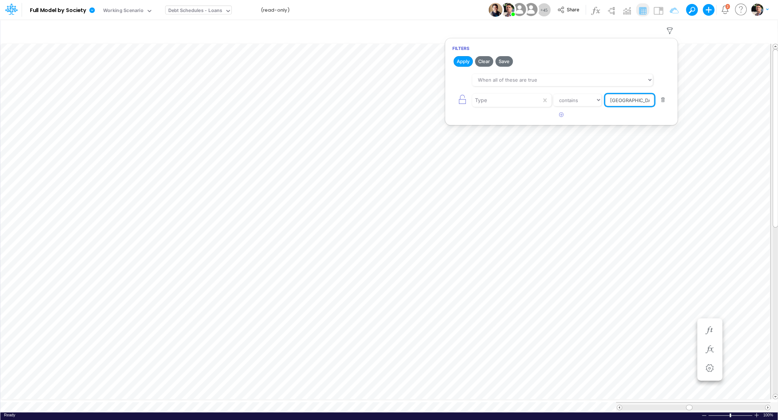
drag, startPoint x: 630, startPoint y: 101, endPoint x: 605, endPoint y: 100, distance: 25.5
click at [605, 100] on input "Brazil" at bounding box center [629, 100] width 49 height 12
type input "Ventu"
click at [459, 61] on button "Apply" at bounding box center [462, 61] width 19 height 11
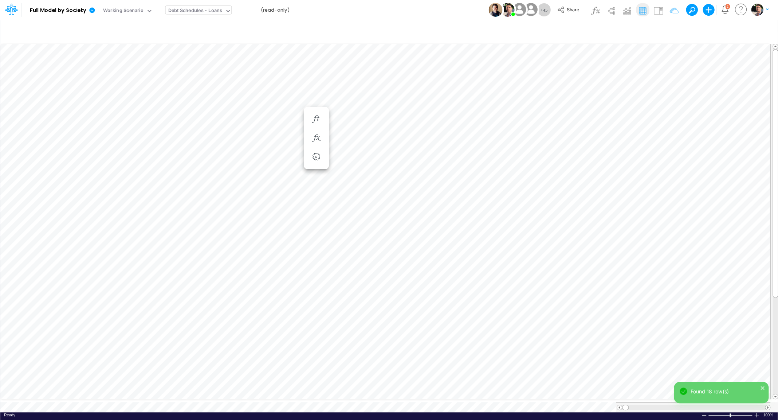
scroll to position [3, 1]
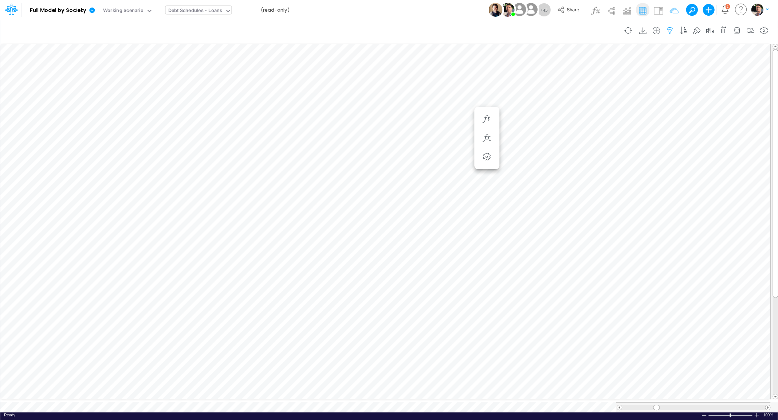
click at [671, 27] on icon "button" at bounding box center [669, 31] width 11 height 8
select select "contains"
click at [662, 102] on button "button" at bounding box center [663, 100] width 14 height 10
click at [462, 63] on button "Apply" at bounding box center [462, 61] width 19 height 11
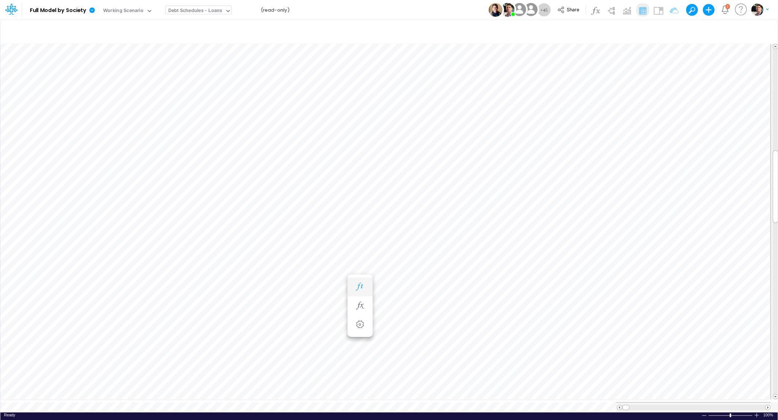
scroll to position [3, 1]
click at [212, 8] on div "Debt Schedules - Loans" at bounding box center [195, 11] width 54 height 8
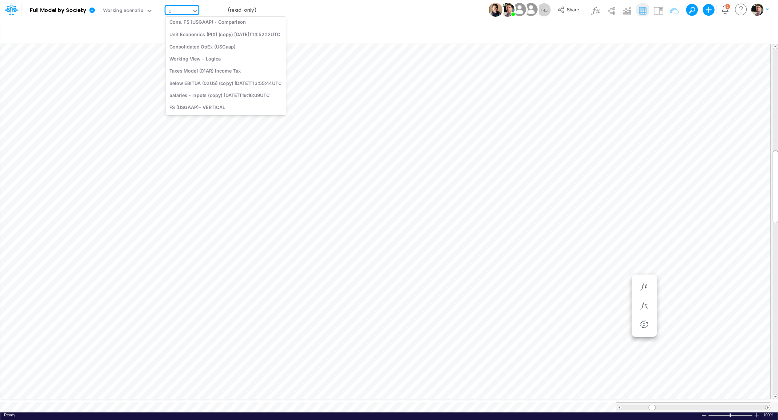
type input "cn"
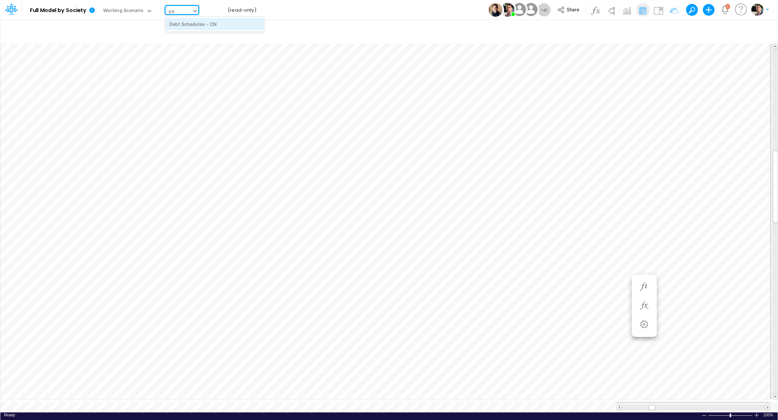
click at [202, 27] on div "Debt Schedules - CN" at bounding box center [214, 24] width 98 height 12
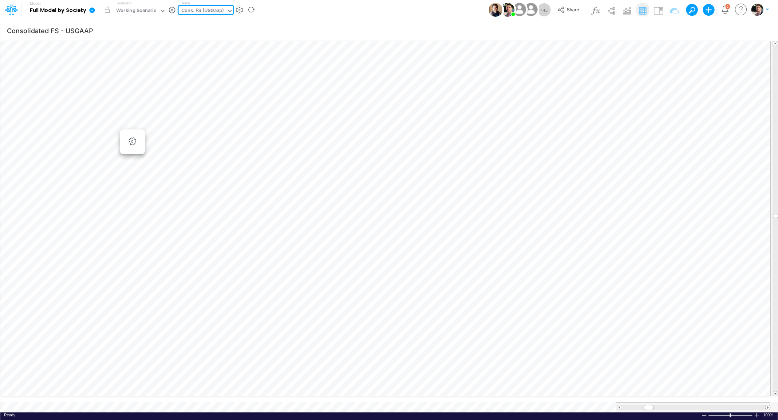
scroll to position [4, 0]
click at [93, 13] on icon at bounding box center [91, 9] width 5 height 5
click at [123, 76] on button "View model info" at bounding box center [129, 75] width 78 height 11
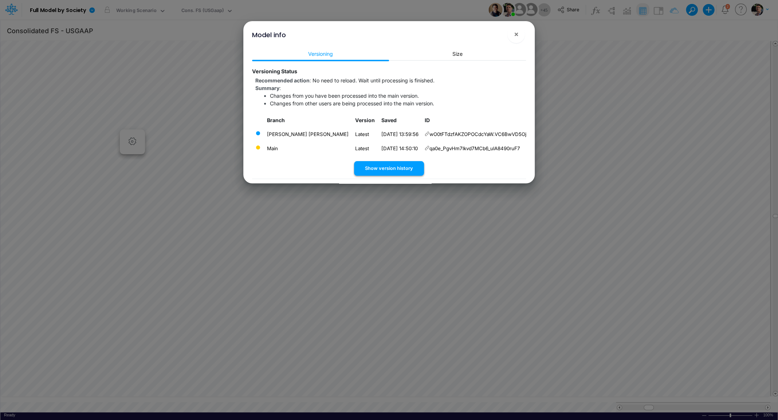
click at [389, 170] on button "Show version history" at bounding box center [389, 168] width 70 height 14
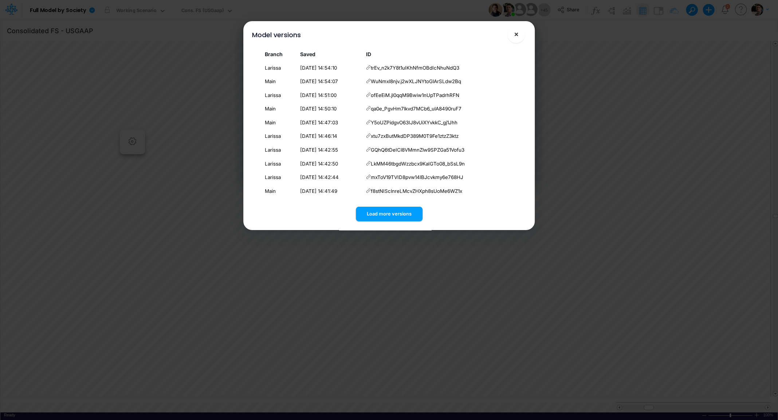
click at [517, 36] on span "×" at bounding box center [516, 33] width 5 height 9
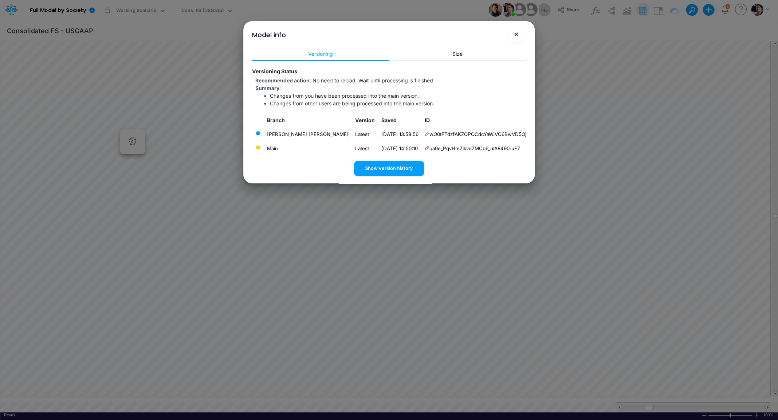
click at [518, 37] on span "×" at bounding box center [516, 33] width 5 height 9
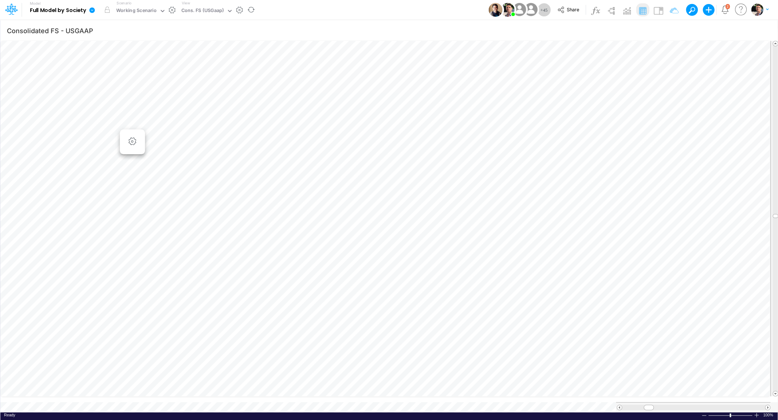
click at [92, 12] on icon at bounding box center [91, 9] width 5 height 5
click at [122, 78] on button "View model info" at bounding box center [129, 75] width 78 height 11
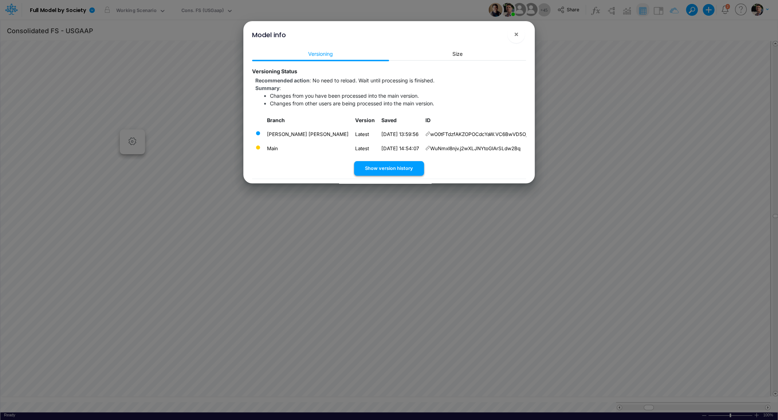
click at [392, 169] on button "Show version history" at bounding box center [389, 168] width 70 height 14
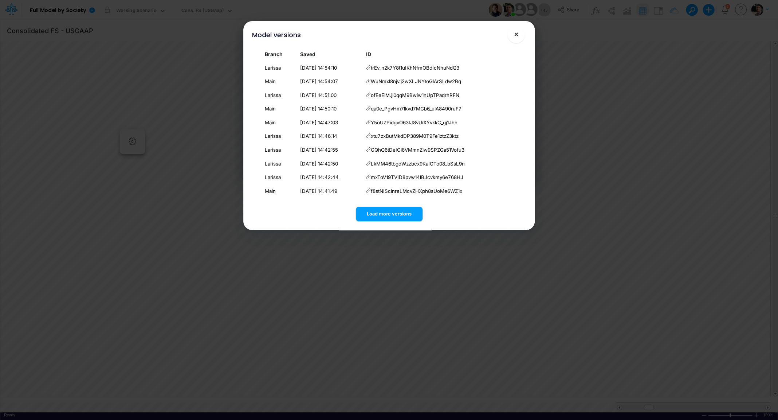
click at [514, 39] on button "×" at bounding box center [515, 33] width 17 height 17
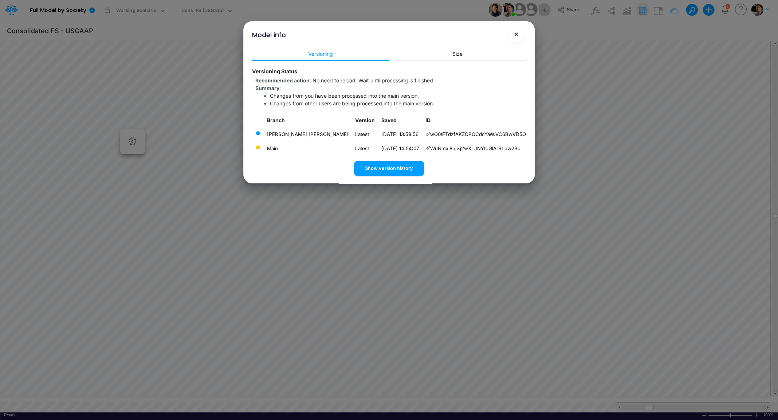
click at [519, 37] on button "×" at bounding box center [515, 33] width 17 height 17
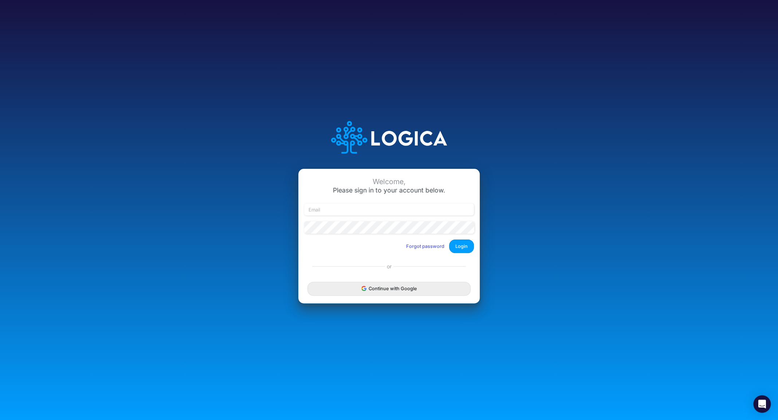
click at [385, 289] on button "Continue with Google" at bounding box center [388, 288] width 163 height 13
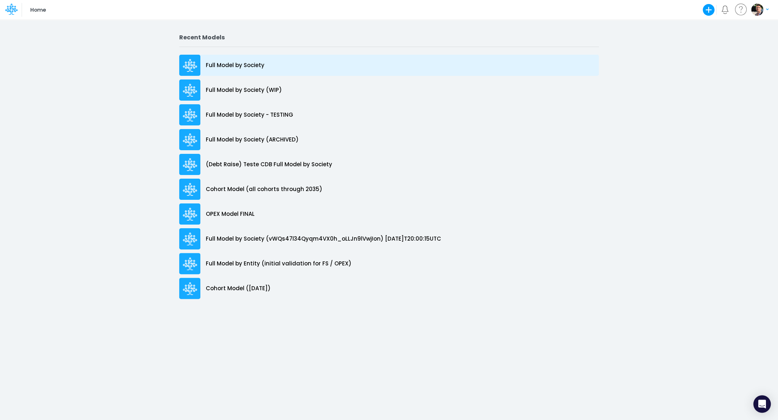
click at [235, 73] on div "Full Model by Society" at bounding box center [389, 65] width 420 height 21
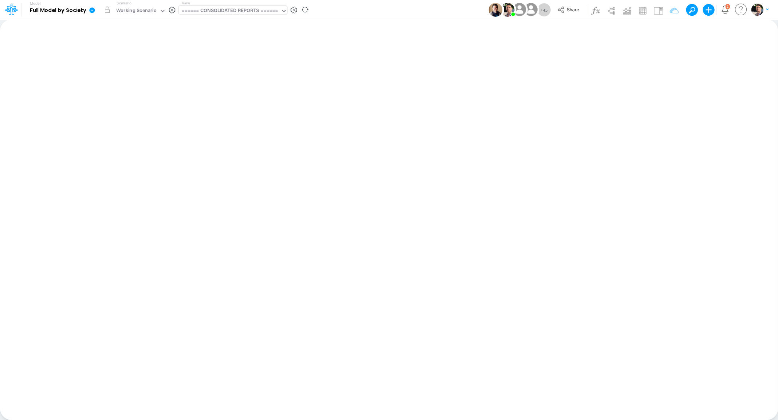
click at [249, 13] on div "====== CONSOLIDATED REPORTS ======" at bounding box center [229, 11] width 97 height 8
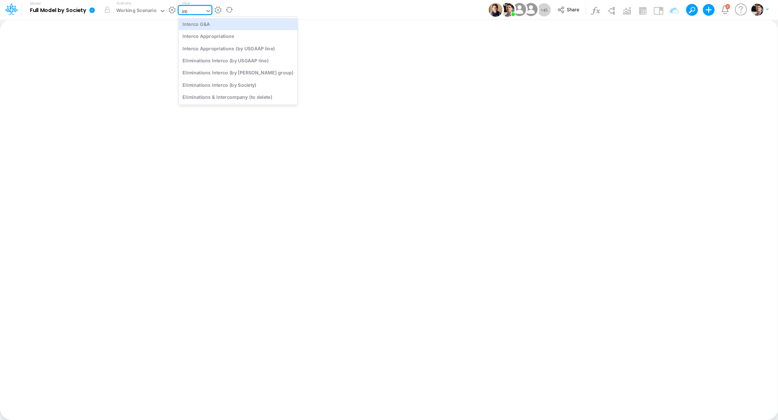
type input "inter"
click at [237, 26] on div "Interco G&A" at bounding box center [237, 24] width 119 height 12
type input "Intercos G&A"
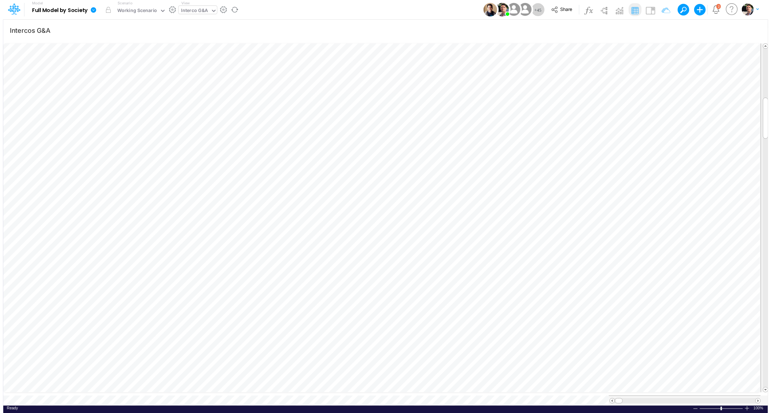
scroll to position [3, 1]
click at [767, 400] on span at bounding box center [767, 400] width 5 height 5
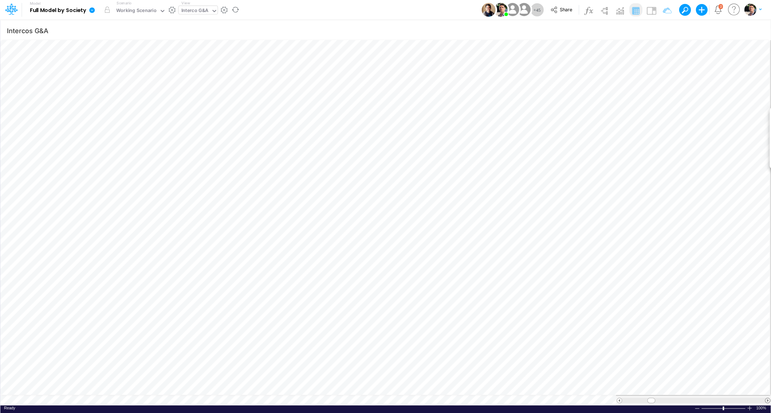
click at [767, 400] on span at bounding box center [767, 400] width 5 height 5
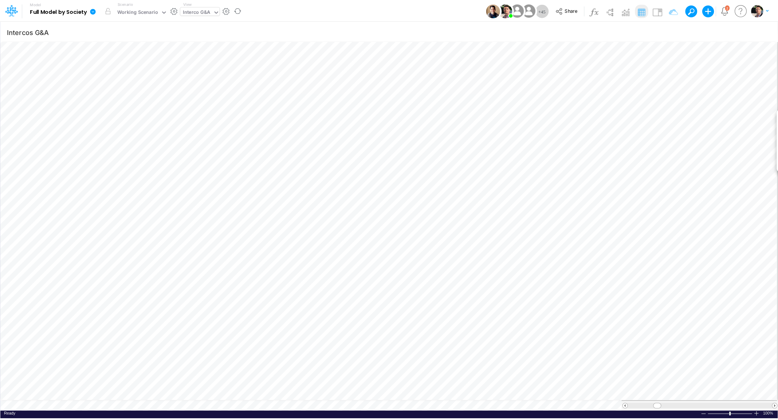
scroll to position [3, 1]
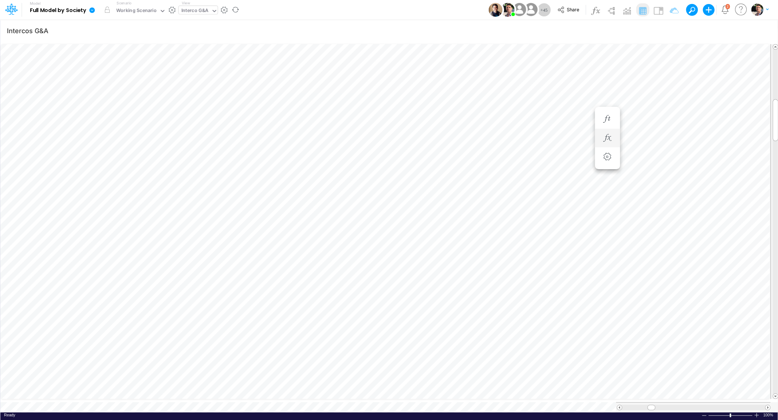
click at [613, 141] on div at bounding box center [607, 138] width 13 height 15
click at [610, 133] on button "button" at bounding box center [607, 138] width 13 height 15
click at [608, 144] on icon "button" at bounding box center [607, 145] width 11 height 8
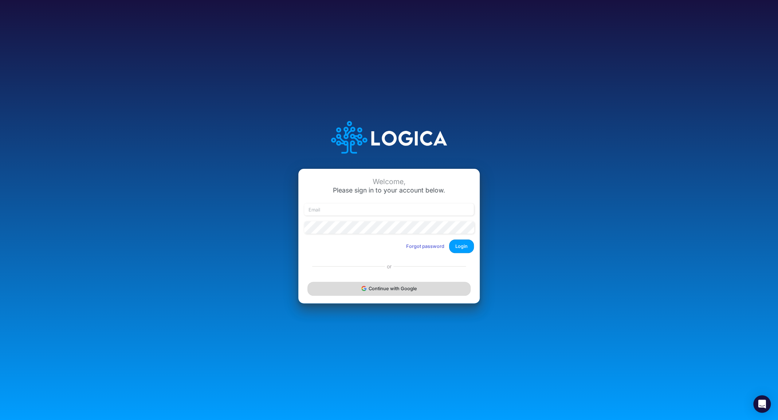
click at [386, 293] on button "Continue with Google" at bounding box center [388, 288] width 163 height 13
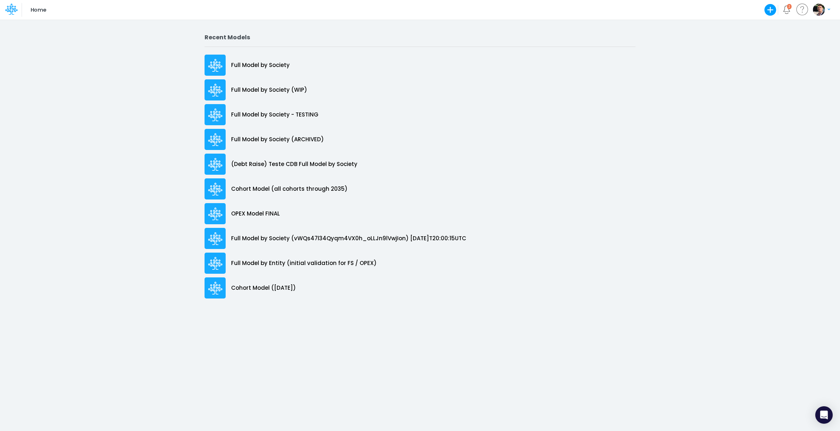
click at [260, 83] on div "Full Model by Society (WIP)" at bounding box center [420, 89] width 431 height 21
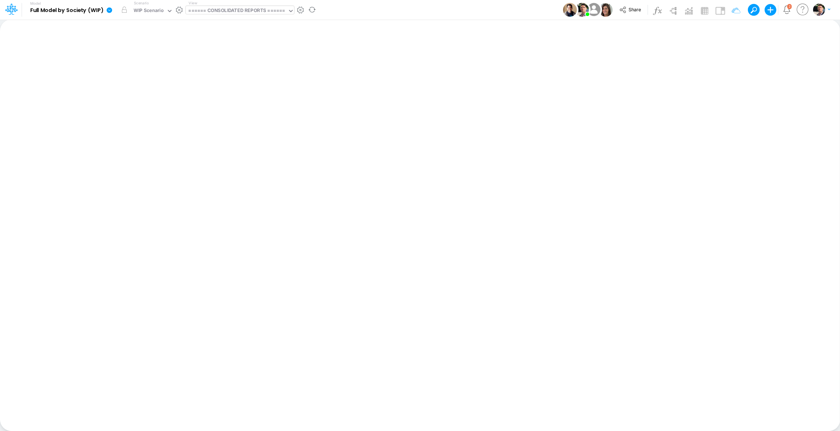
click at [233, 13] on div "====== CONSOLIDATED REPORTS ======" at bounding box center [236, 11] width 97 height 8
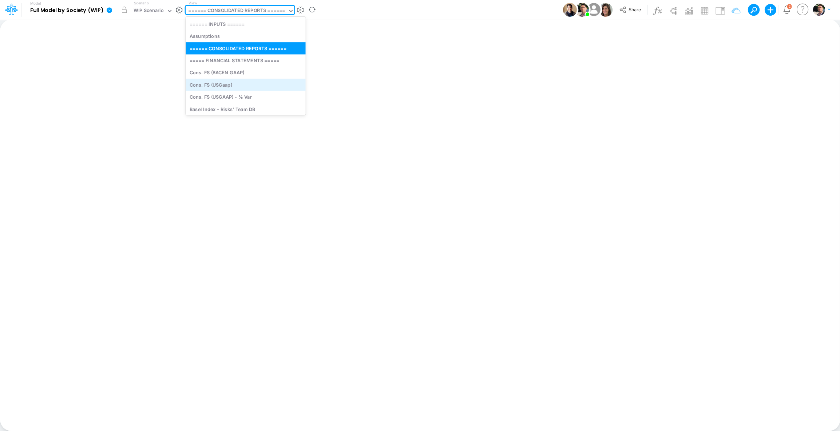
click at [220, 84] on div "Cons. FS (USGaap)" at bounding box center [246, 85] width 120 height 12
type input "Consolidated FS - USGAAP"
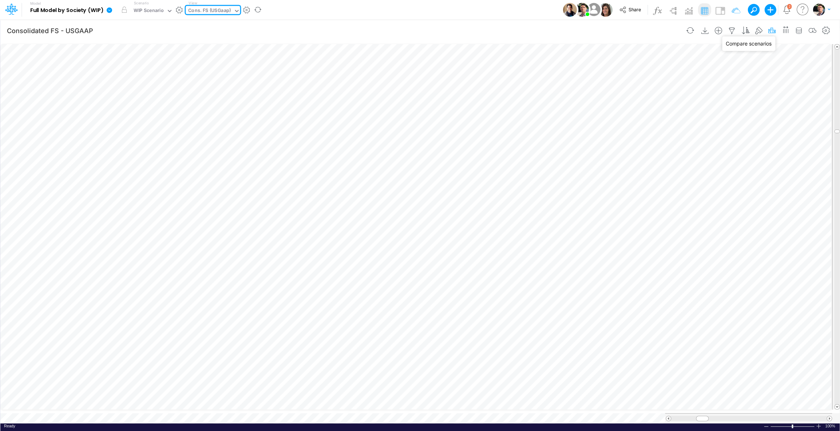
click at [770, 32] on icon "button" at bounding box center [772, 31] width 11 height 8
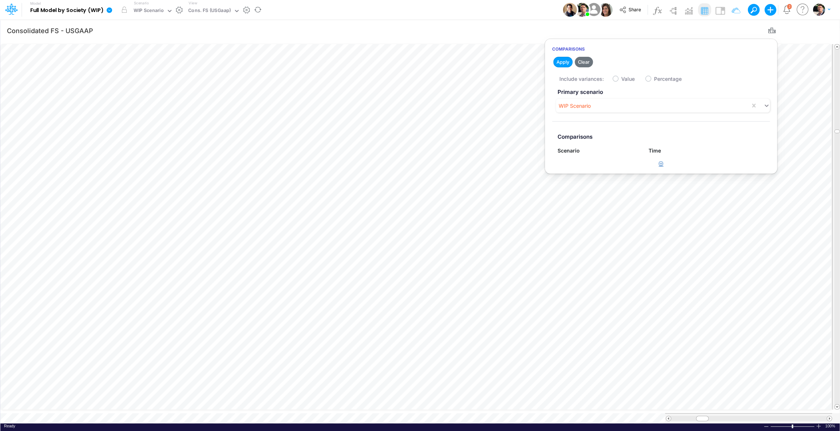
click at [661, 165] on icon "button" at bounding box center [661, 163] width 5 height 5
click at [597, 169] on div "Type to search..." at bounding box center [582, 167] width 40 height 8
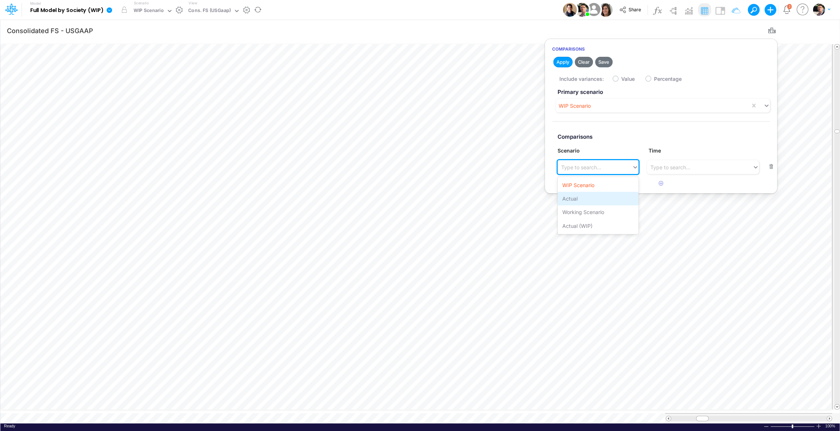
click at [590, 197] on div "Actual" at bounding box center [598, 198] width 80 height 13
click at [620, 80] on div "Include variances: Value Percentage" at bounding box center [669, 78] width 218 height 14
click at [622, 78] on label "Value" at bounding box center [628, 79] width 13 height 8
click at [622, 78] on input "Value" at bounding box center [624, 77] width 5 height 5
checkbox input "true"
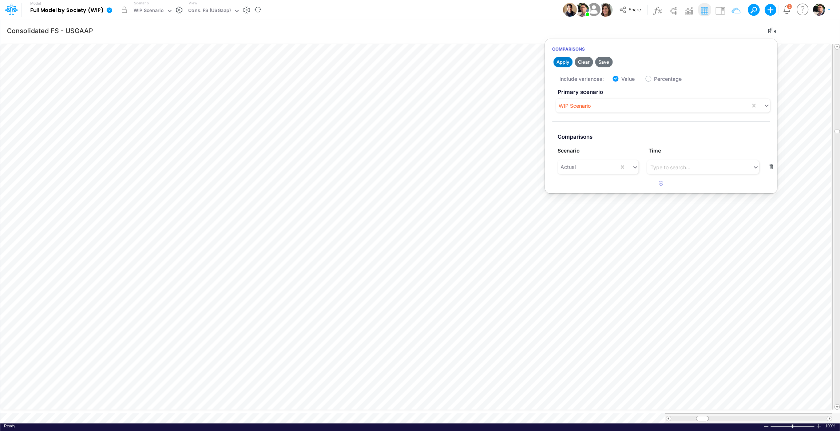
click at [563, 63] on button "Apply" at bounding box center [563, 62] width 19 height 11
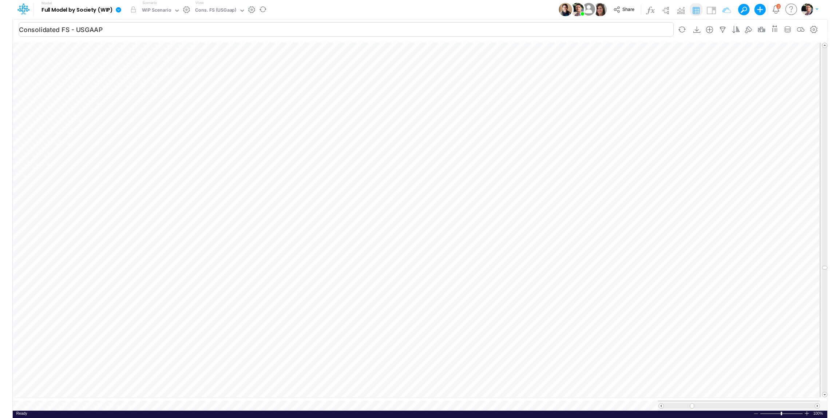
scroll to position [3, 24]
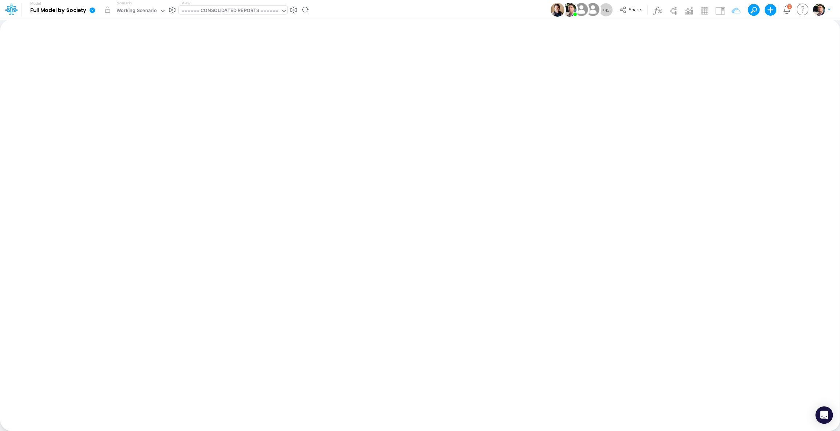
click at [231, 11] on div "====== CONSOLIDATED REPORTS ======" at bounding box center [229, 11] width 97 height 8
type input "opex"
click at [218, 26] on div "OpEx (01BR)" at bounding box center [228, 24] width 98 height 12
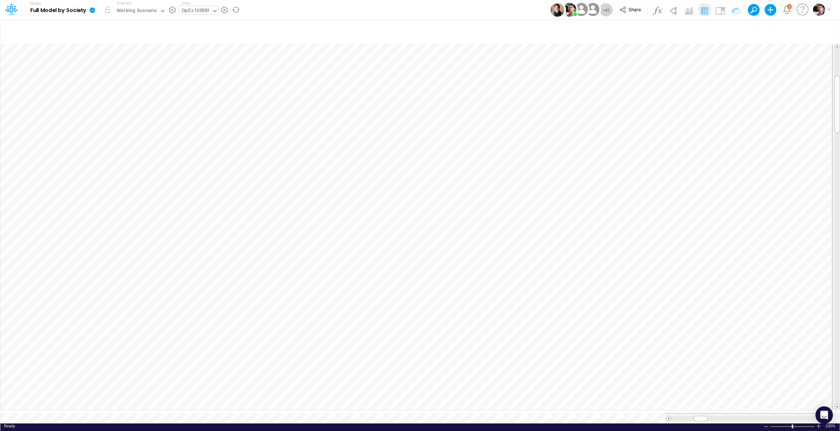
scroll to position [3, 1]
click at [732, 31] on icon "button" at bounding box center [732, 31] width 11 height 8
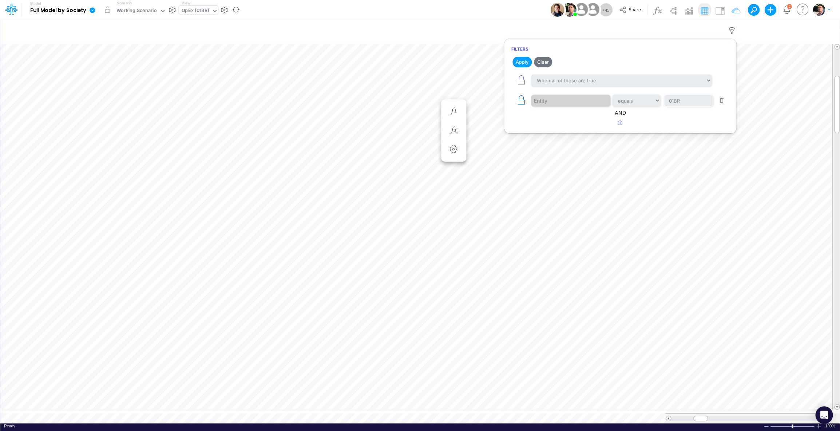
click at [527, 101] on icon "button" at bounding box center [521, 100] width 10 height 10
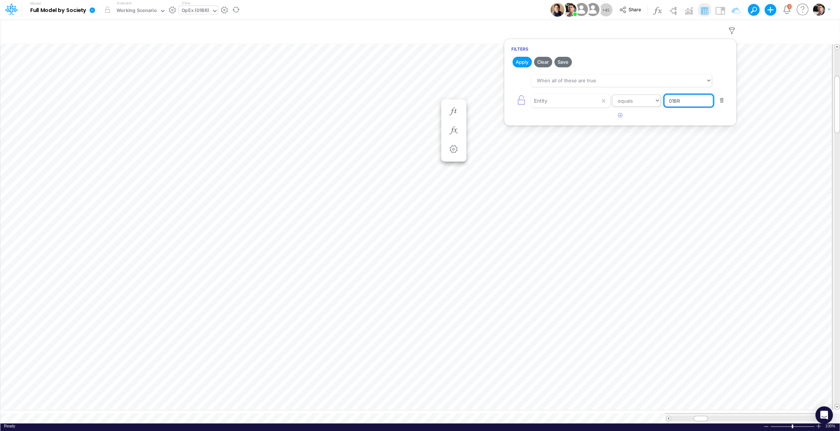
drag, startPoint x: 681, startPoint y: 103, endPoint x: 623, endPoint y: 100, distance: 58.4
click at [665, 101] on input "01BR" at bounding box center [689, 101] width 49 height 12
type input "04BR"
click at [522, 66] on button "Apply" at bounding box center [522, 62] width 19 height 11
click at [133, 11] on div "Working Scenario" at bounding box center [137, 11] width 40 height 8
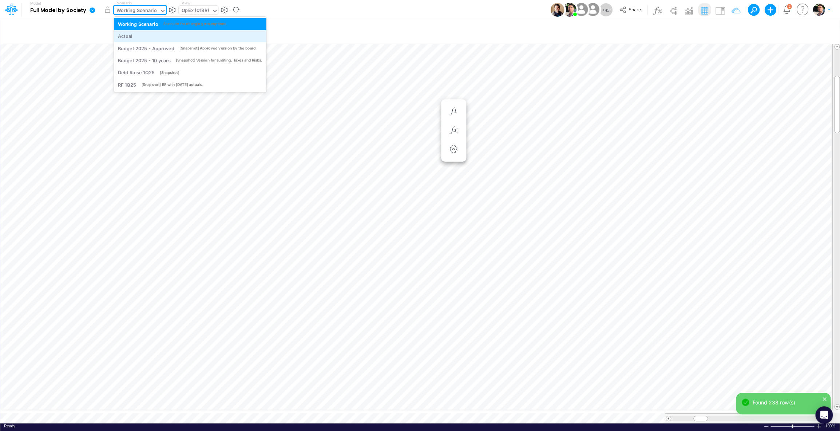
click at [133, 38] on div "Actual" at bounding box center [190, 36] width 145 height 7
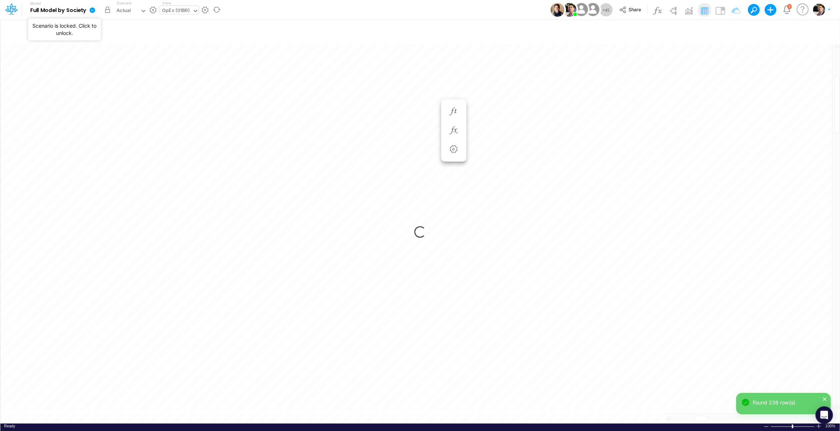
click at [106, 11] on button "button" at bounding box center [107, 9] width 13 height 13
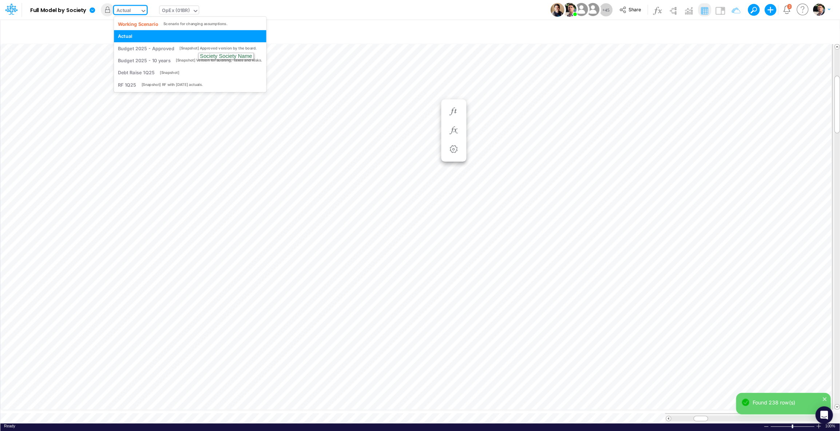
click at [118, 7] on div "Actual" at bounding box center [127, 11] width 26 height 11
click at [133, 27] on div "Working Scenario" at bounding box center [138, 23] width 40 height 7
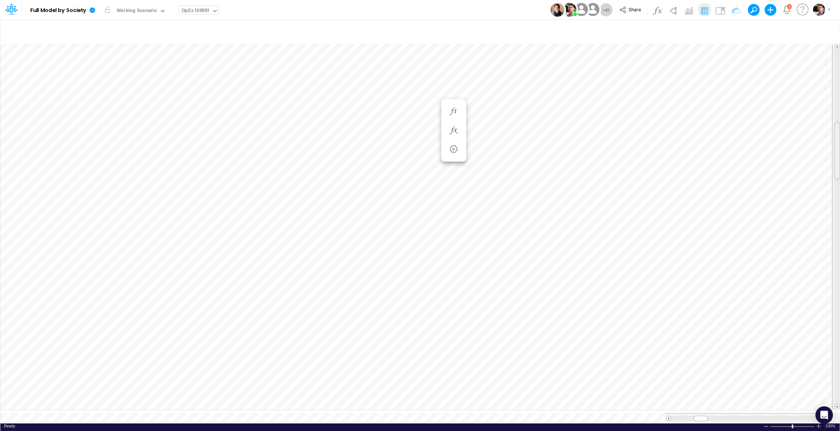
scroll to position [3, 13]
drag, startPoint x: 838, startPoint y: 80, endPoint x: 842, endPoint y: 294, distance: 213.1
click at [383, 294] on icon "button" at bounding box center [379, 291] width 11 height 8
click at [203, 13] on div "OpEx (01BR)" at bounding box center [195, 11] width 28 height 8
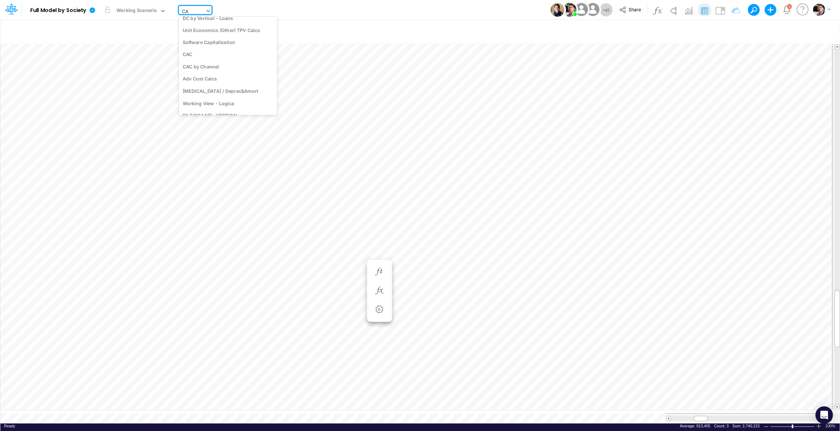
type input "CAP"
click at [213, 35] on div "[MEDICAL_DATA] / Deprec&Amort" at bounding box center [228, 36] width 98 height 12
drag, startPoint x: 697, startPoint y: 412, endPoint x: 701, endPoint y: 412, distance: 3.7
click at [701, 416] on span at bounding box center [700, 418] width 5 height 5
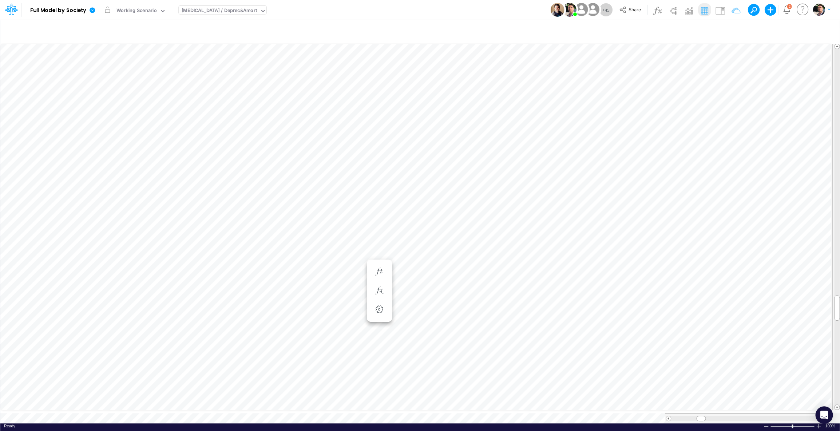
scroll to position [3, 24]
click at [561, 324] on icon "button" at bounding box center [561, 323] width 11 height 8
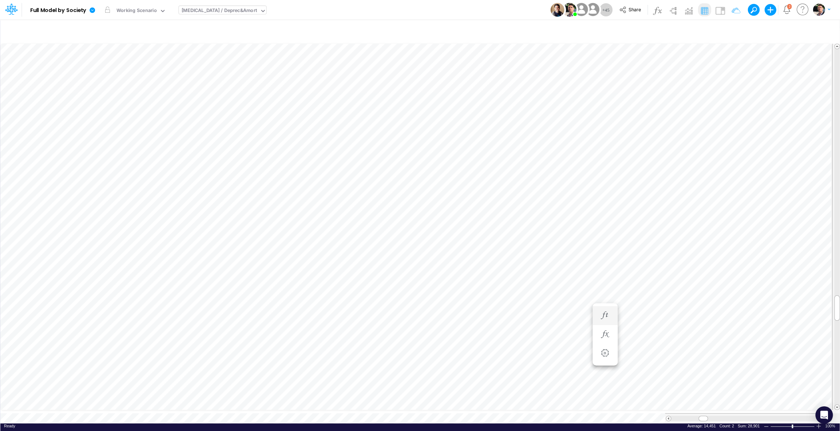
scroll to position [3, 7]
click at [564, 310] on icon "button" at bounding box center [561, 308] width 11 height 8
click at [555, 305] on button "button" at bounding box center [561, 308] width 13 height 15
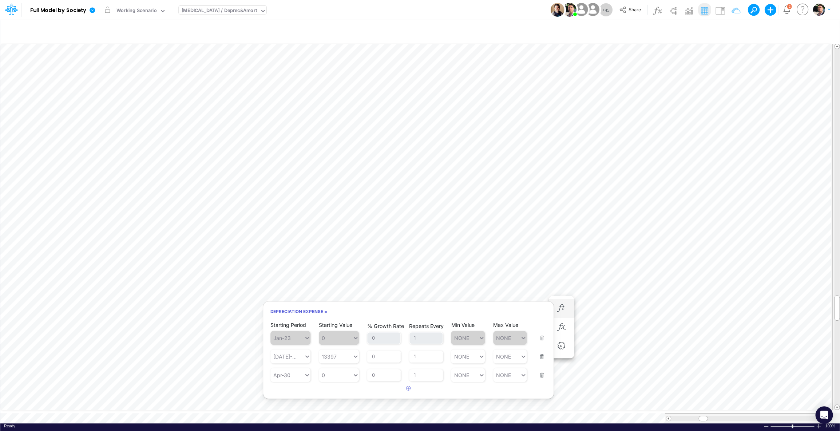
click at [542, 357] on button "button" at bounding box center [539, 352] width 9 height 20
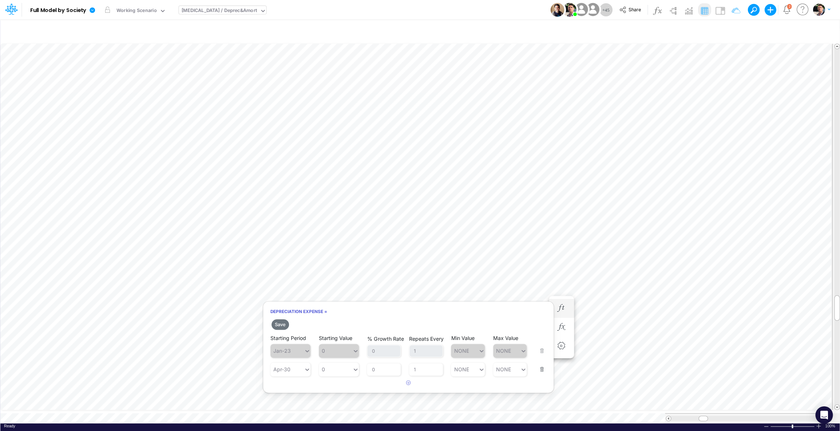
click at [542, 357] on button "button" at bounding box center [539, 365] width 9 height 20
drag, startPoint x: 283, startPoint y: 324, endPoint x: 304, endPoint y: 319, distance: 21.8
click at [283, 324] on button "Save" at bounding box center [280, 324] width 17 height 11
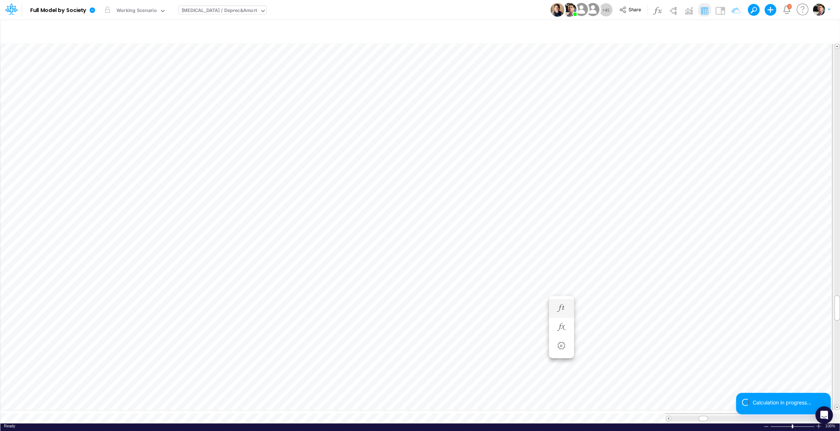
scroll to position [3, 7]
click at [564, 318] on icon "button" at bounding box center [561, 316] width 11 height 8
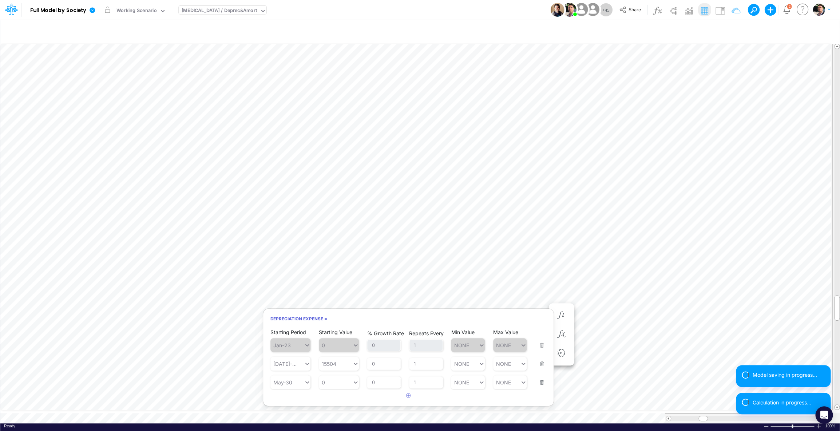
click at [541, 366] on button "button" at bounding box center [539, 360] width 9 height 20
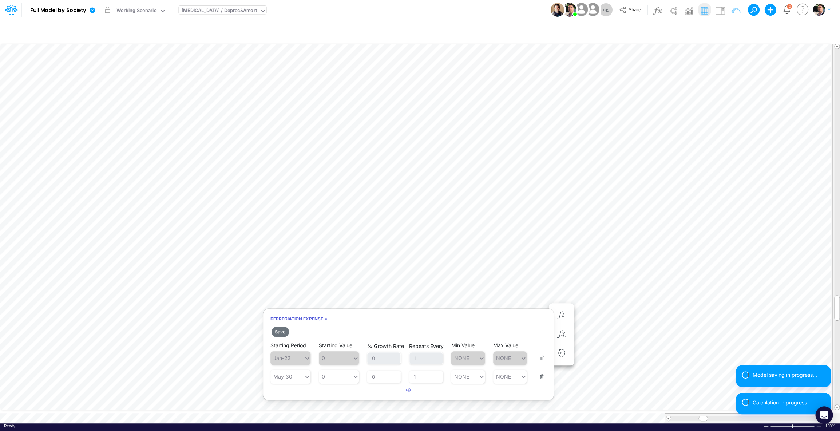
click at [543, 380] on button "button" at bounding box center [539, 372] width 9 height 20
click at [282, 338] on h2 "Save" at bounding box center [408, 331] width 291 height 13
click at [284, 332] on button "Save" at bounding box center [280, 332] width 17 height 11
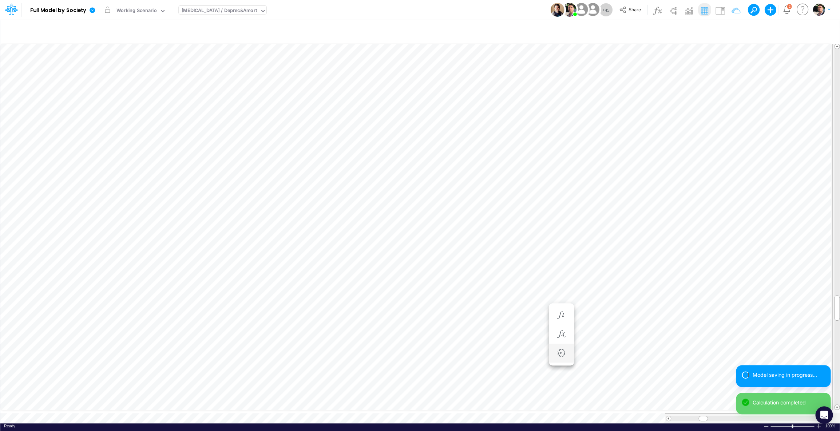
scroll to position [3, 7]
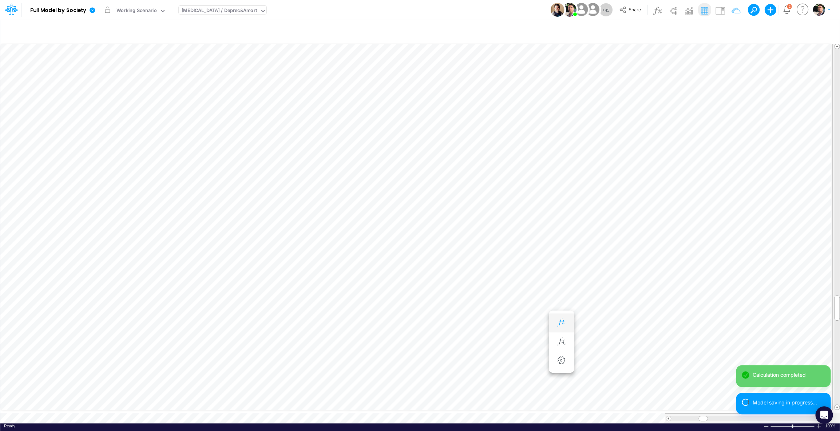
click at [562, 322] on icon "button" at bounding box center [561, 323] width 11 height 8
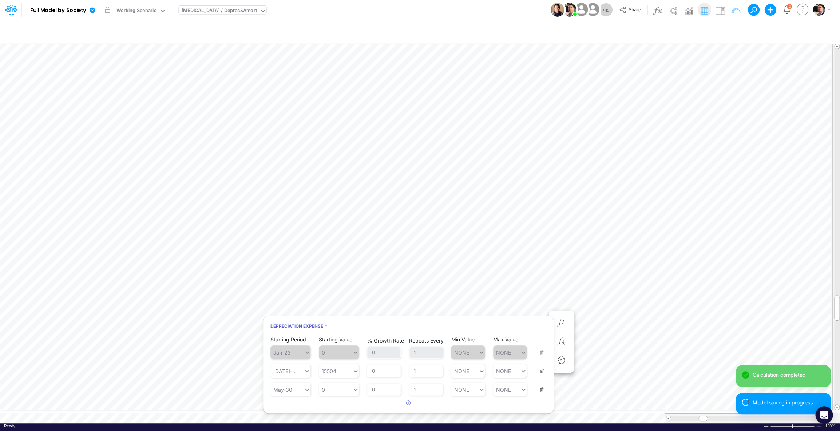
click at [543, 372] on button "button" at bounding box center [539, 367] width 9 height 20
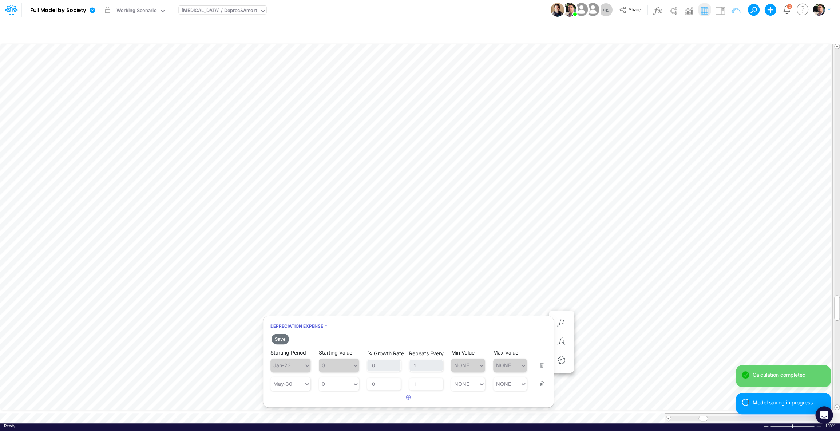
click at [543, 390] on div "Starting Period May-30 Starting Value 0 % Growth Rate 0 Repeats Every 1 Min Val…" at bounding box center [409, 379] width 276 height 23
click at [542, 383] on button "button" at bounding box center [539, 380] width 9 height 20
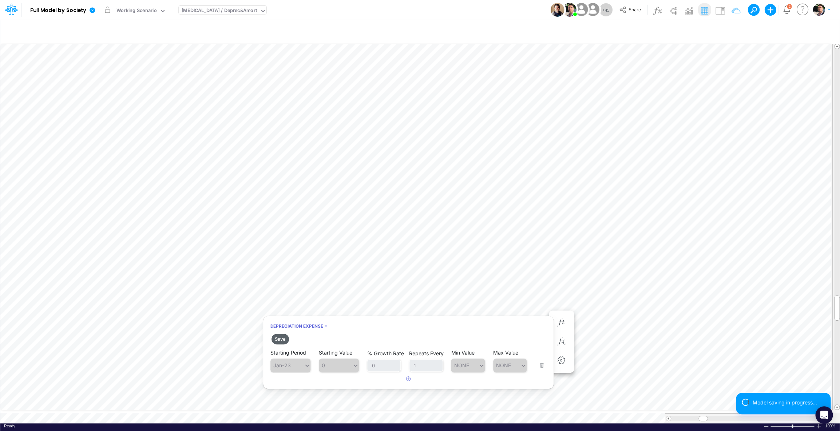
click at [284, 340] on button "Save" at bounding box center [280, 339] width 17 height 11
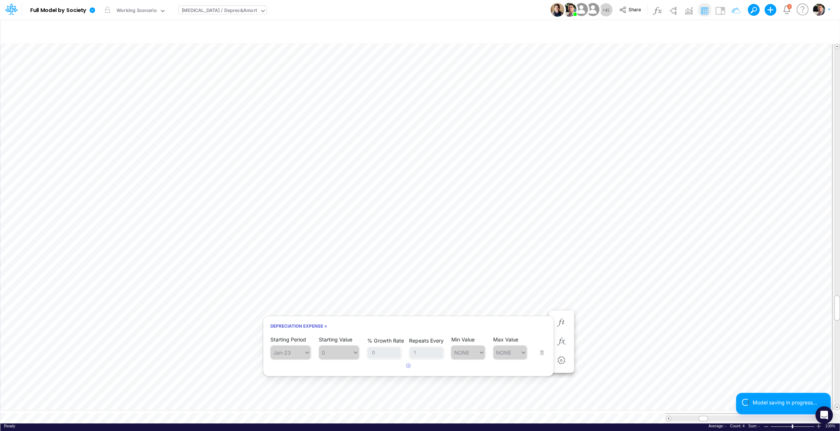
scroll to position [3, 1]
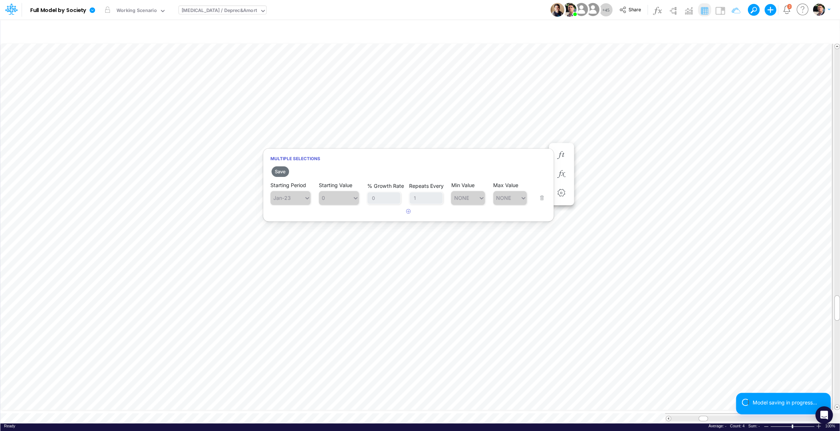
click at [540, 164] on body "Model Full Model by Society Edit model settings Duplicate Import QuickBooks Qui…" at bounding box center [420, 215] width 840 height 431
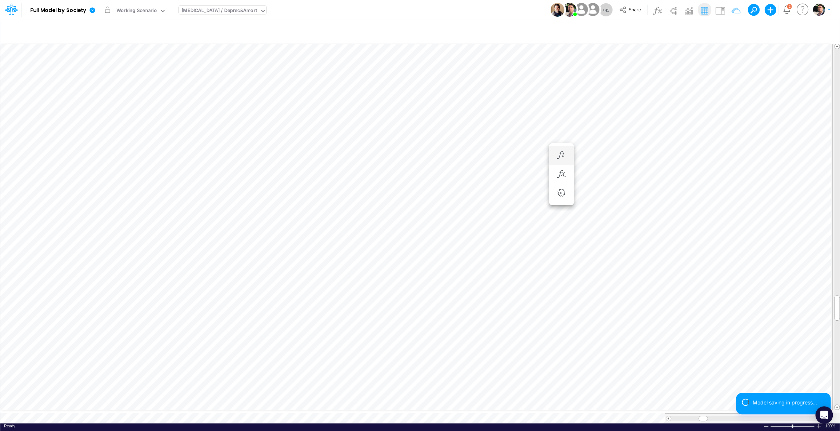
scroll to position [3, 1]
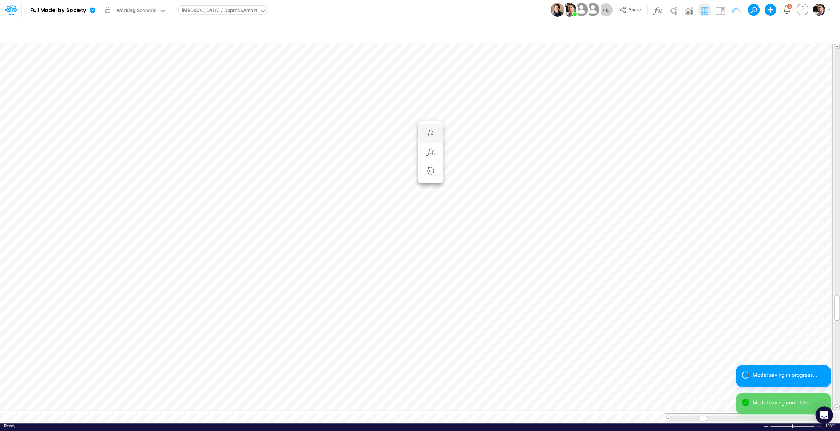
scroll to position [3, 7]
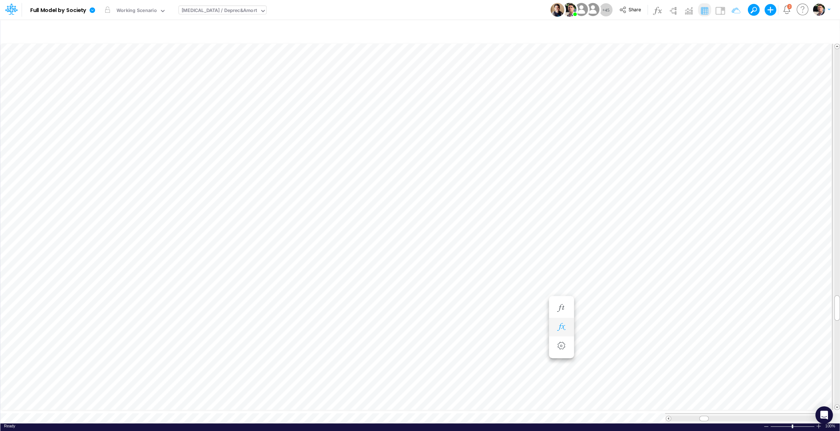
scroll to position [3, 24]
click at [216, 9] on div "[MEDICAL_DATA] / Deprec&Amort" at bounding box center [219, 11] width 76 height 8
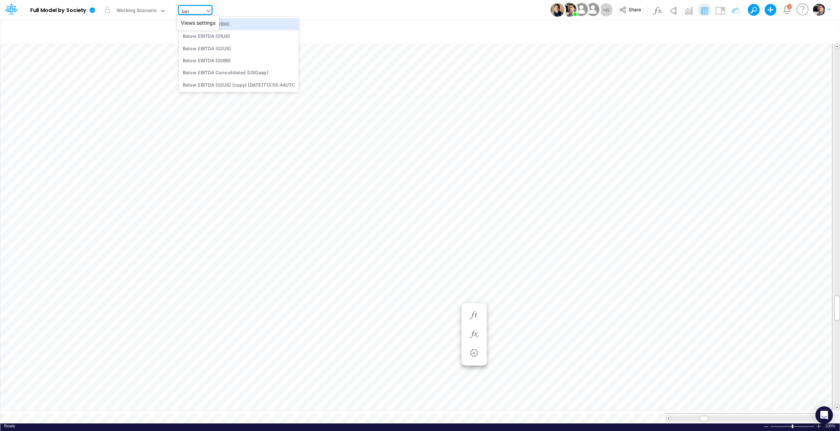
type input "belo"
click at [235, 28] on div "Below EBITDA (01BR)" at bounding box center [239, 24] width 120 height 12
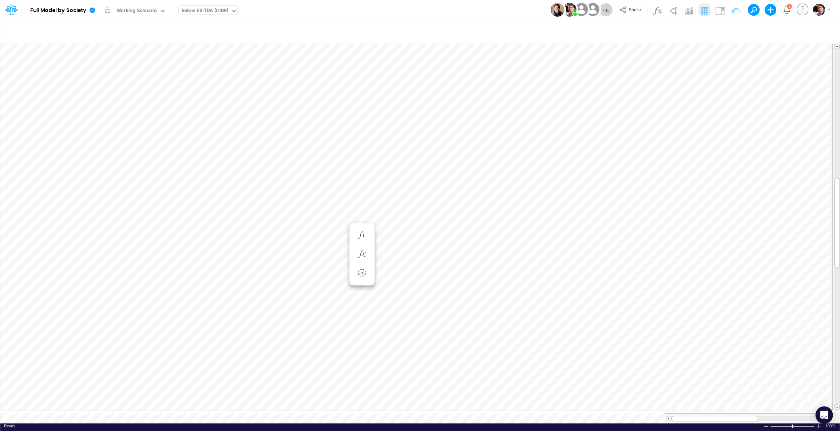
scroll to position [3, 24]
click at [353, 249] on li "Total Bacen Deposits Interest Received =" at bounding box center [362, 250] width 25 height 19
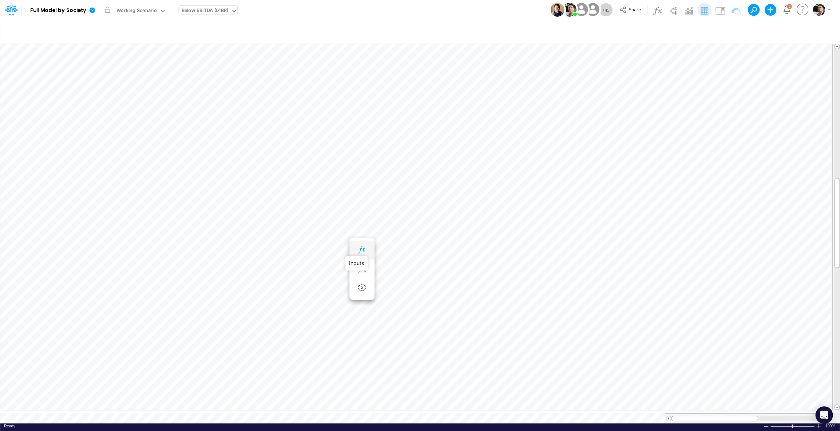
click at [365, 249] on icon "button" at bounding box center [362, 250] width 11 height 8
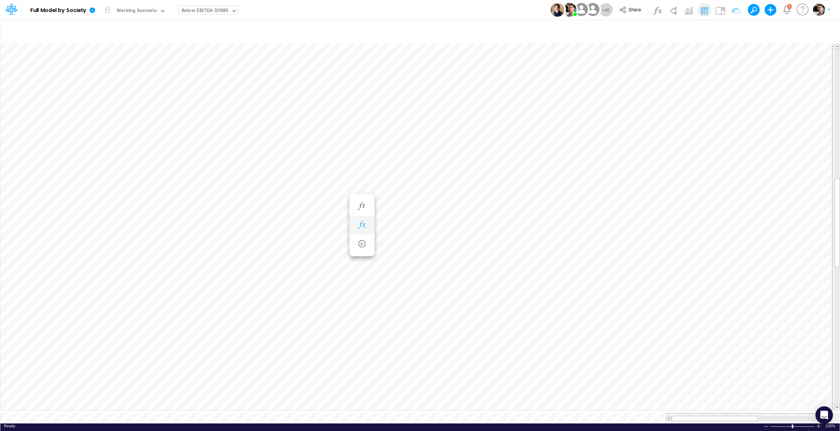
click at [362, 220] on button "button" at bounding box center [361, 225] width 13 height 15
click at [673, 14] on img at bounding box center [674, 11] width 12 height 12
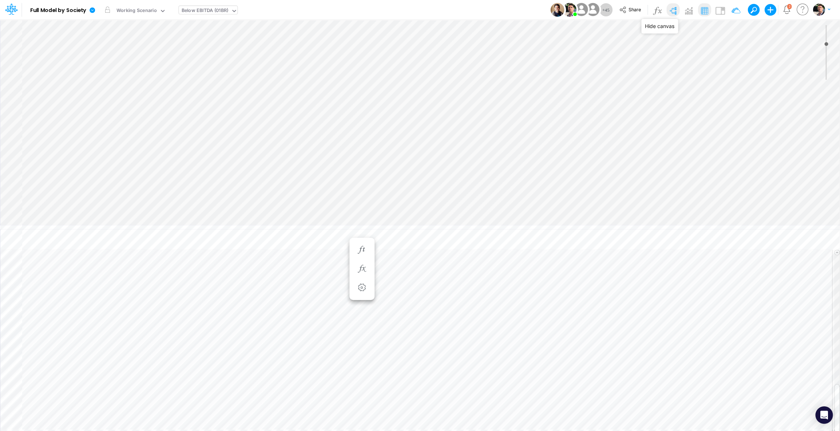
type input "0"
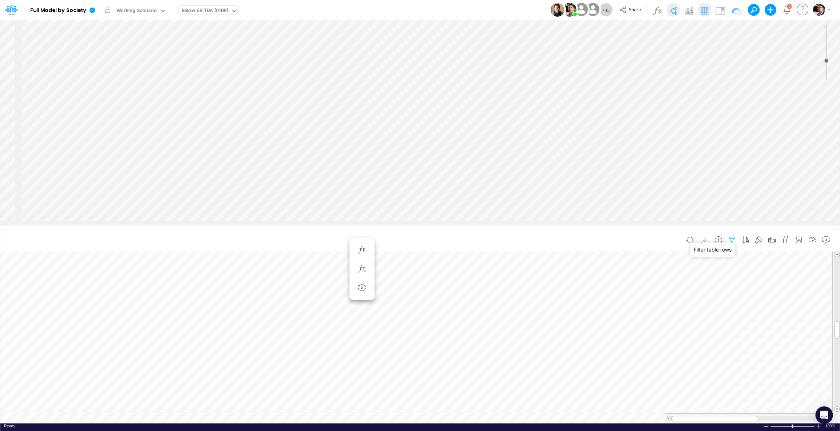
click at [731, 237] on icon "button" at bounding box center [732, 240] width 11 height 8
select select "tableSearchOR"
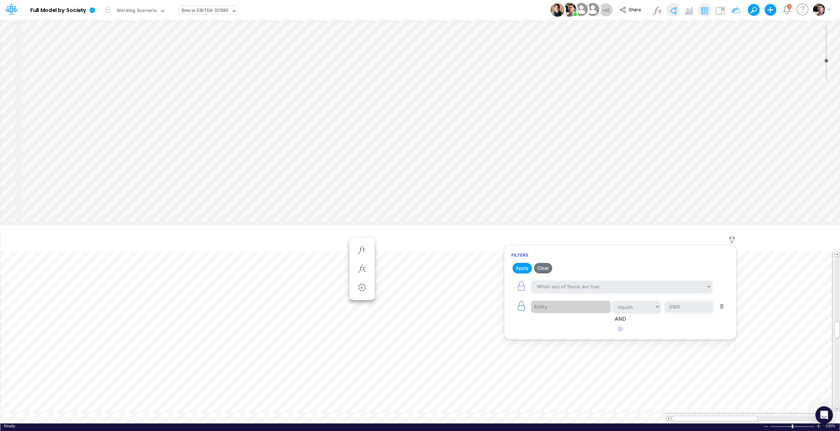
click at [517, 306] on icon "button" at bounding box center [521, 306] width 10 height 10
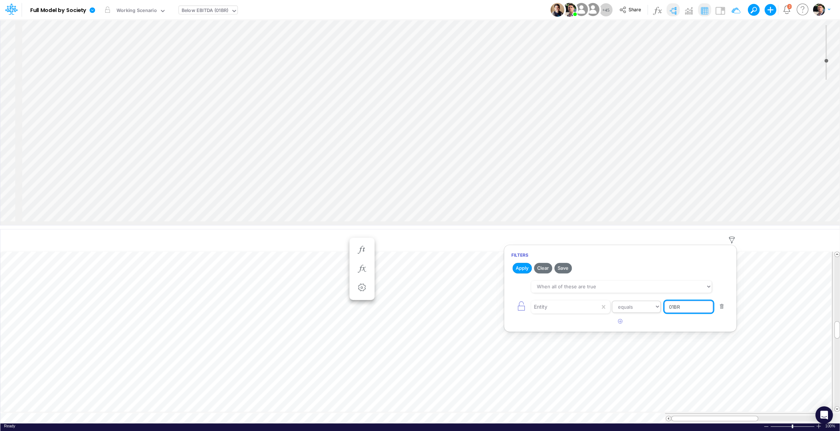
drag, startPoint x: 686, startPoint y: 306, endPoint x: 645, endPoint y: 310, distance: 41.0
click at [665, 310] on input "01BR" at bounding box center [689, 307] width 49 height 12
type input "TEMPLATE"
click at [523, 266] on button "Apply" at bounding box center [522, 268] width 19 height 11
click at [677, 9] on img at bounding box center [674, 11] width 12 height 12
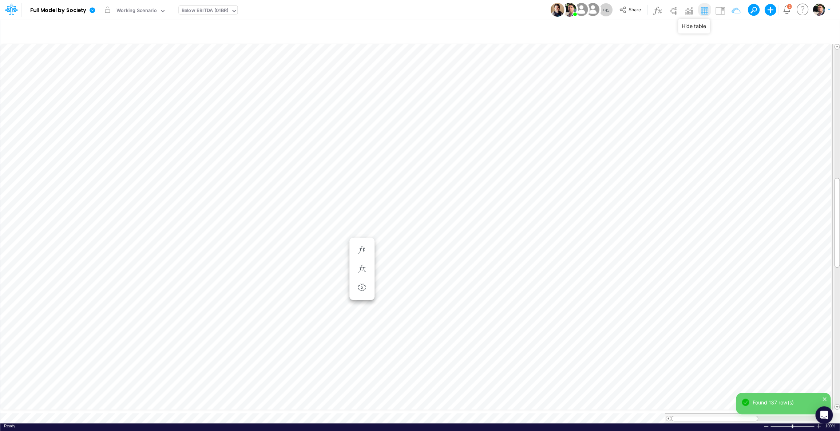
click at [701, 11] on img at bounding box center [705, 11] width 12 height 12
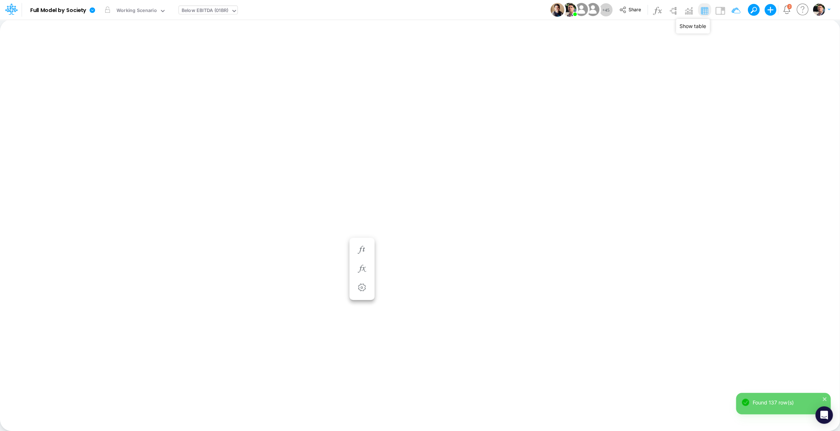
click at [702, 10] on img at bounding box center [705, 11] width 12 height 12
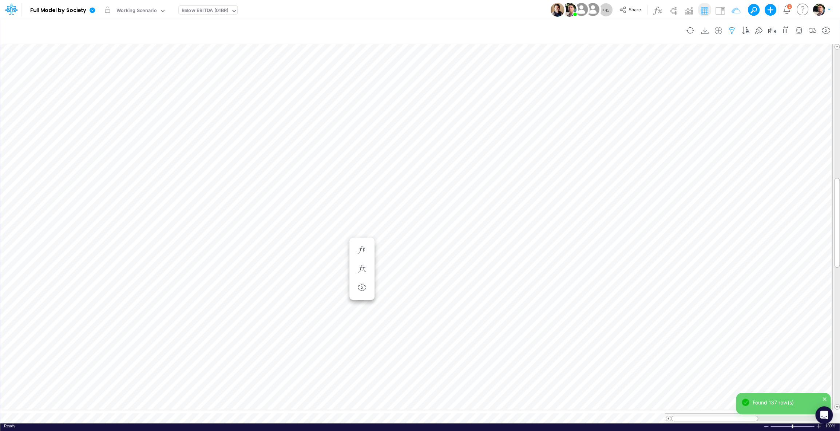
click at [732, 31] on icon "button" at bounding box center [732, 31] width 11 height 8
click at [730, 29] on icon "button" at bounding box center [732, 31] width 11 height 8
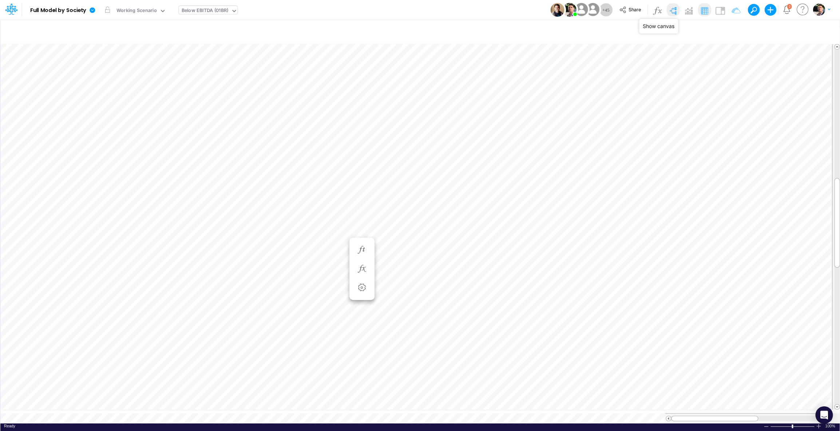
click at [673, 9] on img at bounding box center [674, 11] width 12 height 12
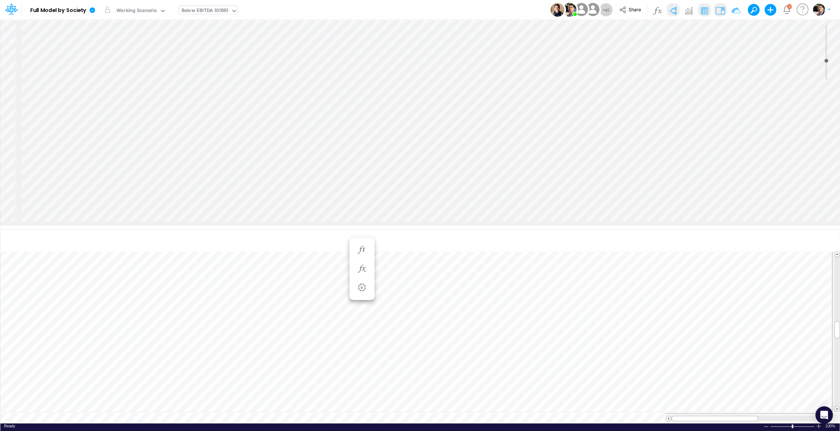
click at [718, 13] on img at bounding box center [720, 11] width 12 height 12
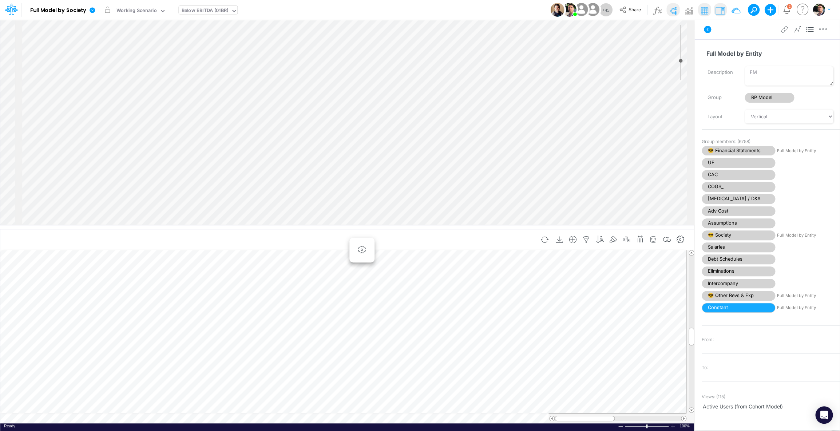
select select "Horizontal"
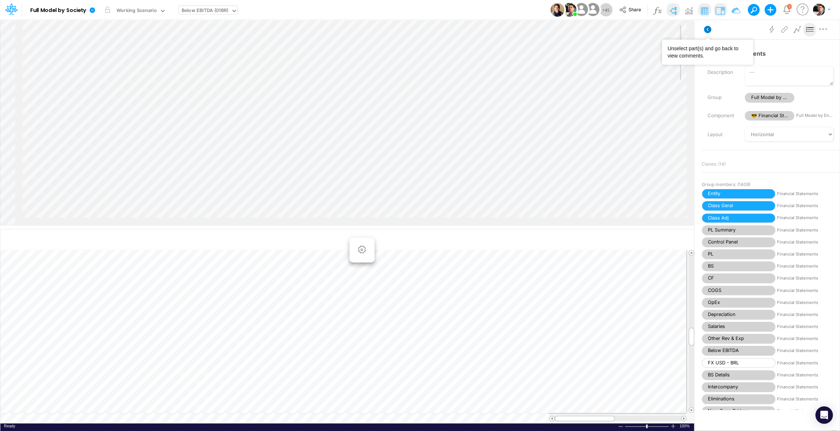
click at [706, 28] on icon at bounding box center [707, 29] width 7 height 7
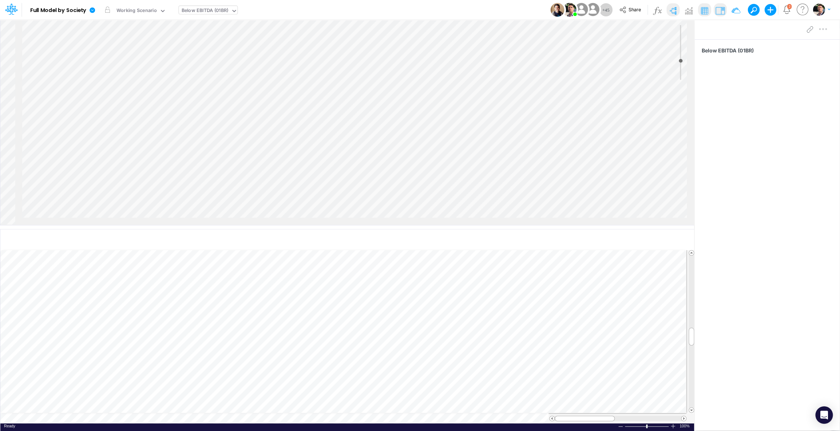
scroll to position [0, 914]
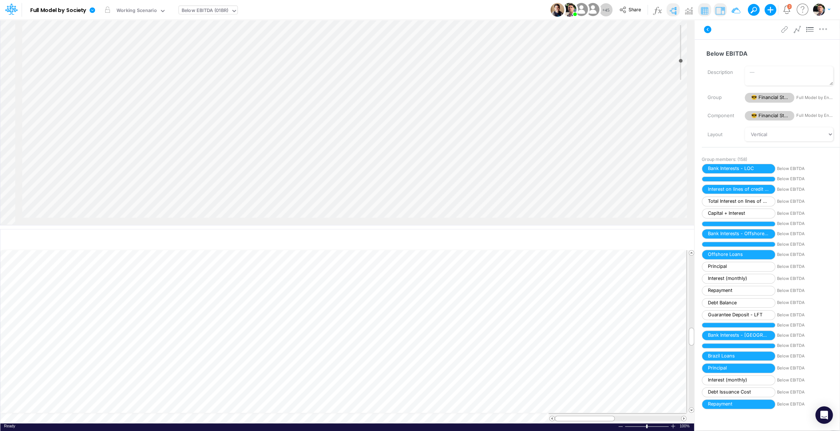
scroll to position [222, 914]
click at [803, 10] on icon at bounding box center [803, 10] width 15 height 14
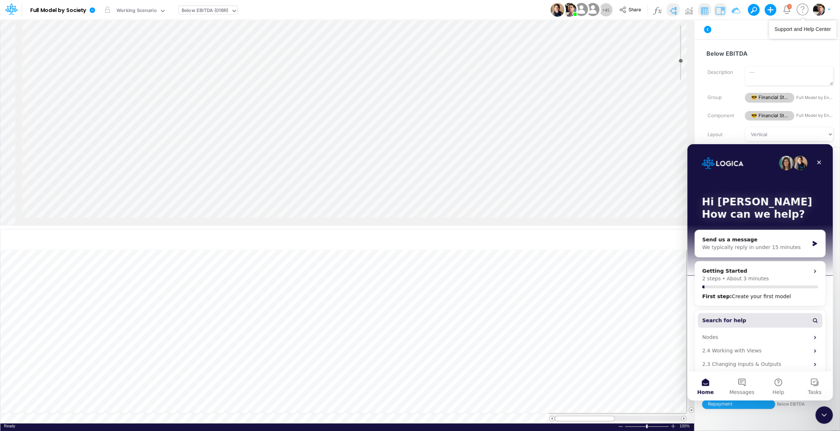
scroll to position [0, 0]
click at [751, 322] on button "Search for help" at bounding box center [760, 320] width 125 height 15
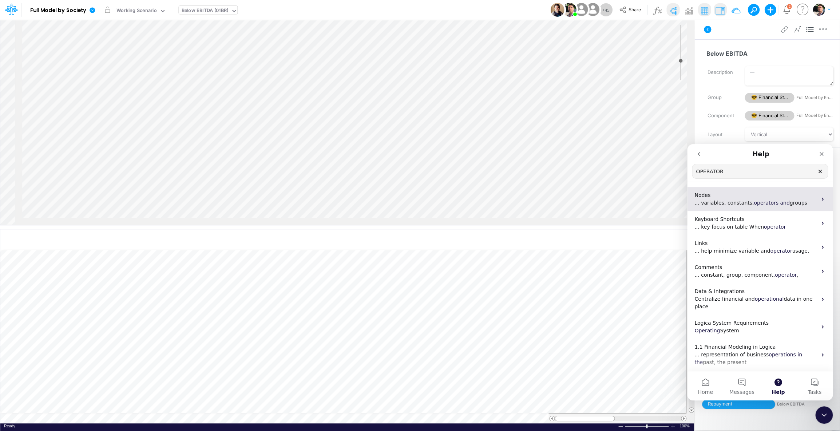
type input "OPERATOR"
click at [728, 198] on p "Nodes" at bounding box center [756, 196] width 122 height 8
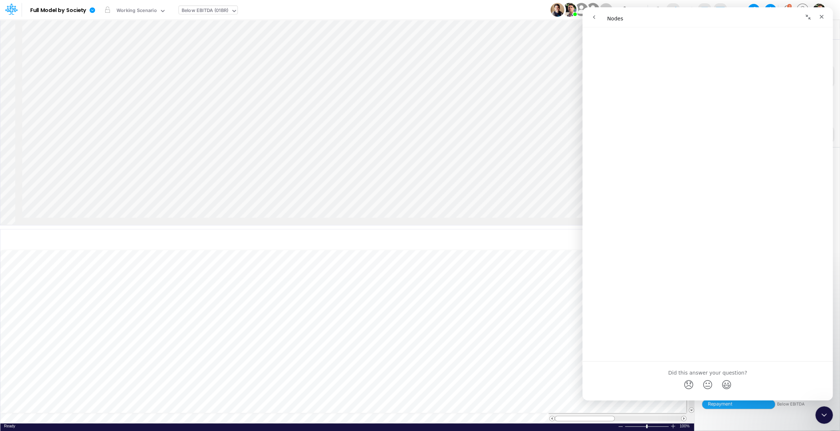
scroll to position [3646, 0]
click at [822, 18] on icon "Close" at bounding box center [822, 17] width 6 height 6
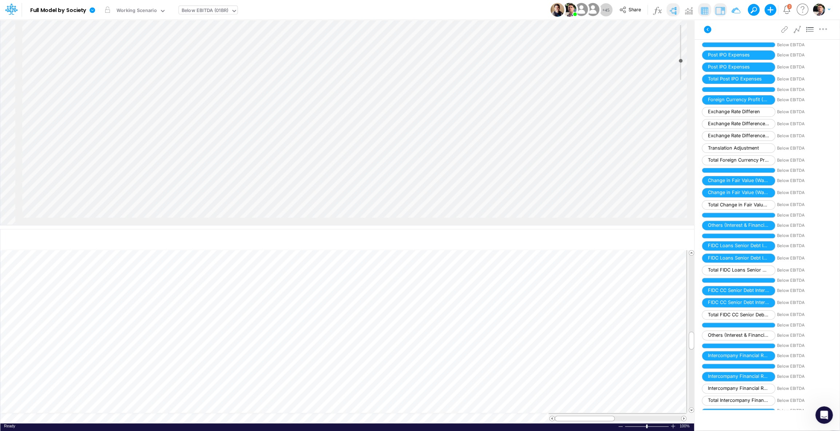
scroll to position [1385, 0]
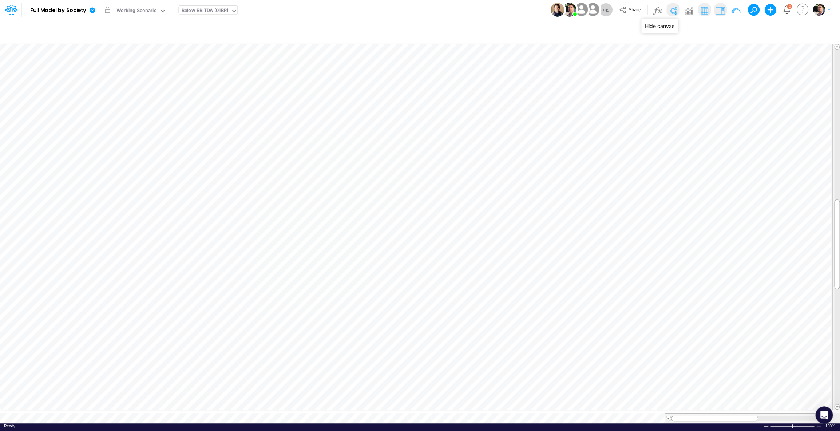
click at [672, 13] on img at bounding box center [674, 11] width 12 height 12
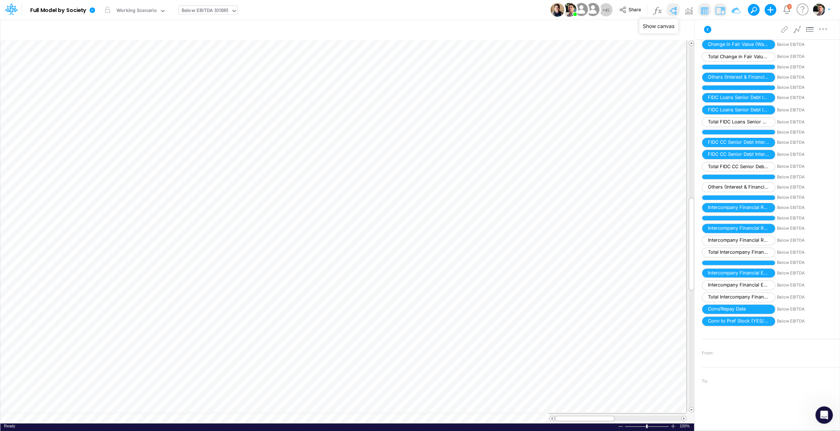
click at [673, 12] on img at bounding box center [674, 11] width 12 height 12
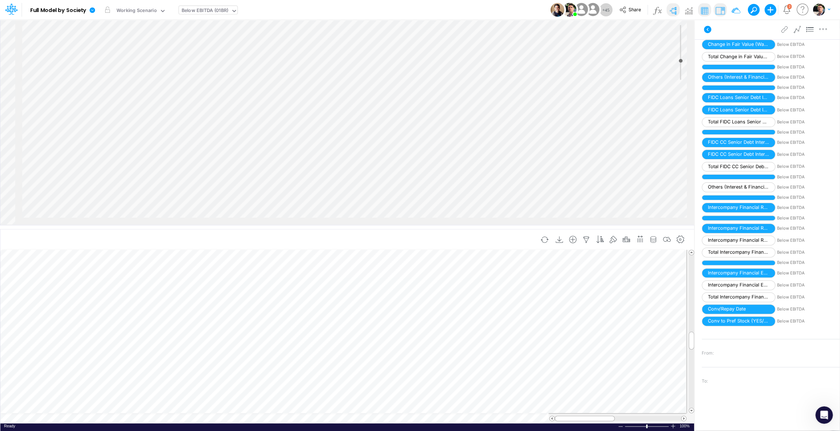
scroll to position [1679, 914]
click at [351, 116] on div "Insert node Variable Constant Group Addition Subtraction Multiplication Divisio…" at bounding box center [347, 122] width 694 height 205
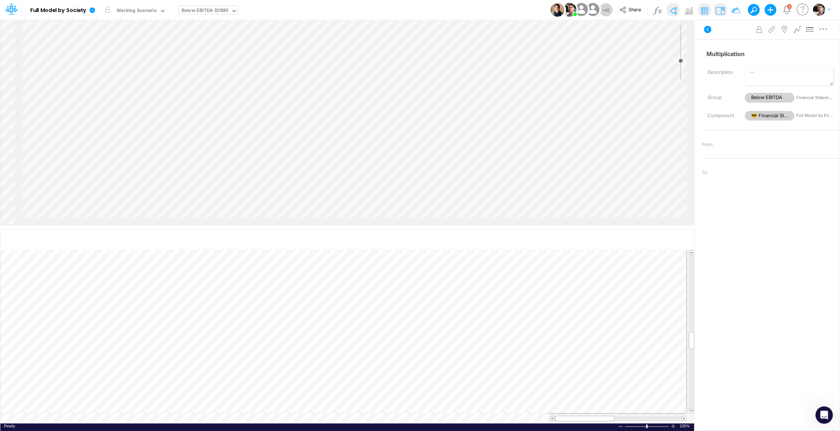
scroll to position [981, 914]
click at [823, 30] on icon "button" at bounding box center [823, 29] width 11 height 8
click at [768, 60] on span "Delete" at bounding box center [764, 60] width 15 height 6
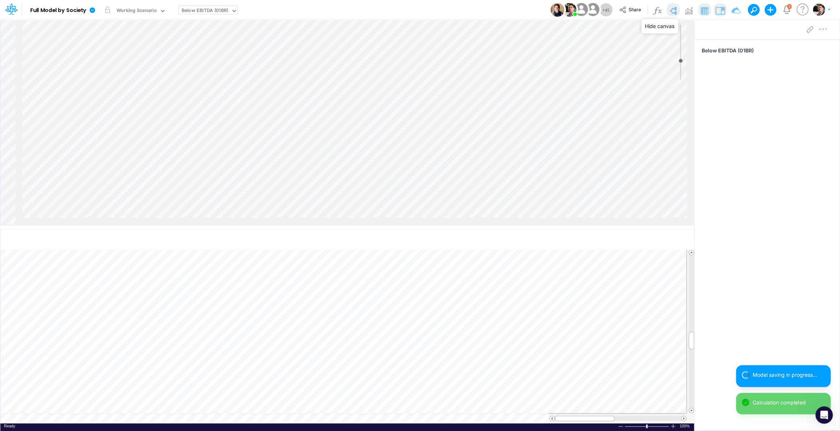
click at [677, 11] on img at bounding box center [674, 11] width 12 height 12
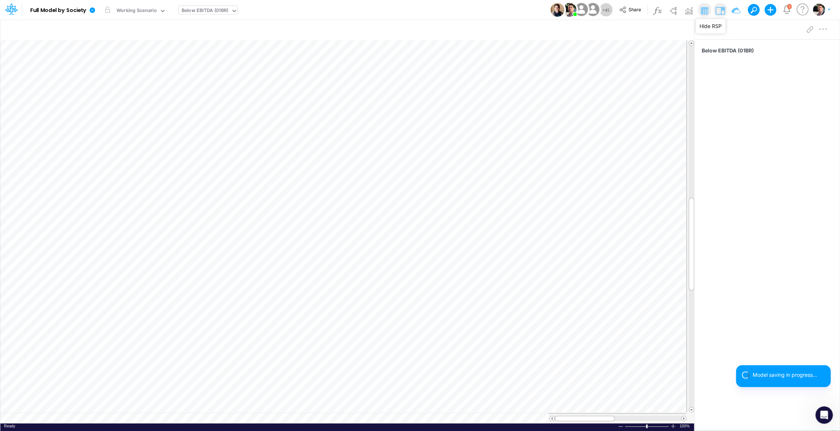
click at [721, 12] on img at bounding box center [720, 11] width 12 height 12
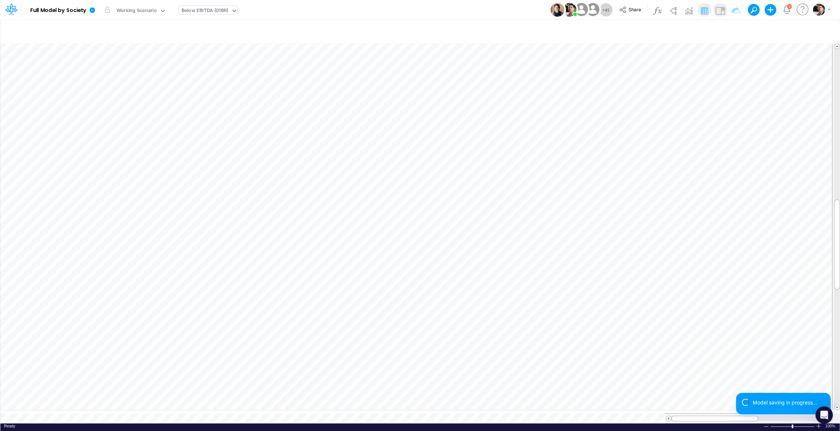
scroll to position [3, 1]
click at [362, 167] on icon "button" at bounding box center [362, 167] width 11 height 8
click at [414, 205] on div "Type to add a formula term" at bounding box center [426, 202] width 58 height 5
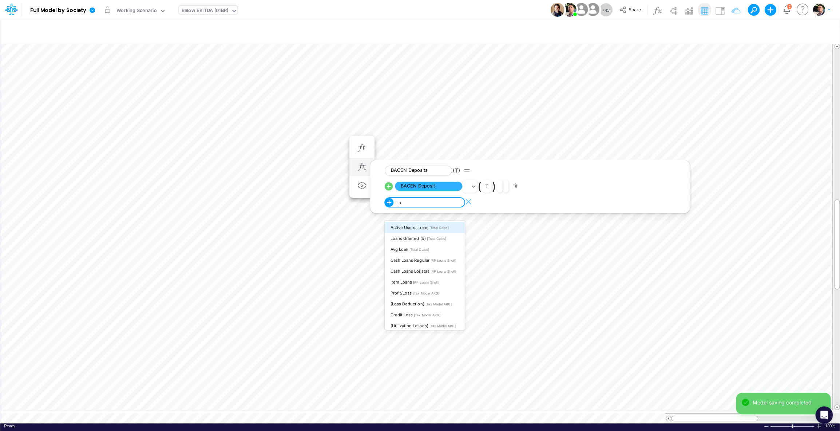
type input "l"
type input "p"
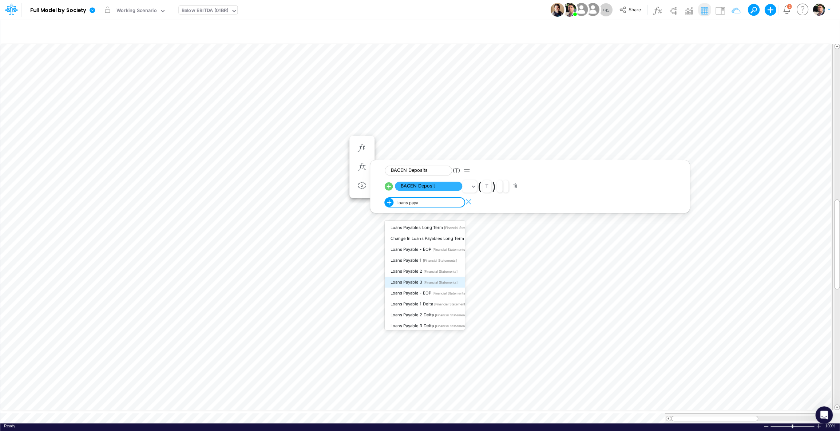
type input "loans paya"
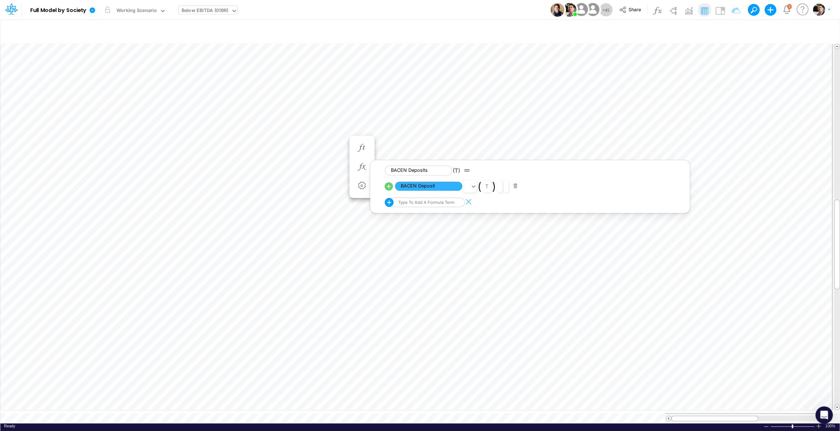
scroll to position [3, 1]
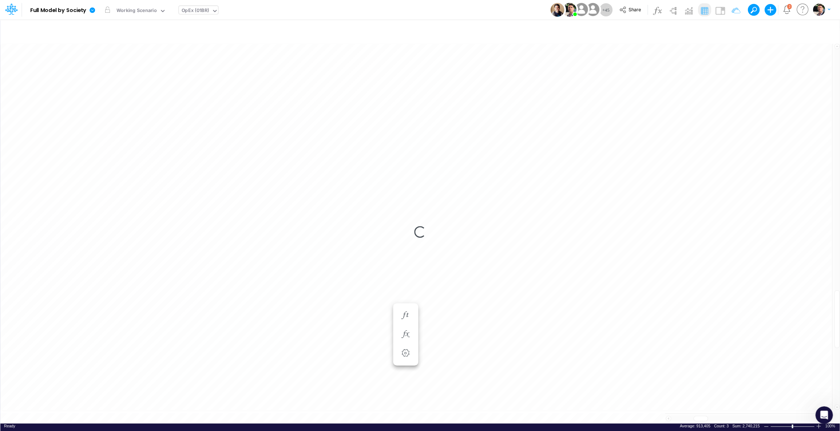
scroll to position [3, 10]
click at [138, 9] on div "Working Scenario" at bounding box center [137, 11] width 40 height 8
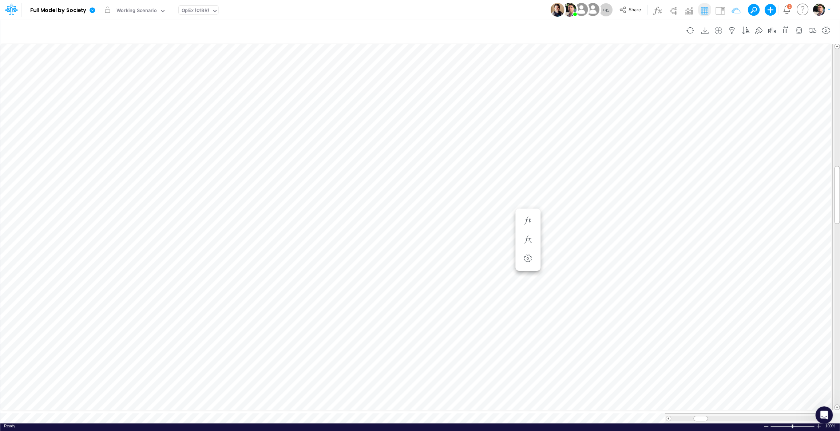
scroll to position [3, 8]
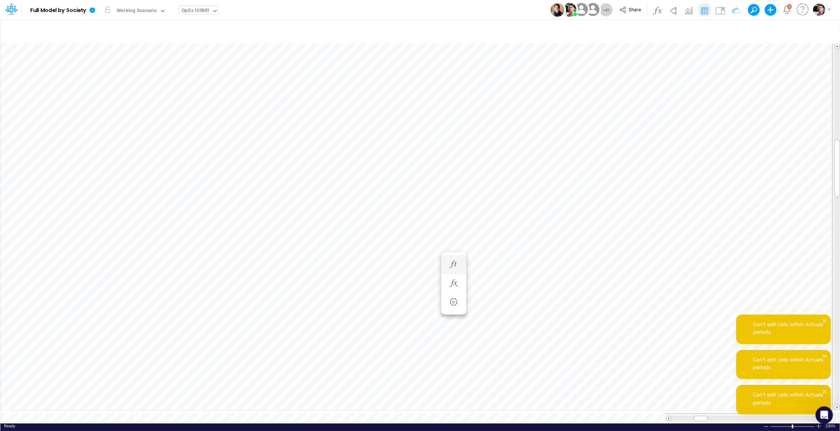
scroll to position [3, 11]
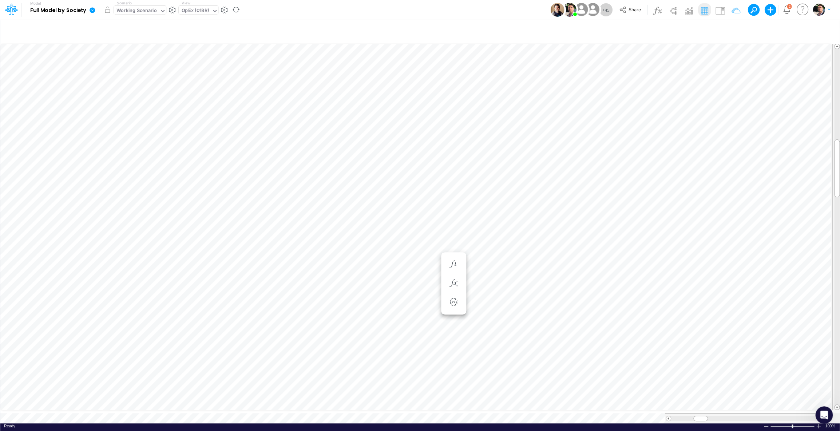
click at [133, 15] on div "Working Scenario" at bounding box center [137, 11] width 40 height 8
click at [167, 409] on div "Close" at bounding box center [182, 404] width 36 height 14
click at [185, 409] on div "Close" at bounding box center [193, 406] width 31 height 9
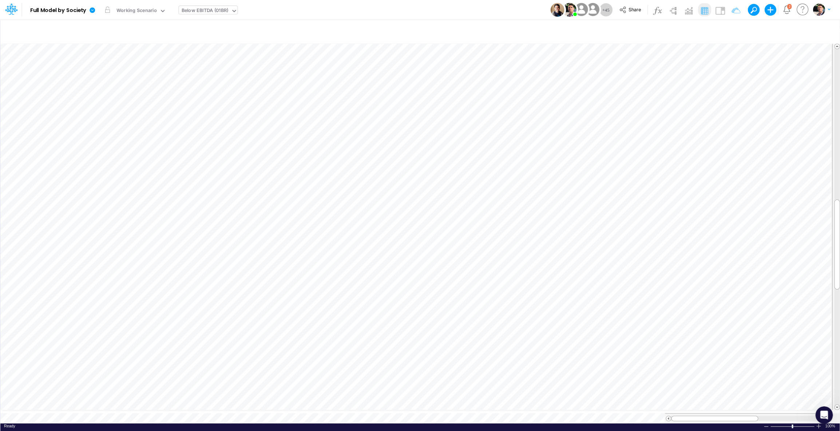
scroll to position [3, 1]
click at [644, 415] on tr at bounding box center [416, 418] width 832 height 10
drag, startPoint x: 705, startPoint y: 413, endPoint x: 216, endPoint y: 27, distance: 623.1
click at [199, 406] on div "Close" at bounding box center [205, 403] width 31 height 9
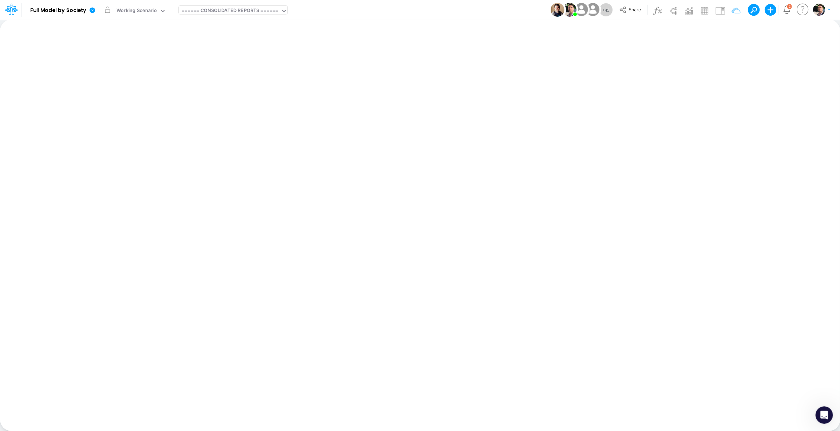
click at [241, 9] on div "====== CONSOLIDATED REPORTS ======" at bounding box center [229, 11] width 97 height 8
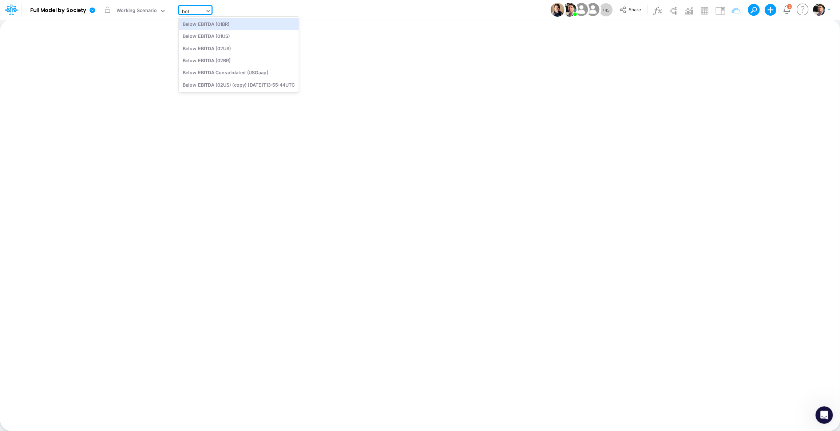
type input "belo"
click at [234, 26] on div "Below EBITDA (01BR)" at bounding box center [239, 24] width 120 height 12
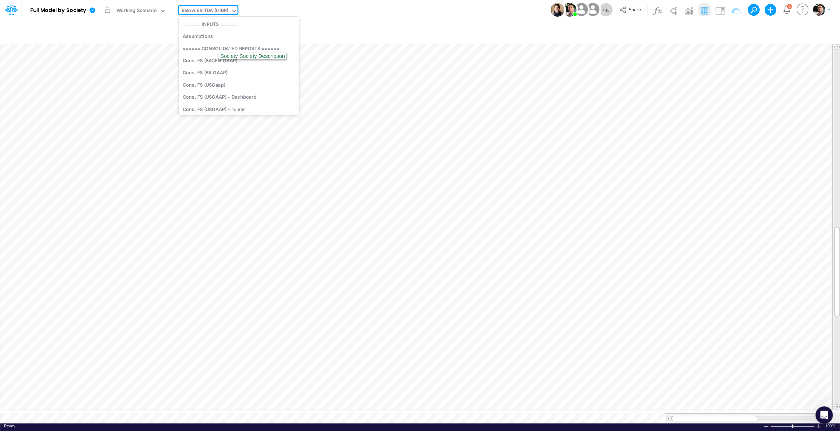
click at [221, 14] on div "Below EBITDA (01BR)" at bounding box center [204, 11] width 47 height 8
type input "cogs"
click at [209, 27] on div "COGS (01BR)" at bounding box center [228, 24] width 98 height 12
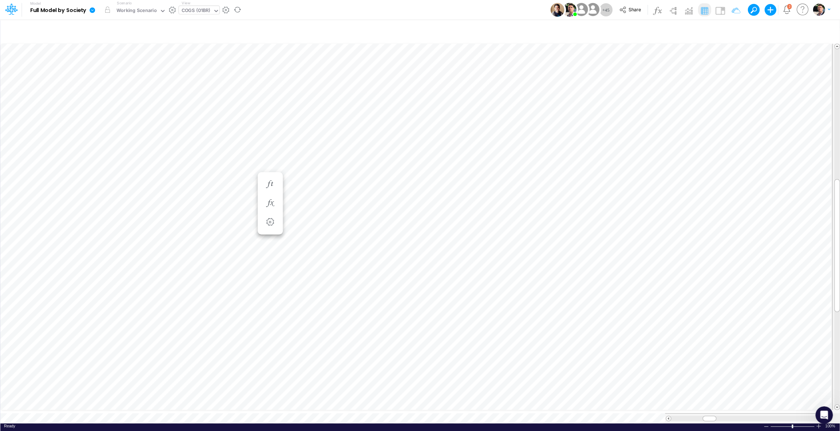
click at [202, 11] on div "COGS (01BR)" at bounding box center [195, 11] width 29 height 8
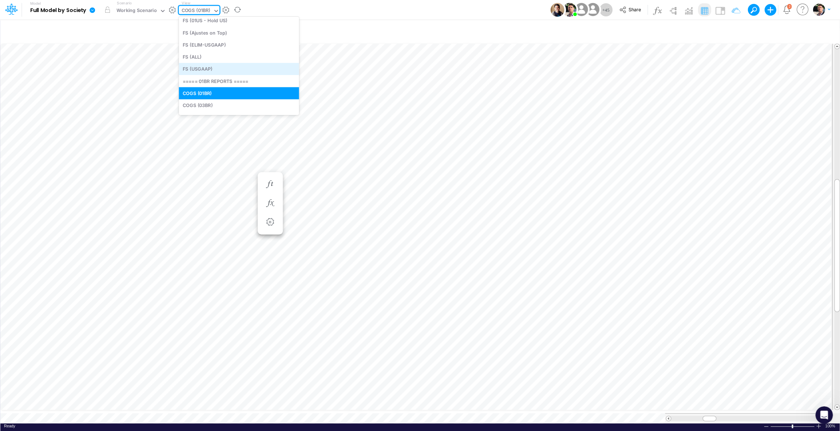
scroll to position [362, 0]
click at [220, 101] on div "COGS (03BR)" at bounding box center [239, 100] width 120 height 12
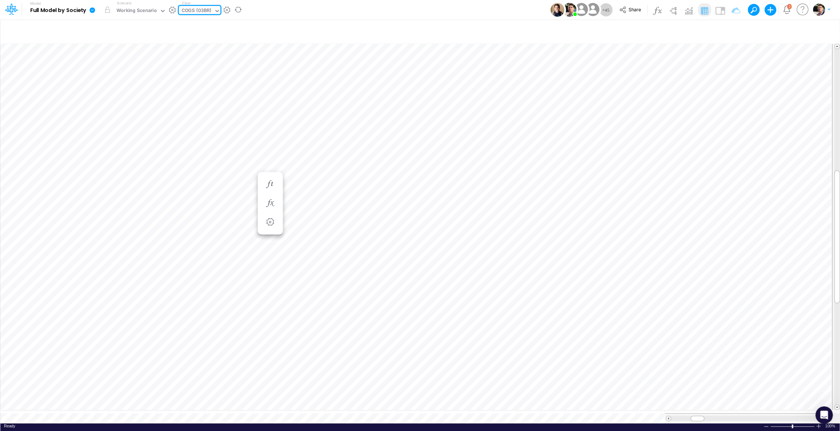
click at [209, 12] on div "COGS (03BR)" at bounding box center [196, 11] width 30 height 8
type input "03br"
click at [215, 47] on div "BS (03BR - SCD)" at bounding box center [228, 48] width 98 height 12
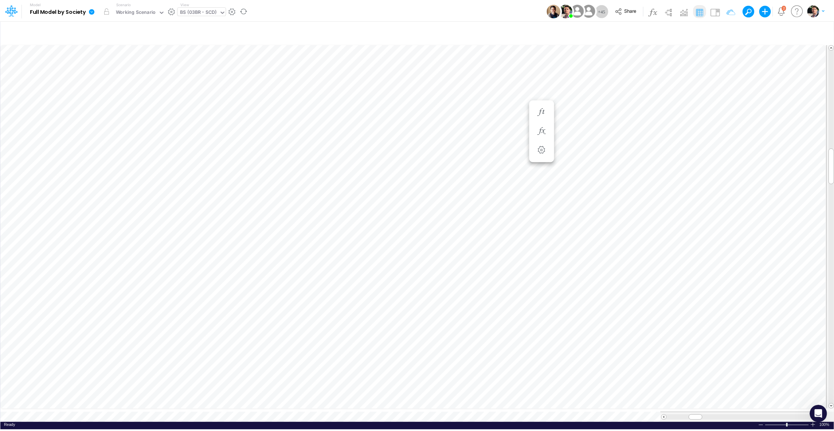
scroll to position [3, 23]
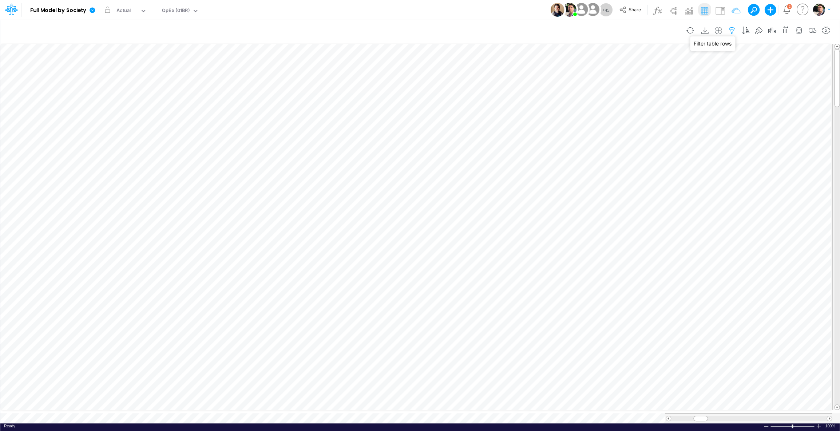
click at [728, 31] on icon "button" at bounding box center [732, 31] width 11 height 8
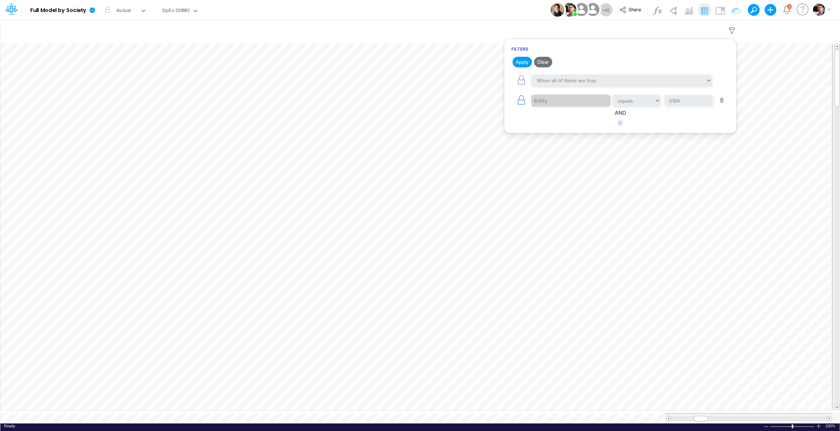
click at [530, 99] on button "button" at bounding box center [522, 100] width 20 height 16
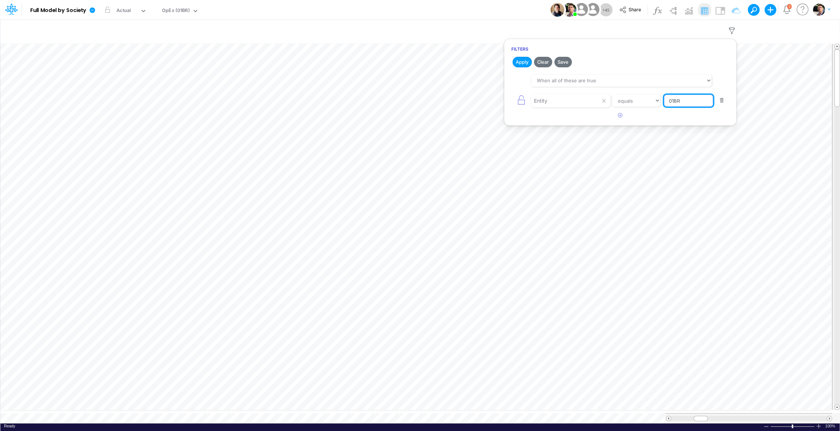
drag, startPoint x: 681, startPoint y: 102, endPoint x: 610, endPoint y: 95, distance: 71.0
click at [664, 102] on input "01BR" at bounding box center [688, 101] width 49 height 12
type input "04BR"
click at [515, 59] on button "Apply" at bounding box center [522, 62] width 19 height 11
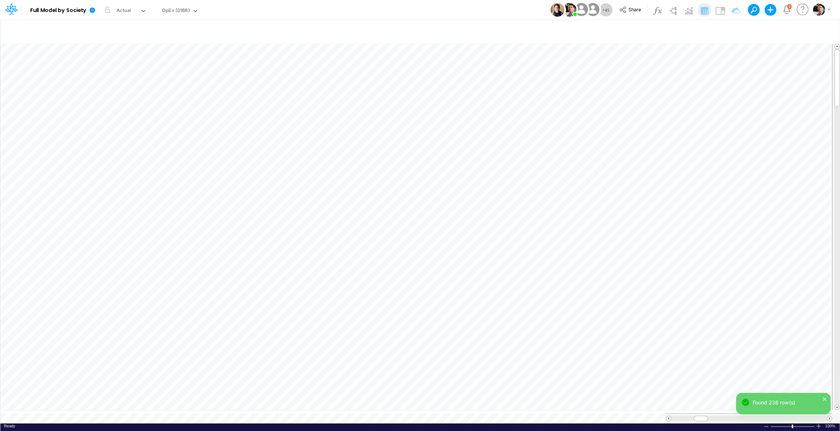
scroll to position [3, 13]
click at [387, 284] on li at bounding box center [379, 283] width 25 height 19
click at [381, 286] on icon "button" at bounding box center [379, 284] width 11 height 8
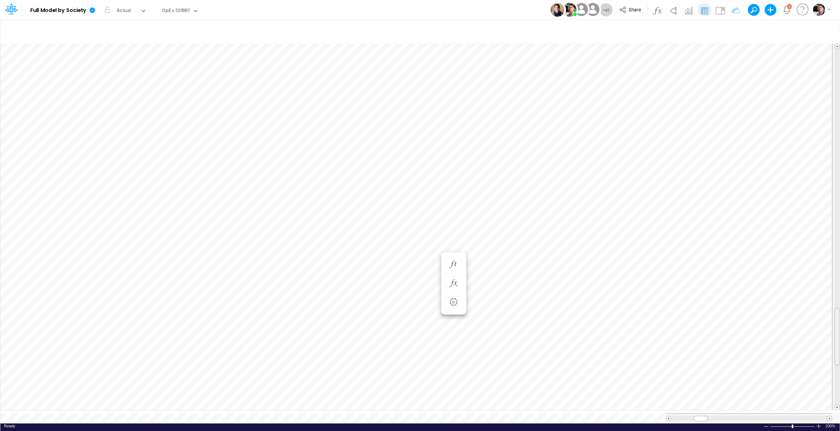
drag, startPoint x: 835, startPoint y: 59, endPoint x: 838, endPoint y: 316, distance: 256.8
click at [838, 316] on div at bounding box center [837, 337] width 5 height 58
click at [185, 14] on div "OpEx (01BR)" at bounding box center [176, 11] width 28 height 8
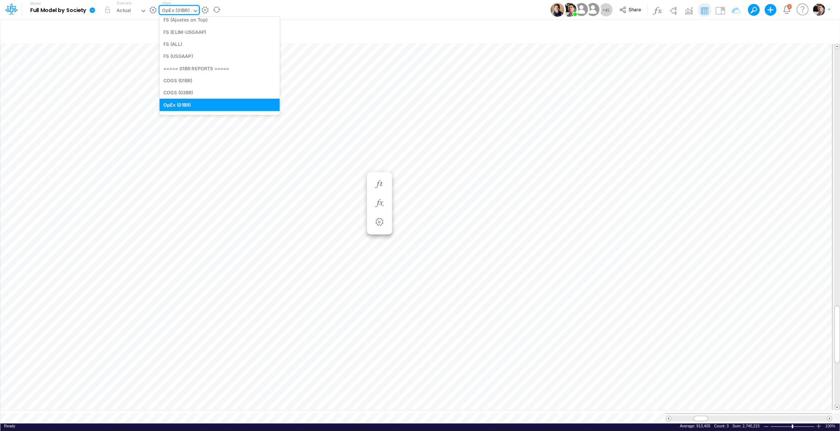
scroll to position [28, 0]
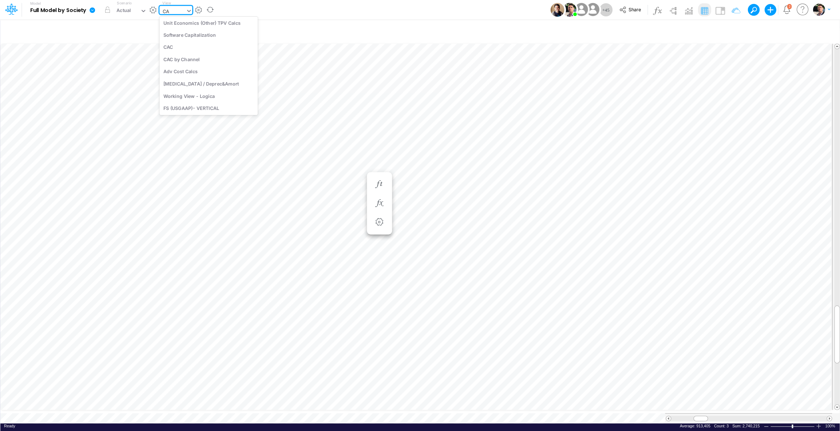
type input "CAP"
click at [202, 33] on div "[MEDICAL_DATA] / Deprec&Amort" at bounding box center [209, 36] width 98 height 12
click at [830, 416] on span at bounding box center [829, 418] width 5 height 5
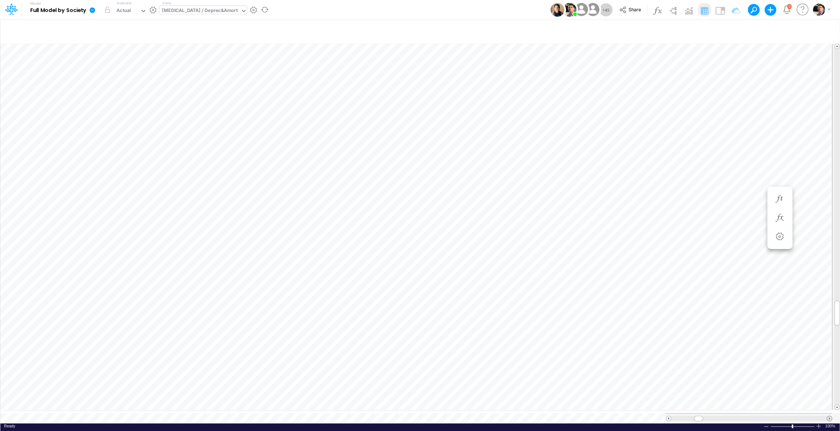
click at [830, 416] on span at bounding box center [829, 418] width 5 height 5
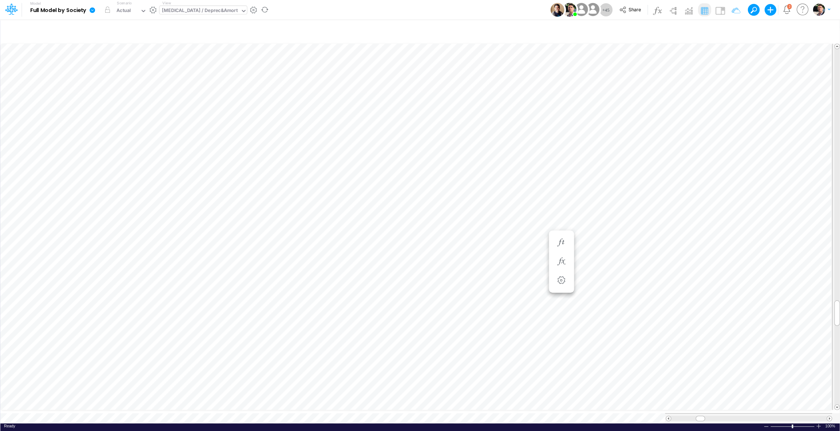
scroll to position [3, 24]
click at [811, 416] on span at bounding box center [813, 418] width 5 height 5
click at [651, 275] on button "button" at bounding box center [648, 269] width 13 height 15
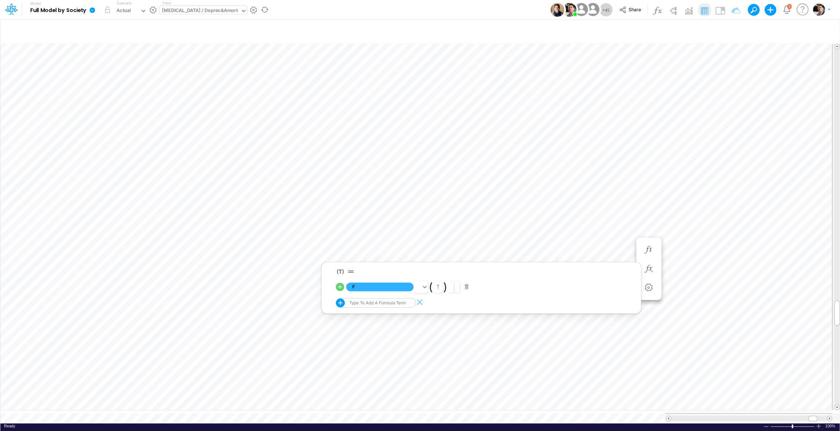
click at [94, 11] on icon at bounding box center [92, 9] width 5 height 5
